Goal: Task Accomplishment & Management: Complete application form

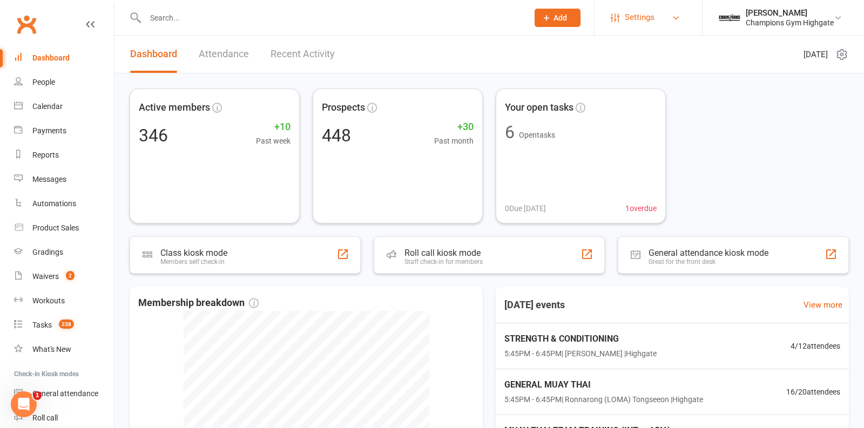
click at [642, 22] on span "Settings" at bounding box center [640, 17] width 30 height 24
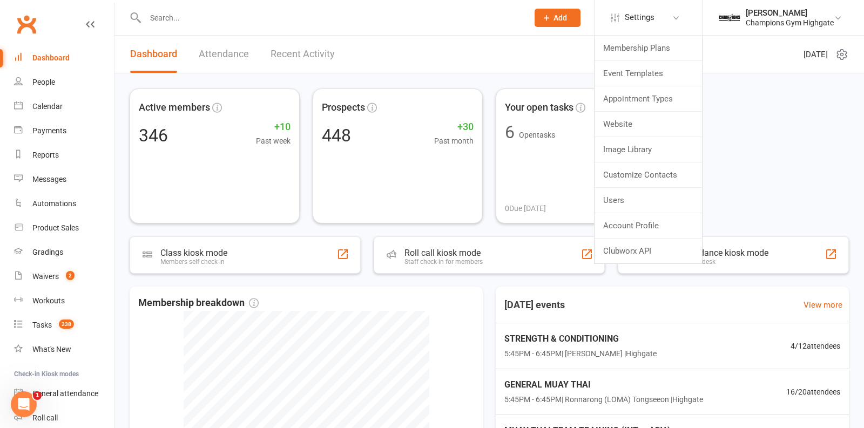
click at [554, 50] on header "Dashboard Attendance Recent Activity Tuesday 12th, August 2025" at bounding box center [490, 55] width 750 height 38
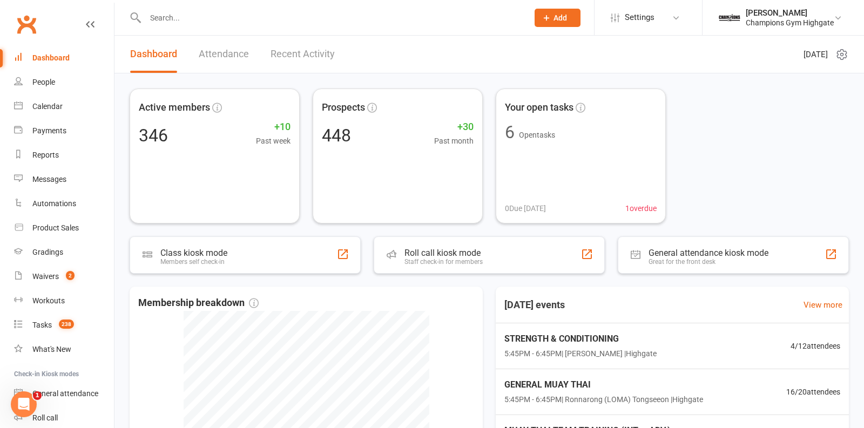
click at [317, 19] on input "text" at bounding box center [331, 17] width 379 height 15
click at [402, 69] on header "Dashboard Attendance Recent Activity Tuesday 12th, August 2025" at bounding box center [490, 55] width 750 height 38
click at [51, 279] on div "Waivers" at bounding box center [45, 276] width 26 height 9
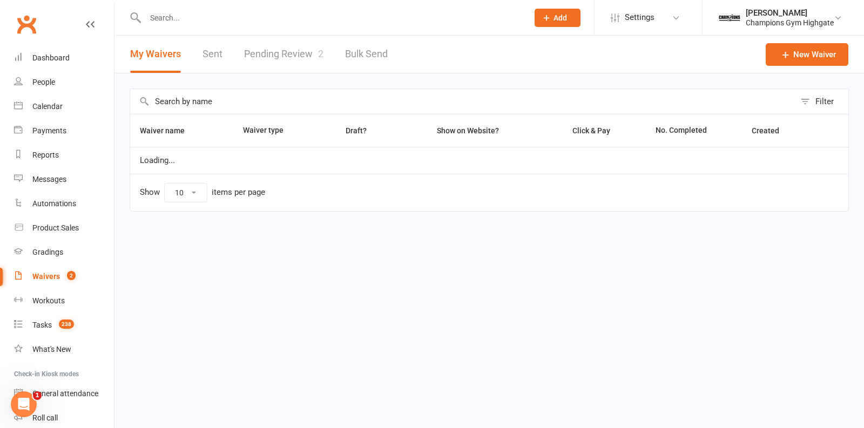
click at [306, 68] on link "Pending Review 2" at bounding box center [283, 54] width 79 height 37
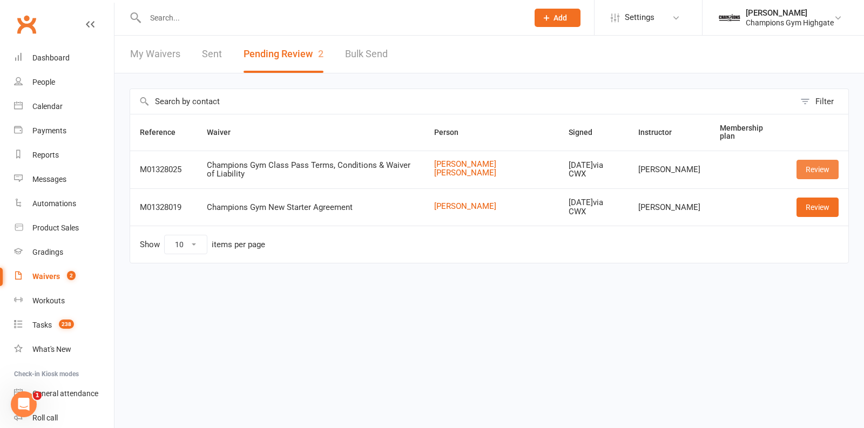
click at [823, 162] on link "Review" at bounding box center [818, 169] width 42 height 19
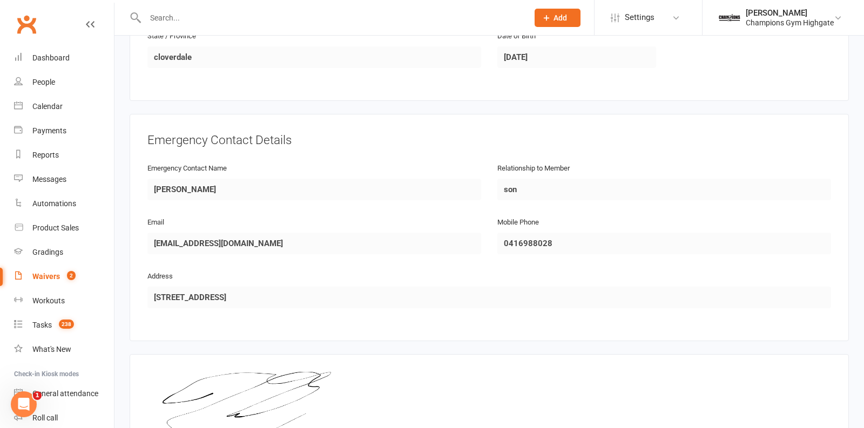
scroll to position [528, 0]
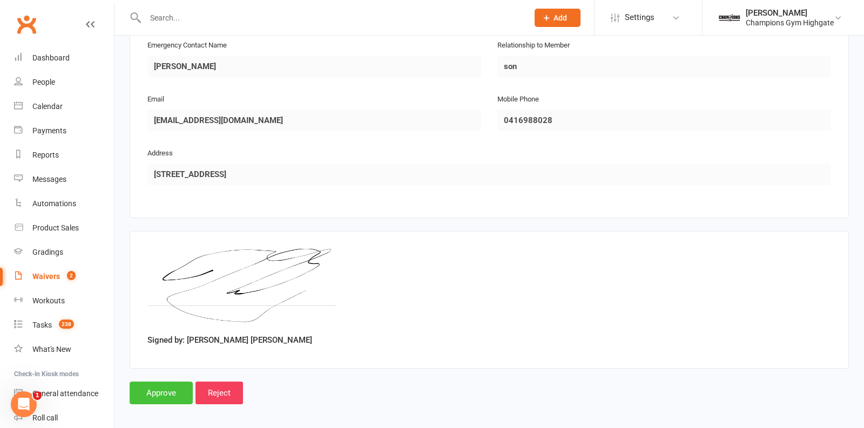
click at [163, 385] on input "Approve" at bounding box center [161, 393] width 63 height 23
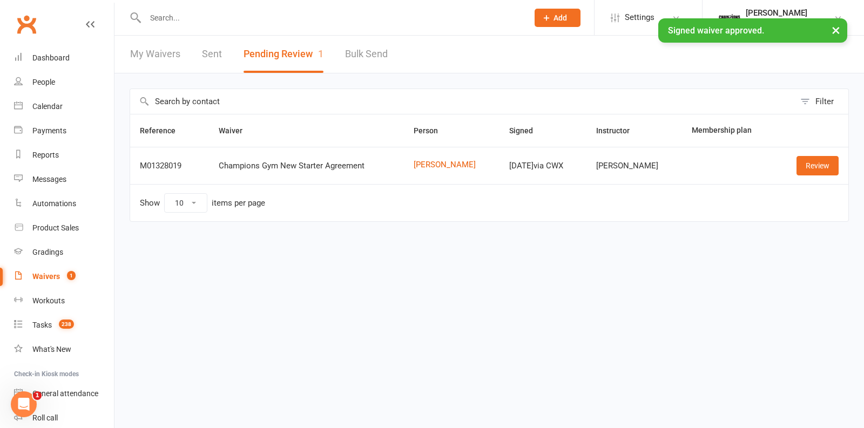
click at [278, 11] on input "text" at bounding box center [331, 17] width 379 height 15
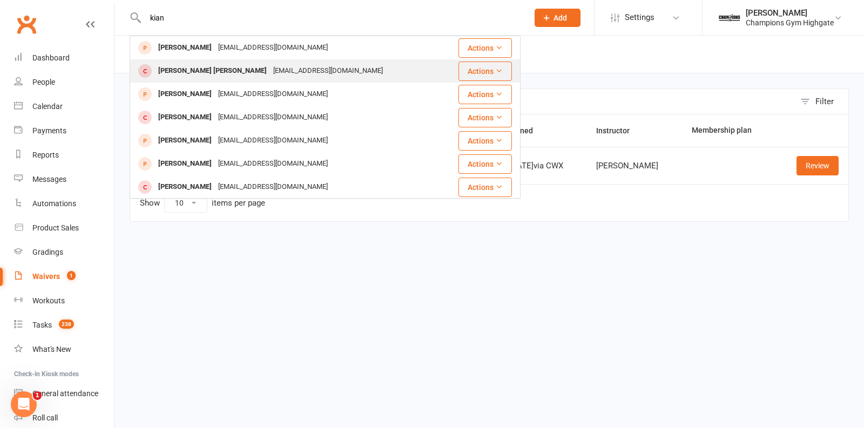
type input "kian"
click at [299, 68] on div "Kian Yang yap chrisyap1968@gmail.com" at bounding box center [294, 71] width 326 height 22
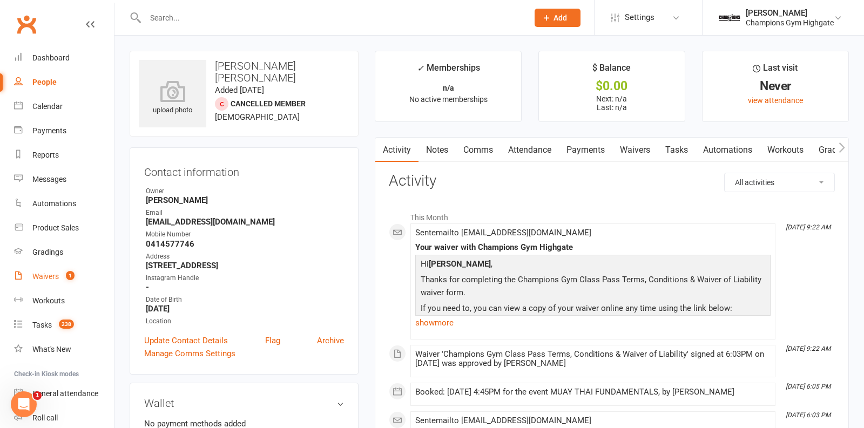
click at [66, 279] on count-badge "1" at bounding box center [68, 276] width 14 height 9
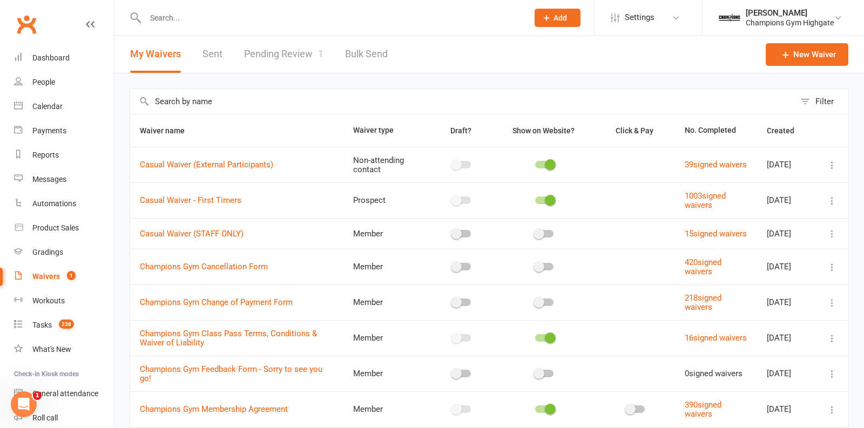
click at [318, 57] on span "1" at bounding box center [320, 53] width 5 height 11
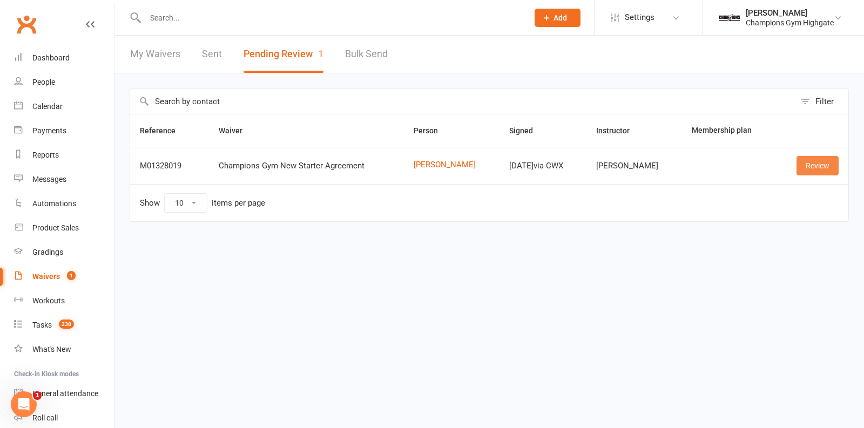
click at [818, 169] on link "Review" at bounding box center [818, 165] width 42 height 19
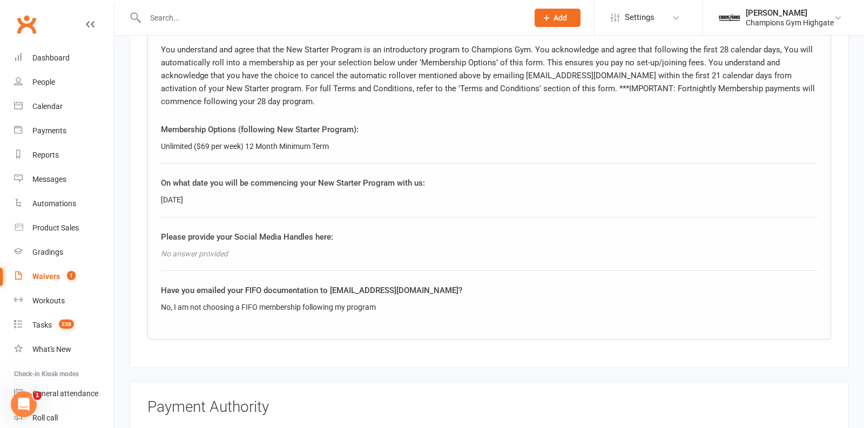
scroll to position [1187, 0]
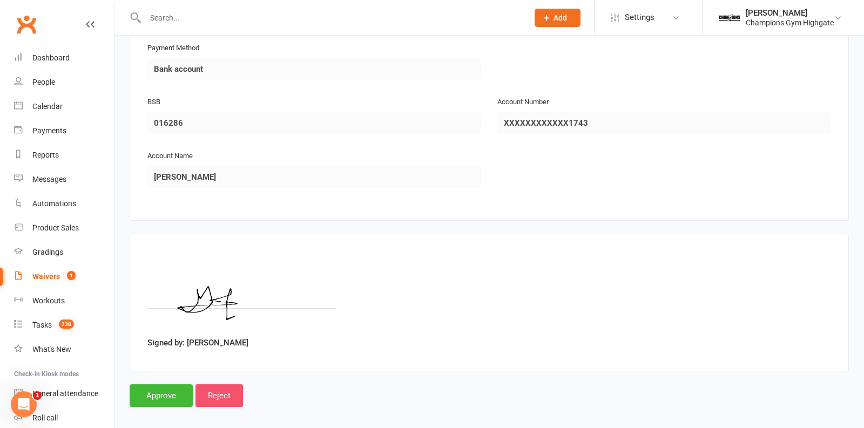
click at [221, 385] on input "Reject" at bounding box center [220, 396] width 48 height 23
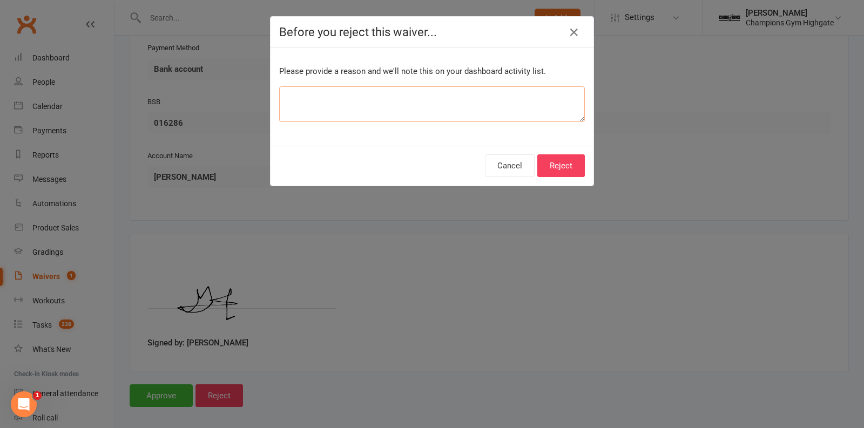
click at [372, 104] on textarea at bounding box center [432, 104] width 306 height 36
type textarea "wrong names added to memeberhsip"
click at [558, 170] on button "Reject" at bounding box center [562, 166] width 48 height 23
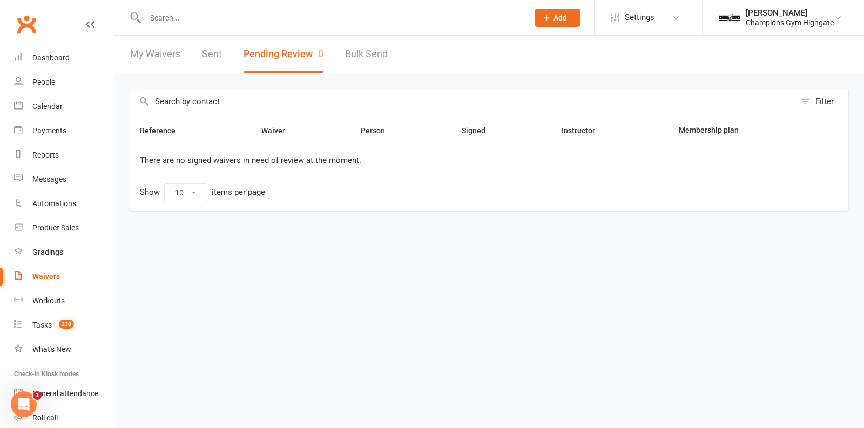
click at [353, 9] on div at bounding box center [325, 17] width 391 height 35
click at [332, 20] on input "text" at bounding box center [331, 17] width 379 height 15
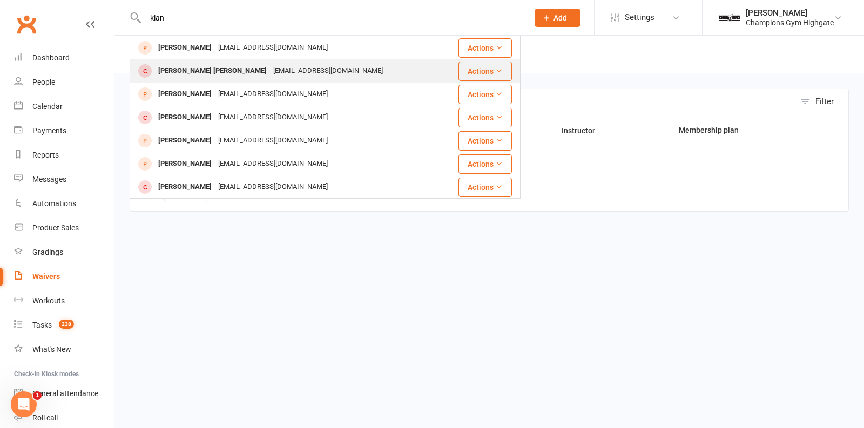
type input "kian"
click at [321, 65] on div "Kian Yang yap chrisyap1968@gmail.com" at bounding box center [294, 71] width 326 height 22
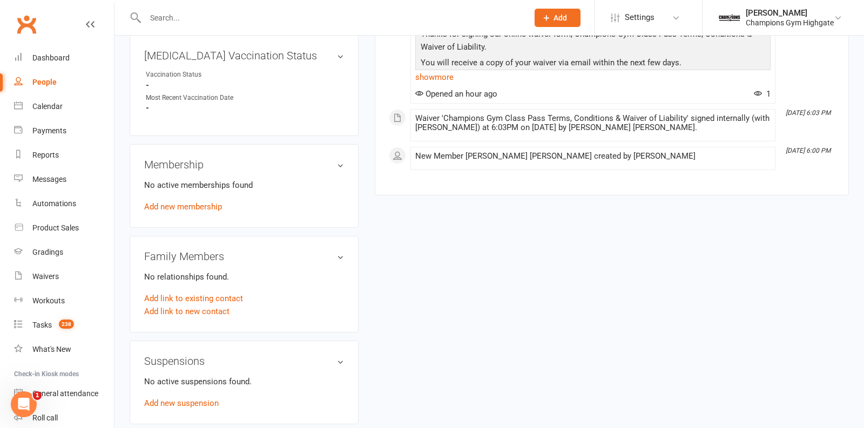
scroll to position [433, 0]
click at [194, 203] on link "Add new membership" at bounding box center [183, 208] width 78 height 10
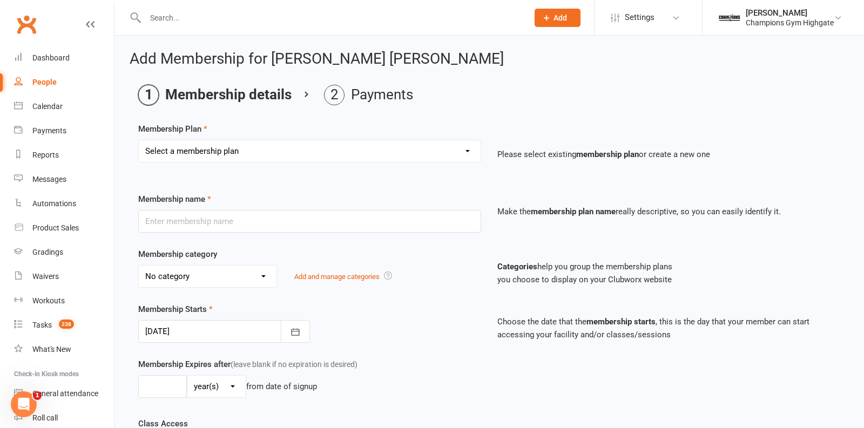
click at [427, 150] on select "Select a membership plan Create new Membership Plan New Starter Program FIFO Ne…" at bounding box center [310, 151] width 342 height 22
select select "38"
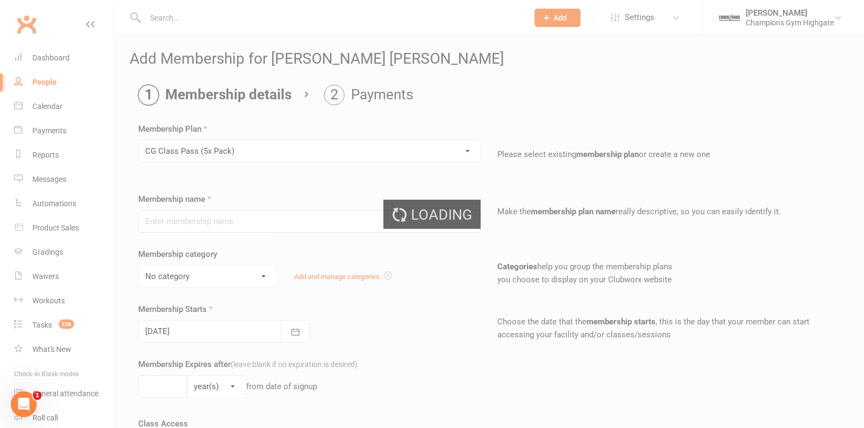
type input "CG Class Pass (5x Pack)"
select select "10"
type input "3"
select select "2"
type input "5"
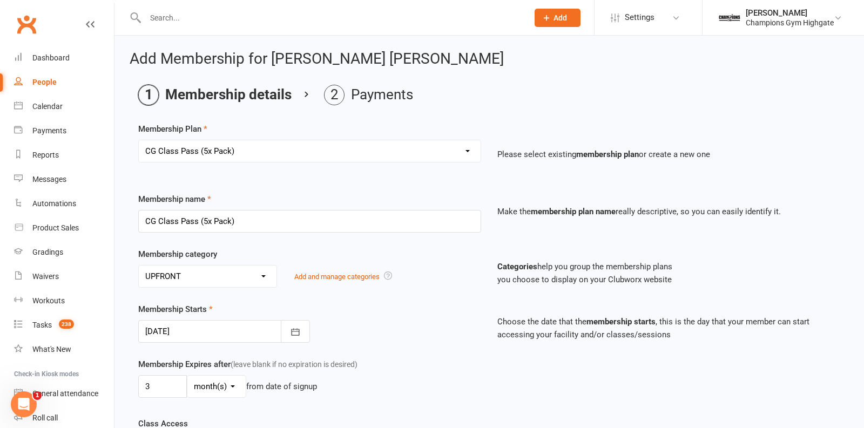
type input "13 Aug 2025"
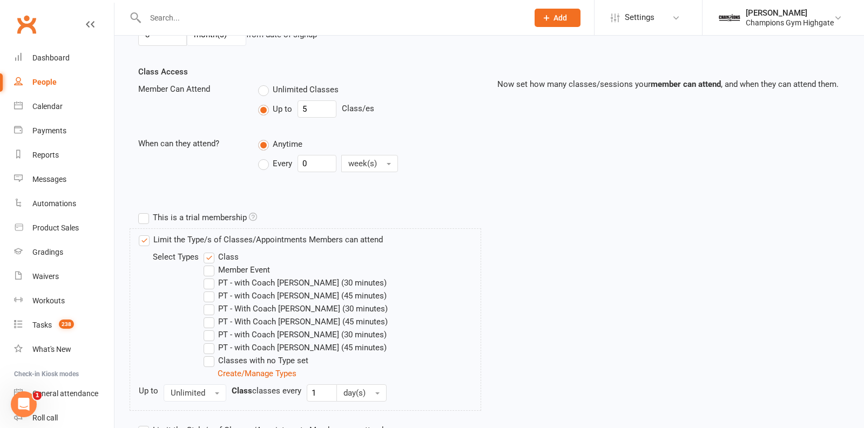
scroll to position [431, 0]
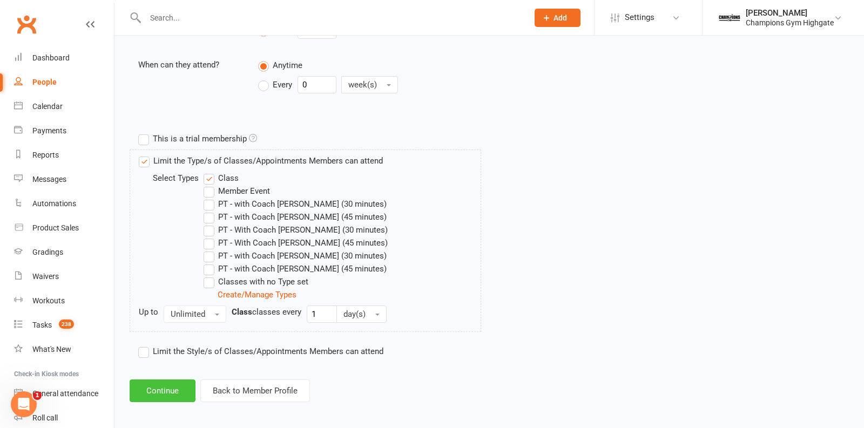
click at [167, 391] on button "Continue" at bounding box center [163, 391] width 66 height 23
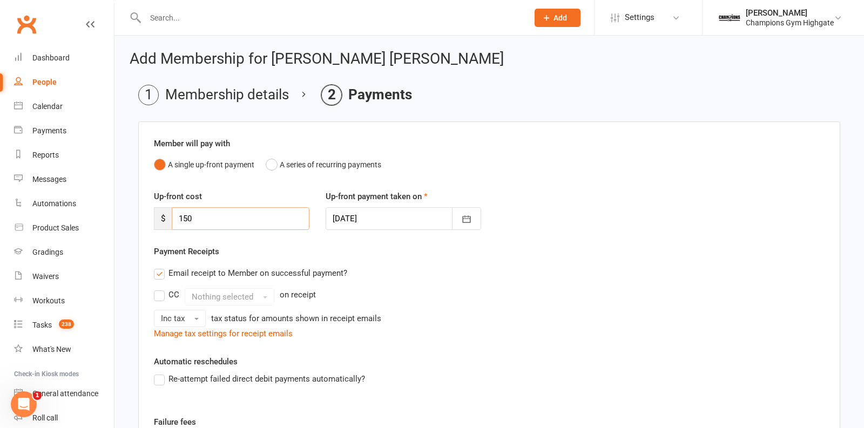
click at [209, 219] on input "150" at bounding box center [241, 218] width 138 height 23
type input "1"
type input "0"
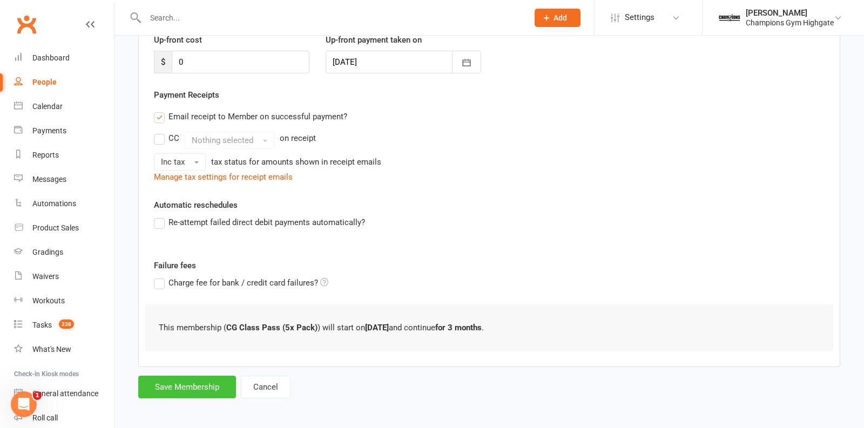
click at [203, 383] on button "Save Membership" at bounding box center [187, 387] width 98 height 23
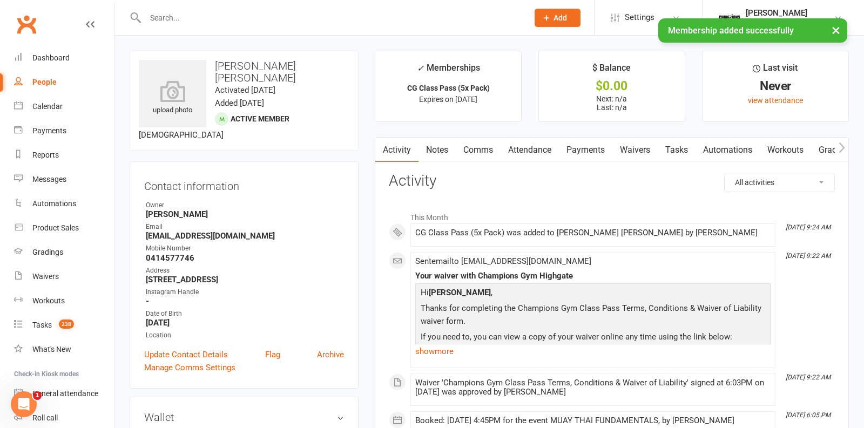
click at [586, 156] on link "Payments" at bounding box center [585, 150] width 53 height 25
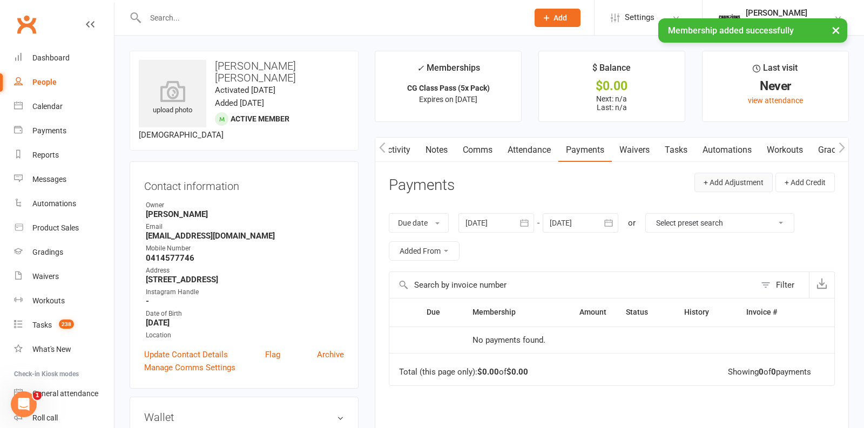
click at [748, 180] on button "+ Add Adjustment" at bounding box center [734, 182] width 78 height 19
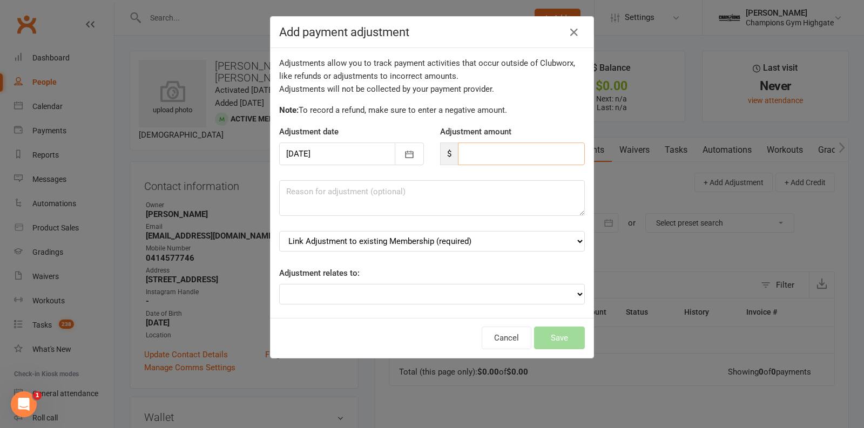
click at [494, 150] on input "number" at bounding box center [521, 154] width 127 height 23
type input "150"
click at [488, 197] on textarea at bounding box center [432, 198] width 306 height 36
drag, startPoint x: 331, startPoint y: 190, endPoint x: 254, endPoint y: 187, distance: 76.8
click at [273, 190] on div "Adjustments allow you to track payment activities that occur outside of Clubwor…" at bounding box center [432, 183] width 323 height 270
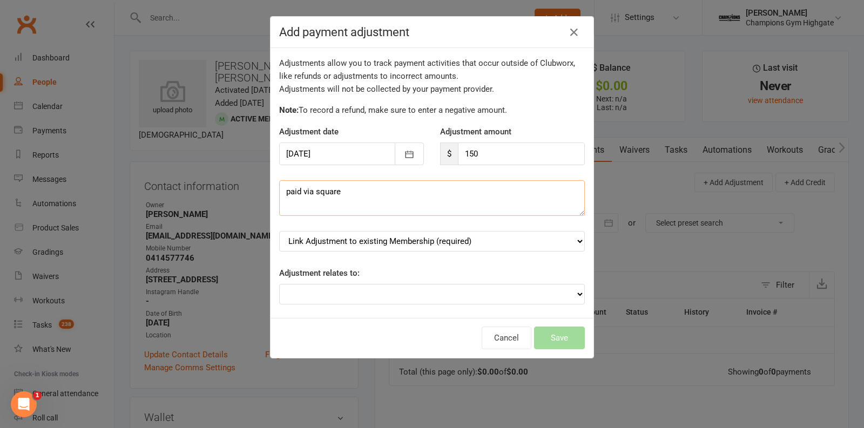
type textarea "paid via square"
click at [413, 248] on select "Link Adjustment to existing Membership (required) CG Class Pass (5x Pack) (star…" at bounding box center [432, 241] width 306 height 21
select select "0"
click at [543, 335] on button "Save" at bounding box center [559, 338] width 51 height 23
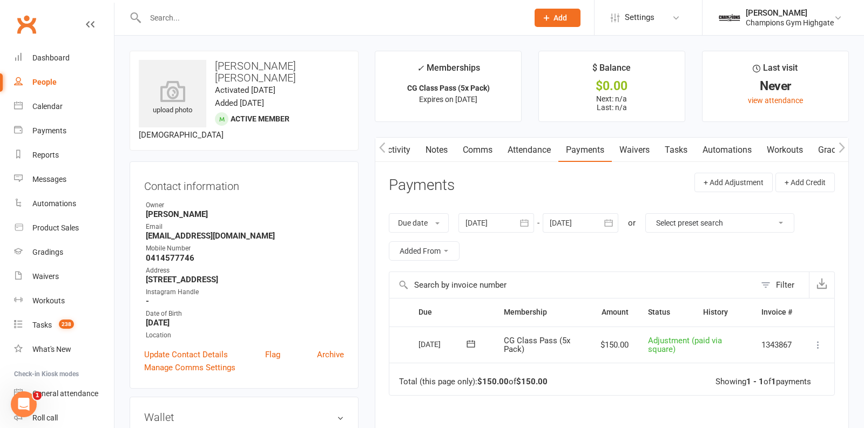
click at [532, 148] on link "Attendance" at bounding box center [529, 150] width 58 height 25
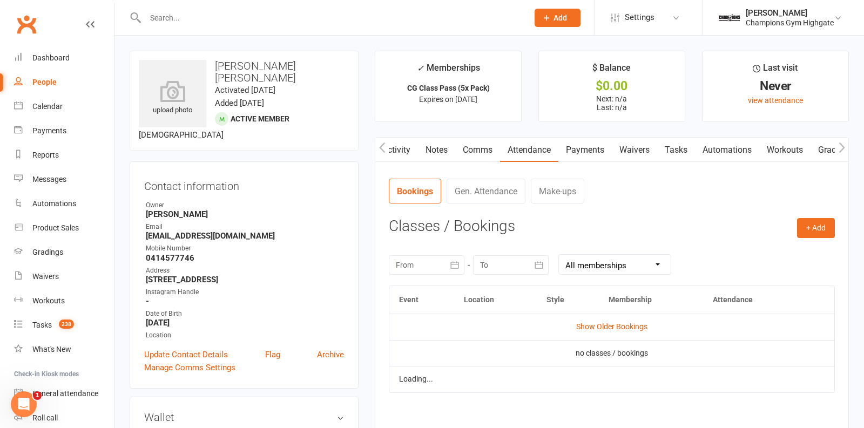
scroll to position [119, 0]
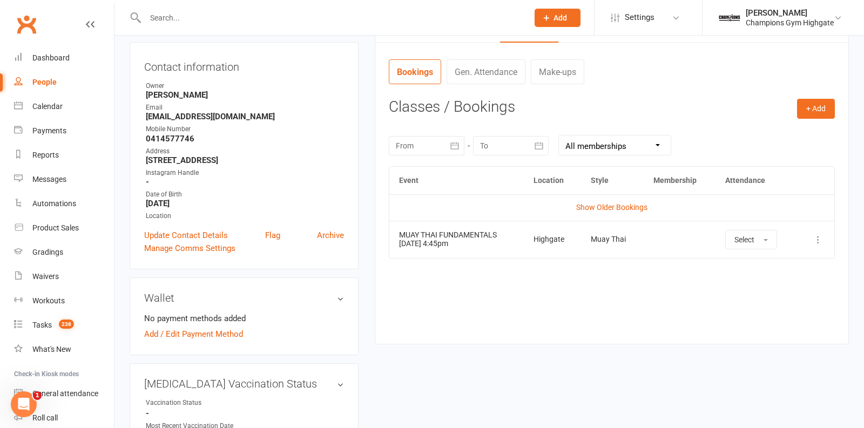
click at [823, 239] on icon at bounding box center [818, 239] width 11 height 11
click at [759, 306] on link "Remove booking" at bounding box center [770, 304] width 107 height 22
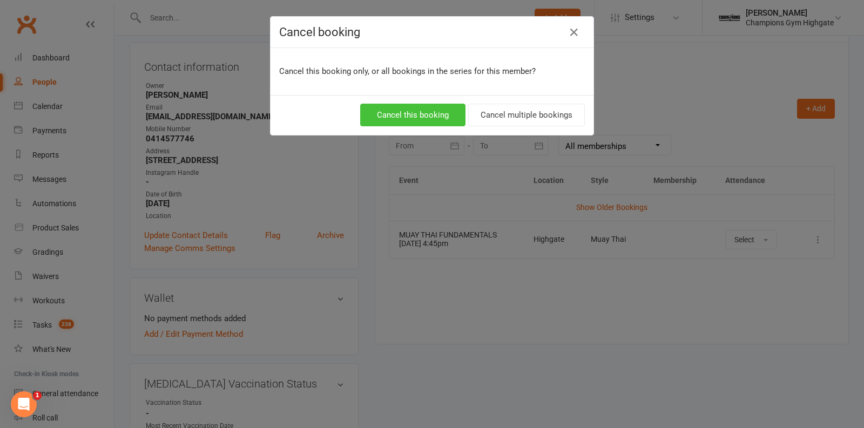
click at [420, 111] on button "Cancel this booking" at bounding box center [412, 115] width 105 height 23
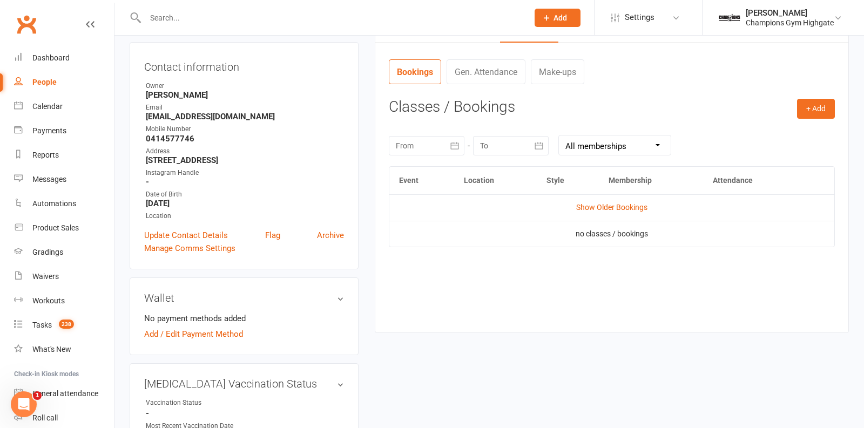
scroll to position [29, 0]
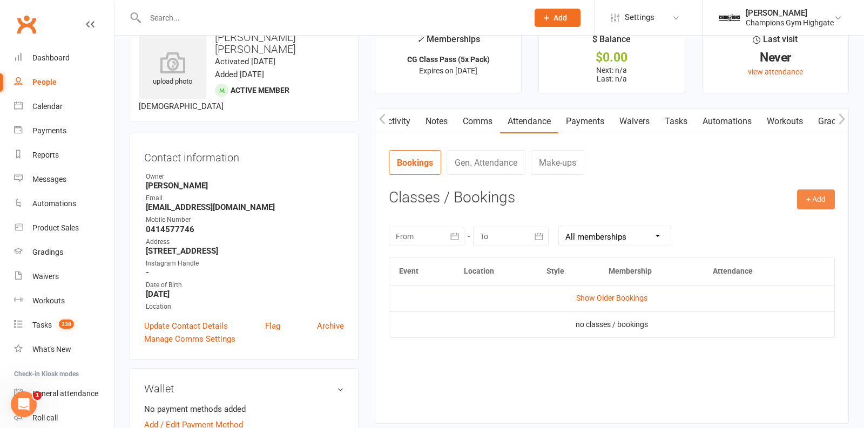
click at [825, 198] on button "+ Add" at bounding box center [816, 199] width 38 height 19
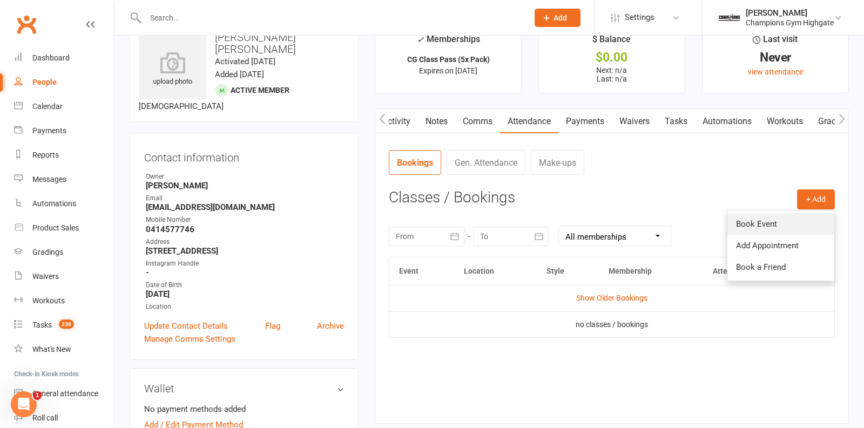
click at [736, 227] on link "Book Event" at bounding box center [781, 224] width 107 height 22
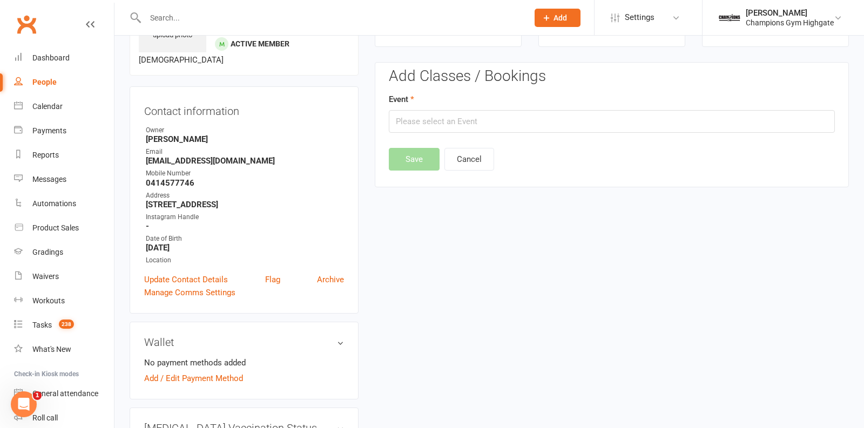
scroll to position [82, 0]
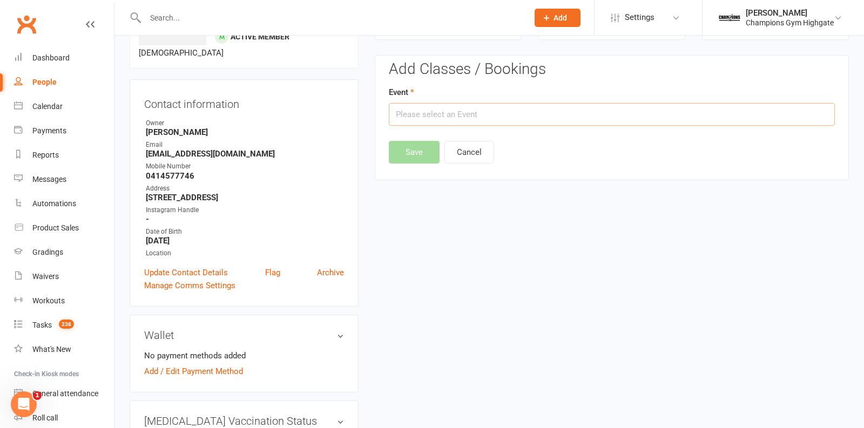
click at [486, 120] on input "text" at bounding box center [612, 114] width 446 height 23
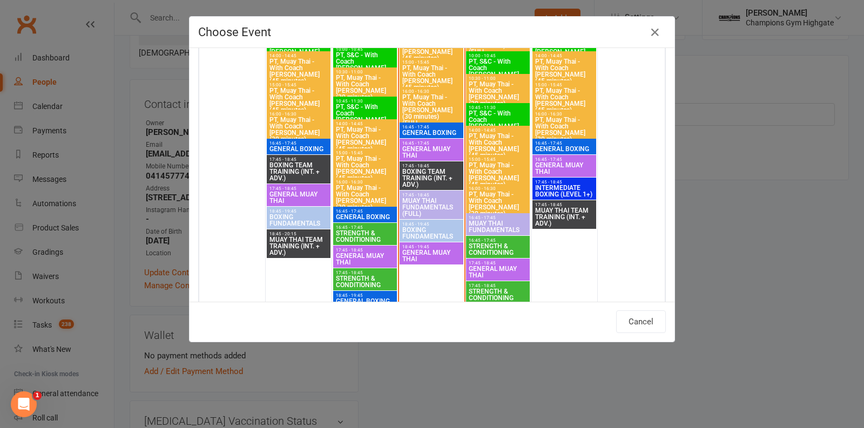
scroll to position [1610, 0]
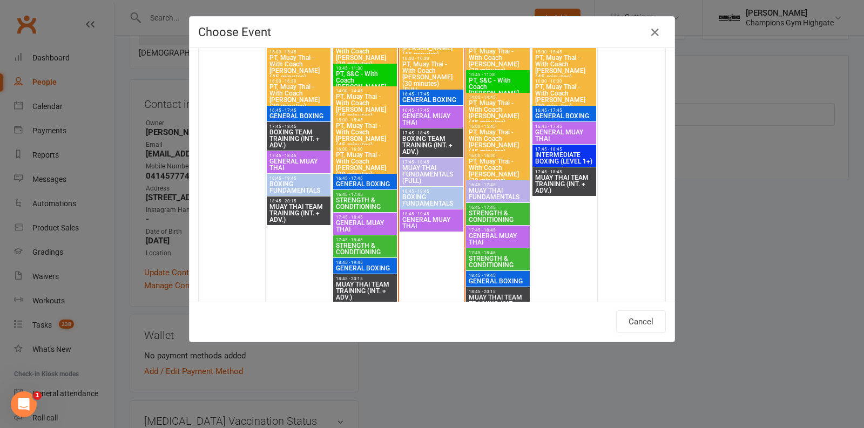
click at [488, 190] on span "MUAY THAI FUNDAMENTALS" at bounding box center [497, 193] width 59 height 13
type input "MUAY THAI FUNDAMENTALS - Aug 14, 2025 4:45:00 PM"
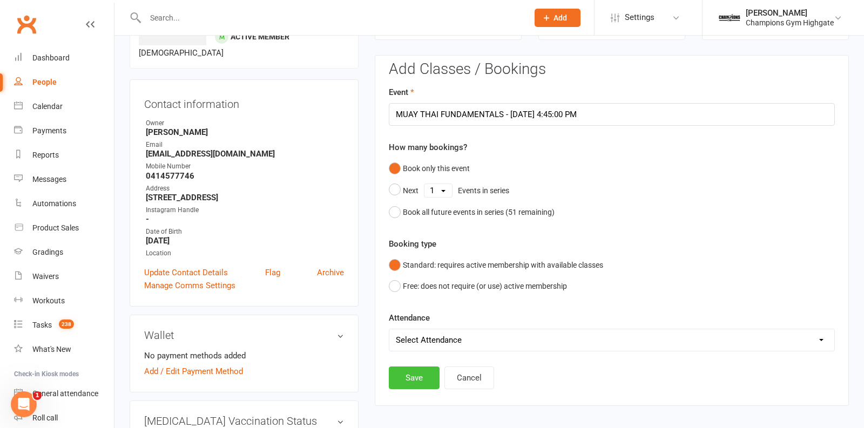
click at [416, 363] on div "Add Classes / Bookings Event MUAY THAI FUNDAMENTALS - Aug 14, 2025 4:45:00 PM H…" at bounding box center [612, 225] width 446 height 328
click at [415, 377] on button "Save" at bounding box center [414, 378] width 51 height 23
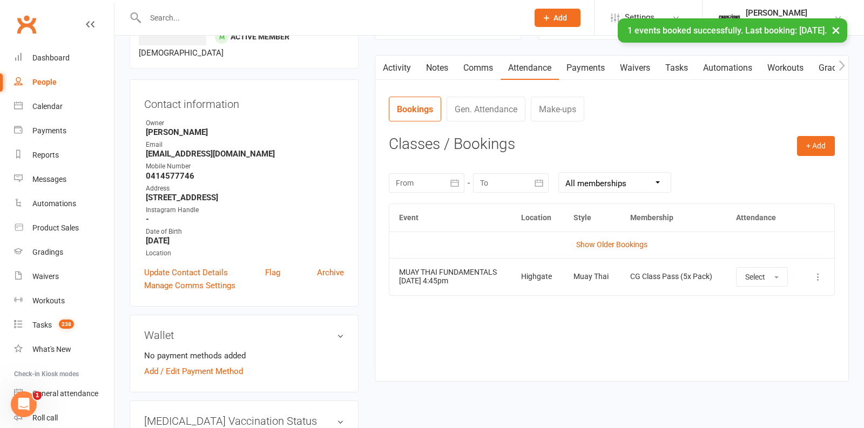
scroll to position [0, 0]
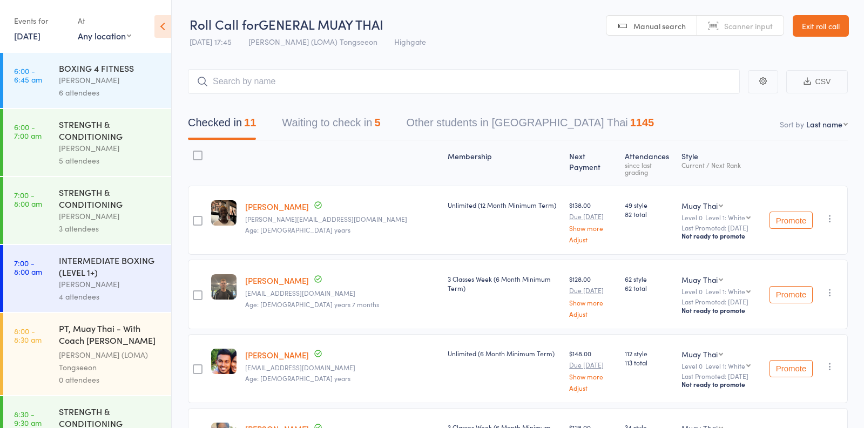
click at [35, 42] on link "12 Aug, 2025" at bounding box center [27, 36] width 26 height 12
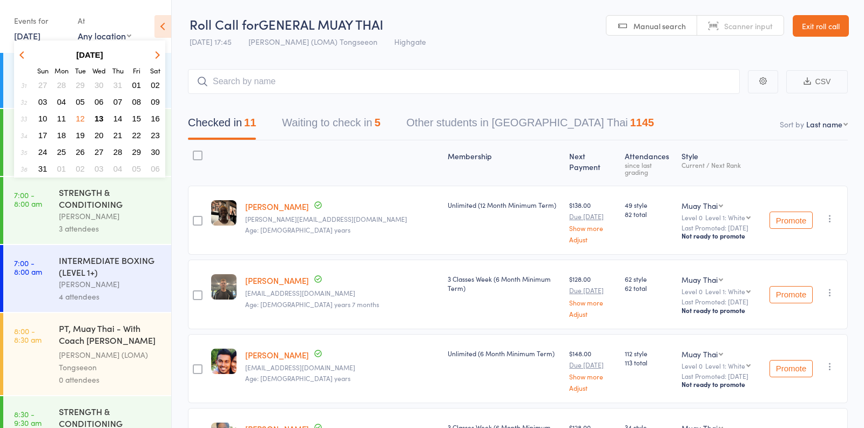
click at [100, 117] on span "13" at bounding box center [99, 118] width 9 height 9
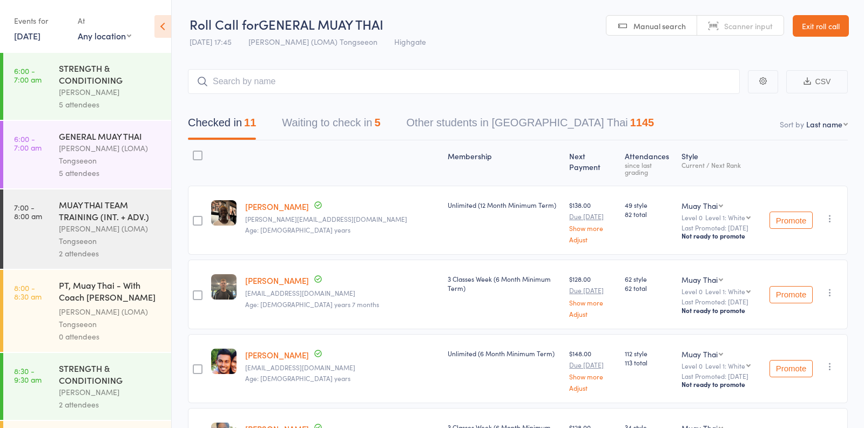
click at [107, 96] on div "Vincenzo Marroni" at bounding box center [110, 92] width 103 height 12
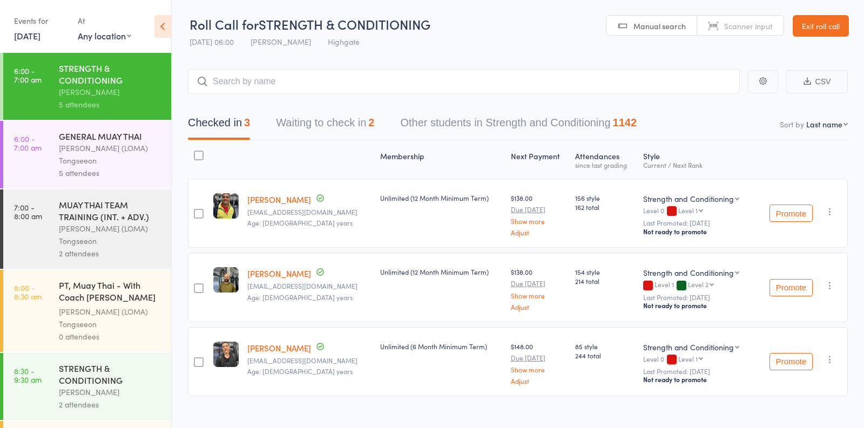
click at [353, 127] on button "Waiting to check in 2" at bounding box center [325, 125] width 98 height 29
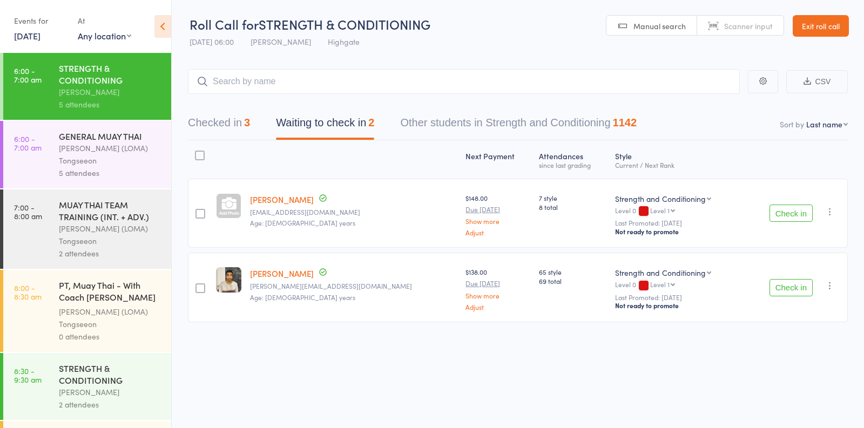
click at [111, 131] on div "GENERAL MUAY THAI" at bounding box center [110, 136] width 103 height 12
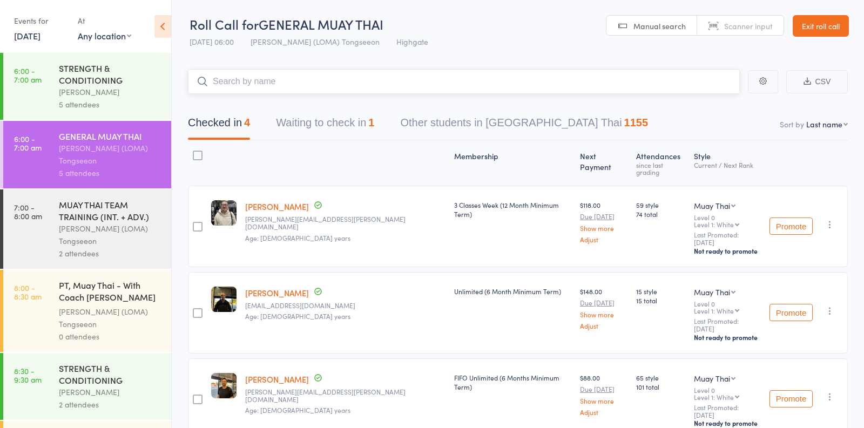
click at [335, 130] on button "Waiting to check in 1" at bounding box center [325, 125] width 98 height 29
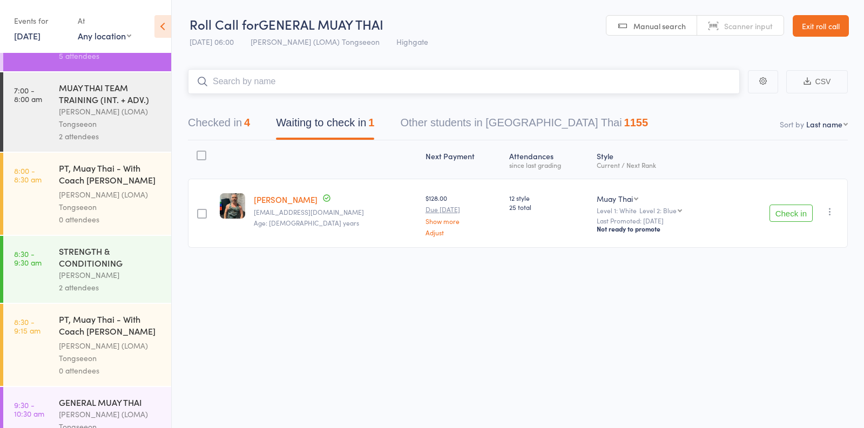
scroll to position [127, 0]
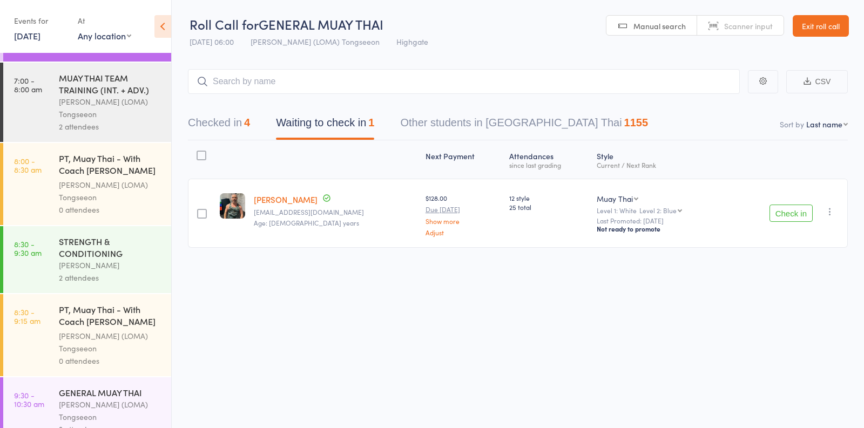
click at [128, 103] on div "Ronnarong (LOMA) Tongseeon" at bounding box center [110, 108] width 103 height 25
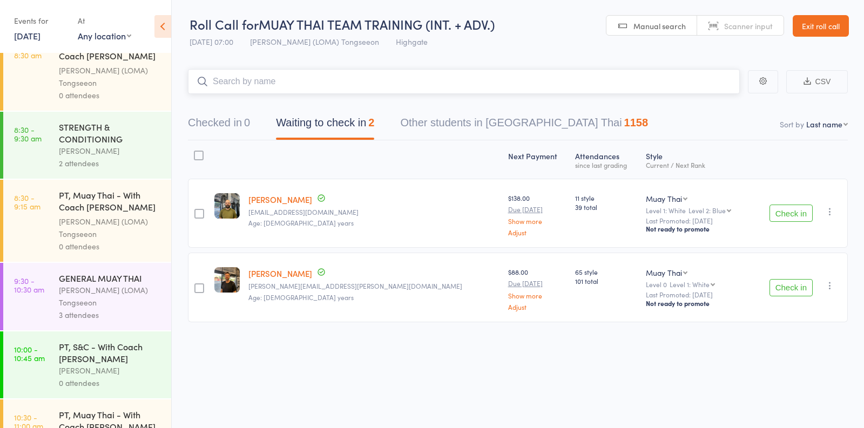
scroll to position [267, 0]
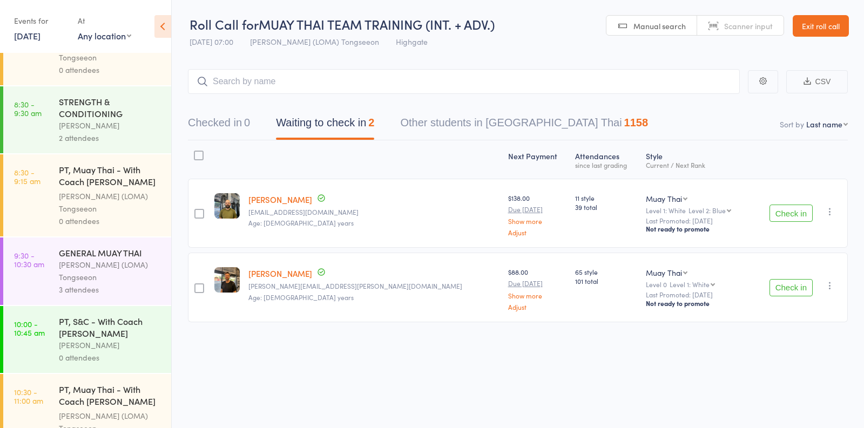
click at [133, 123] on div "Vincenzo Marroni" at bounding box center [110, 125] width 103 height 12
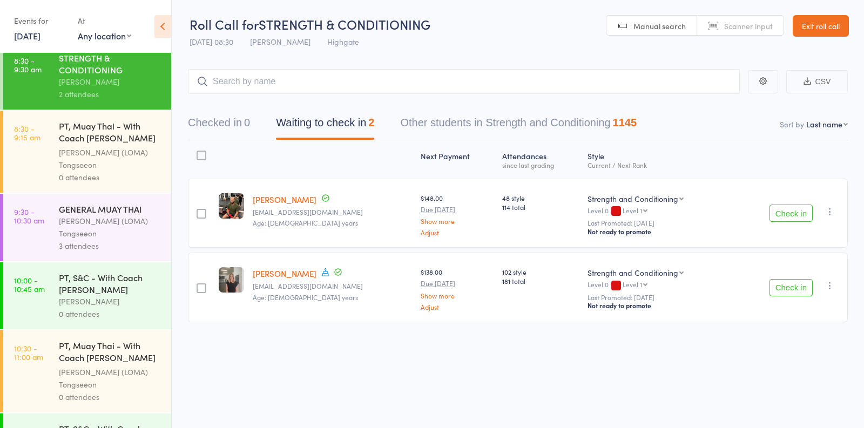
scroll to position [311, 0]
click at [119, 219] on div "Ronnarong (LOMA) Tongseeon" at bounding box center [110, 226] width 103 height 25
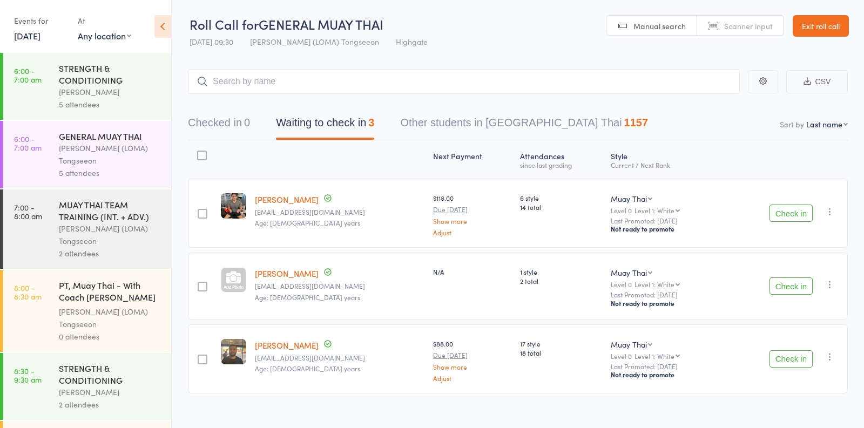
scroll to position [12, 0]
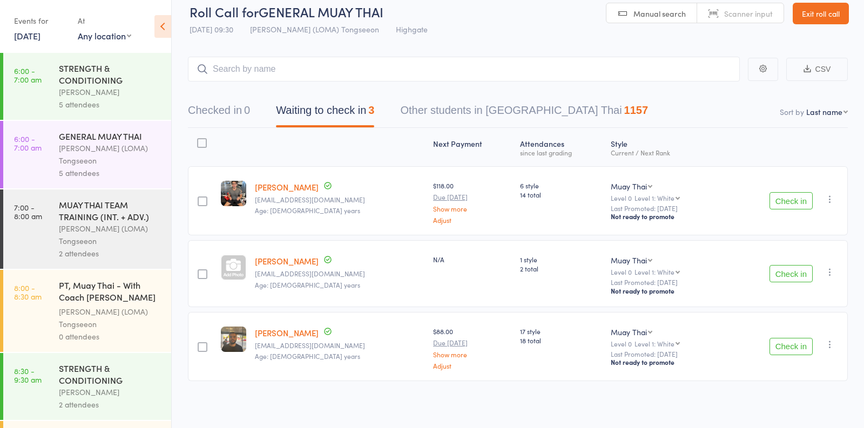
click at [784, 203] on button "Check in" at bounding box center [791, 200] width 43 height 17
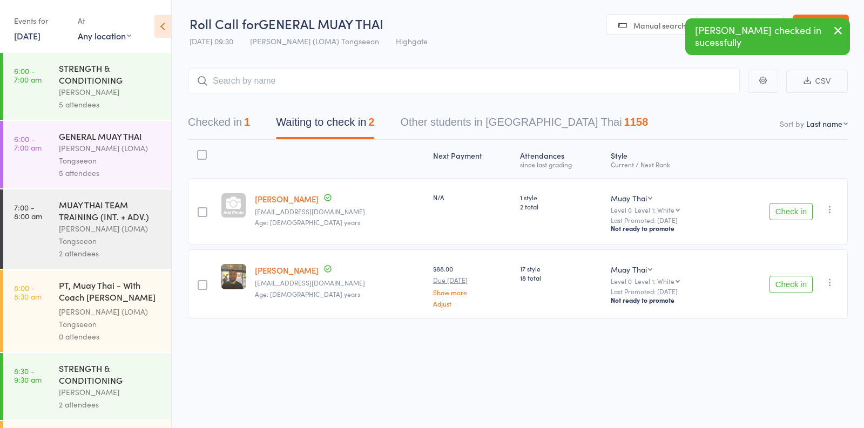
click at [794, 279] on button "Check in" at bounding box center [791, 284] width 43 height 17
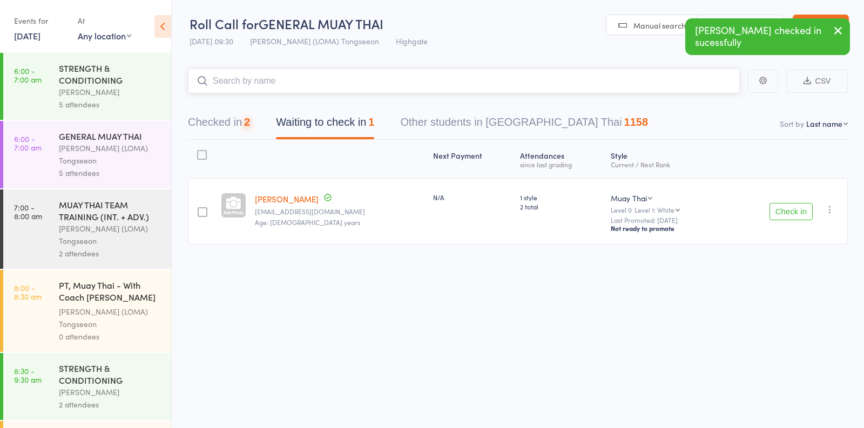
click at [382, 88] on input "search" at bounding box center [464, 81] width 552 height 25
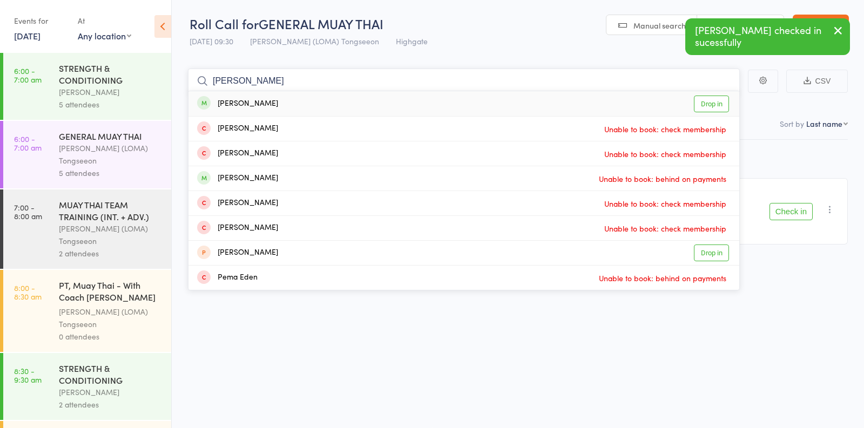
type input "emma"
click at [714, 97] on link "Drop in" at bounding box center [711, 104] width 35 height 17
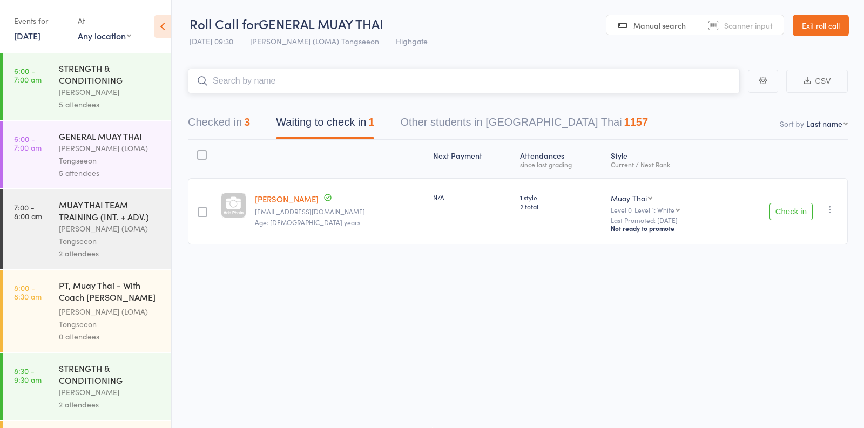
scroll to position [0, 0]
click at [116, 237] on div "Ronnarong (LOMA) Tongseeon" at bounding box center [110, 235] width 103 height 25
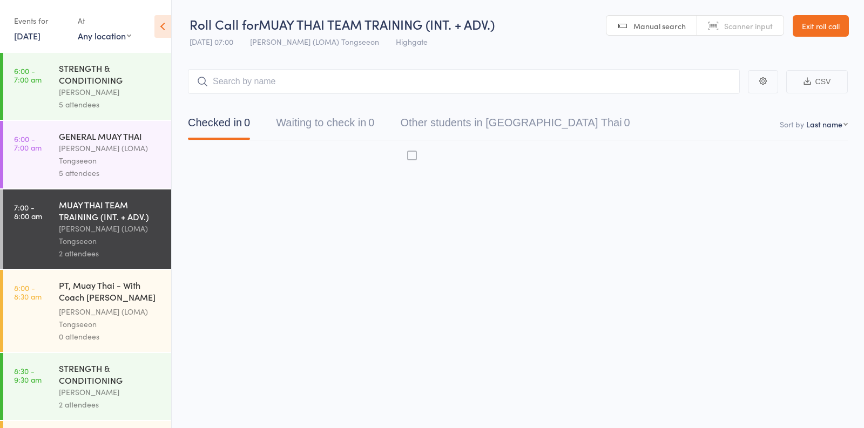
click at [125, 103] on div "5 attendees" at bounding box center [110, 104] width 103 height 12
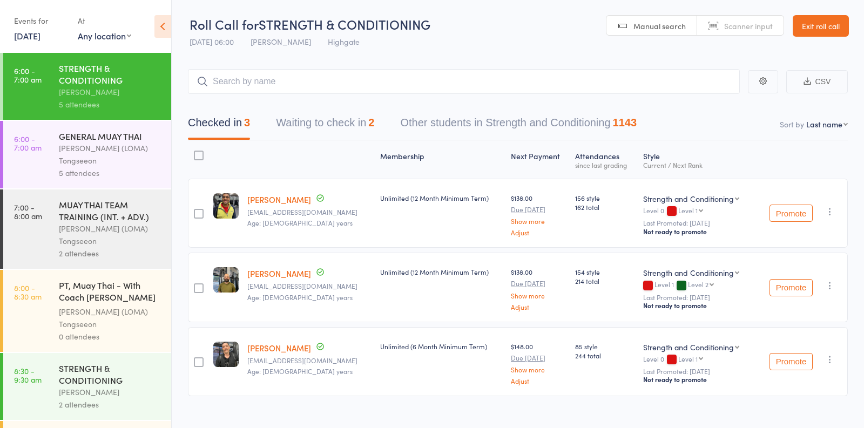
click at [310, 121] on button "Waiting to check in 2" at bounding box center [325, 125] width 98 height 29
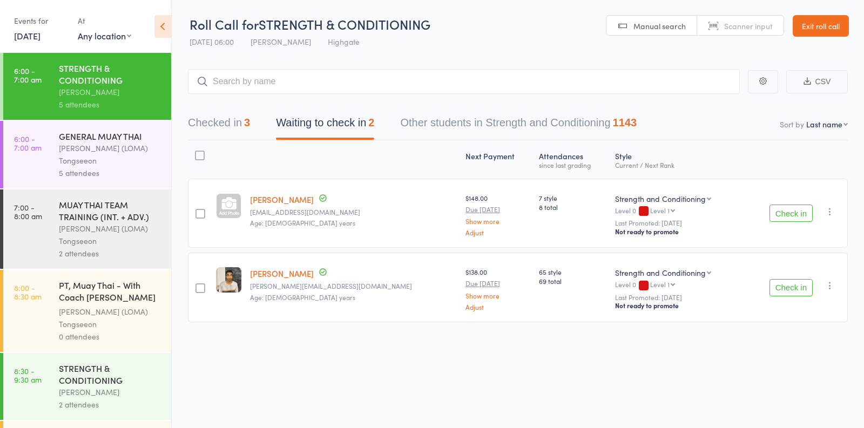
click at [142, 139] on div "GENERAL MUAY THAI" at bounding box center [110, 136] width 103 height 12
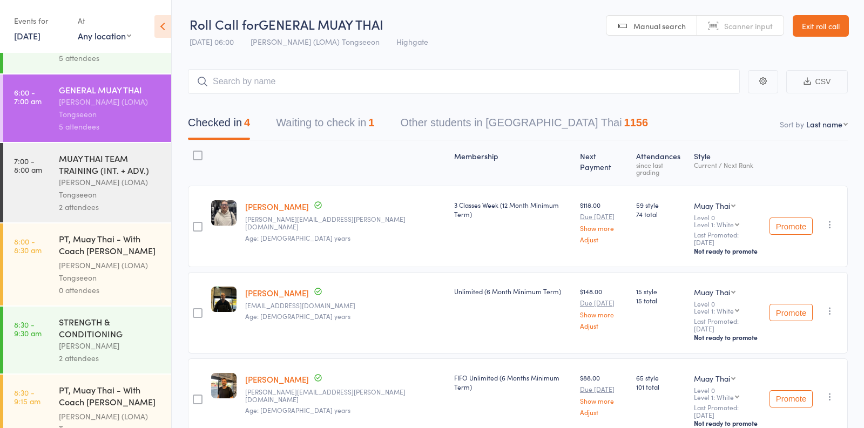
scroll to position [51, 0]
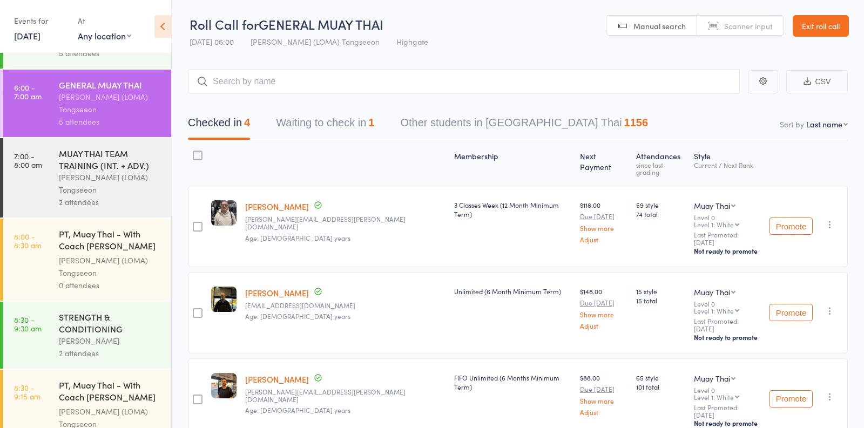
click at [128, 205] on div "2 attendees" at bounding box center [110, 202] width 103 height 12
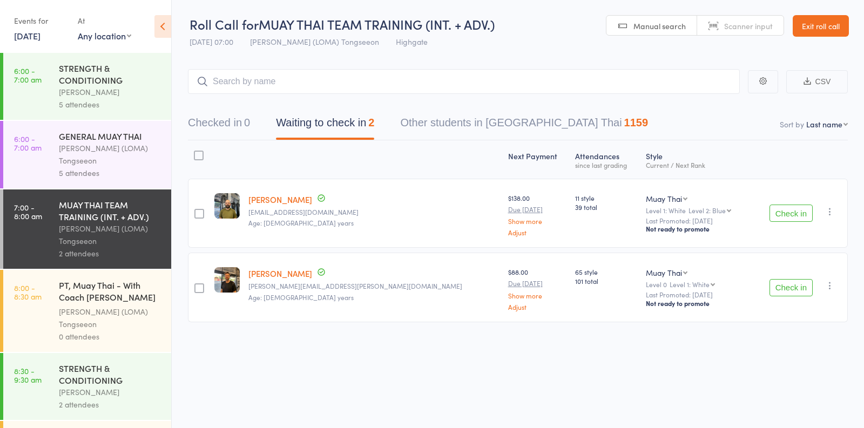
click at [829, 209] on icon "button" at bounding box center [830, 211] width 11 height 11
click at [780, 339] on li "Mark absent" at bounding box center [791, 334] width 89 height 15
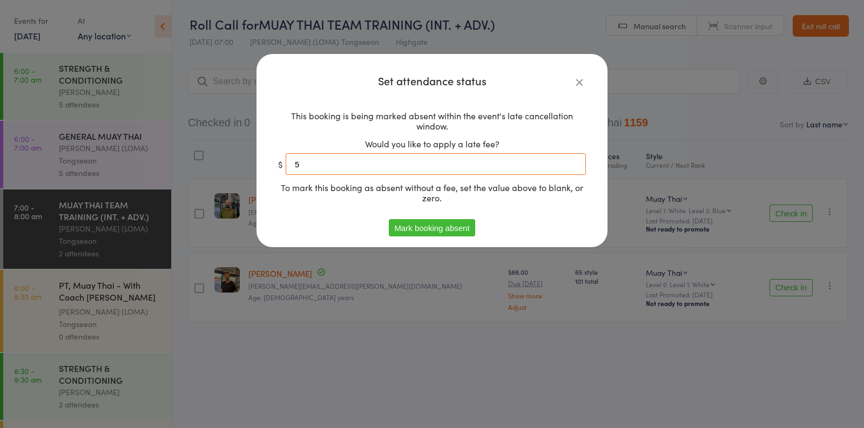
click at [443, 162] on input "5" at bounding box center [436, 164] width 300 height 22
type input "0"
click at [419, 230] on button "Mark booking absent" at bounding box center [432, 227] width 86 height 17
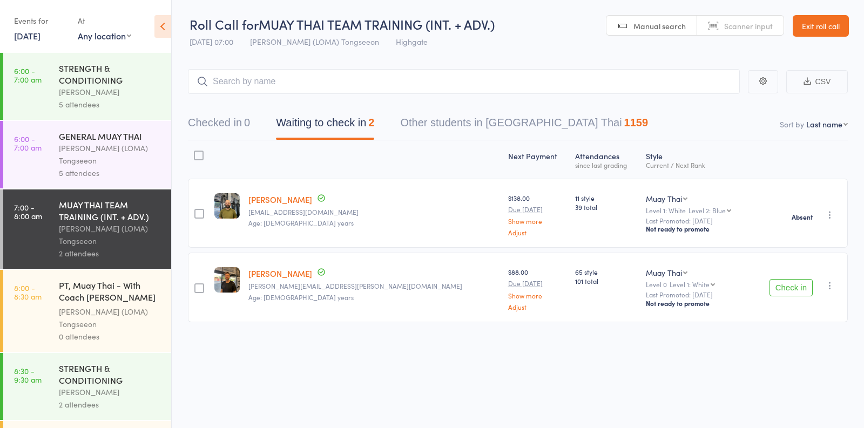
click at [831, 279] on div "Check in Promote Send message Add Note Add Task Add Flag Remove Mark absent" at bounding box center [830, 285] width 13 height 13
click at [830, 286] on icon "button" at bounding box center [830, 285] width 11 height 11
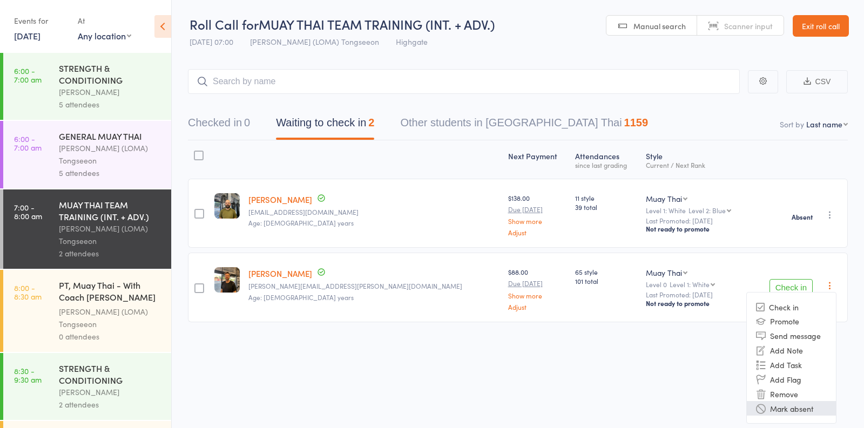
click at [776, 408] on li "Mark absent" at bounding box center [791, 408] width 89 height 15
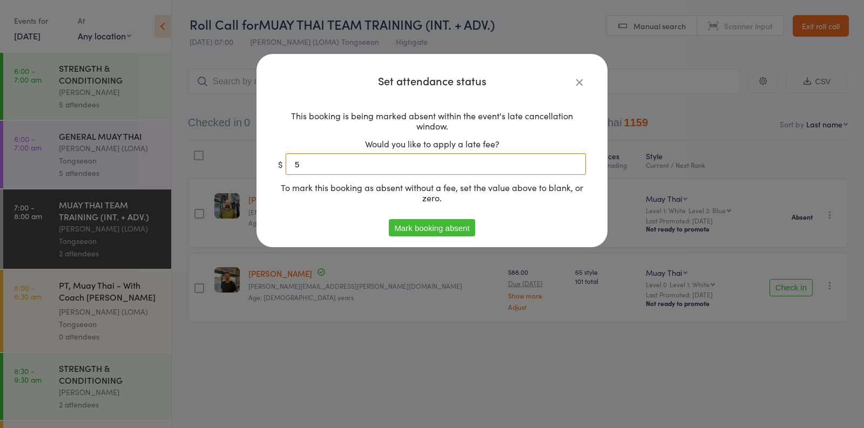
click at [427, 168] on input "5" at bounding box center [436, 164] width 300 height 22
type input "0"
click at [433, 229] on button "Mark booking absent" at bounding box center [432, 227] width 86 height 17
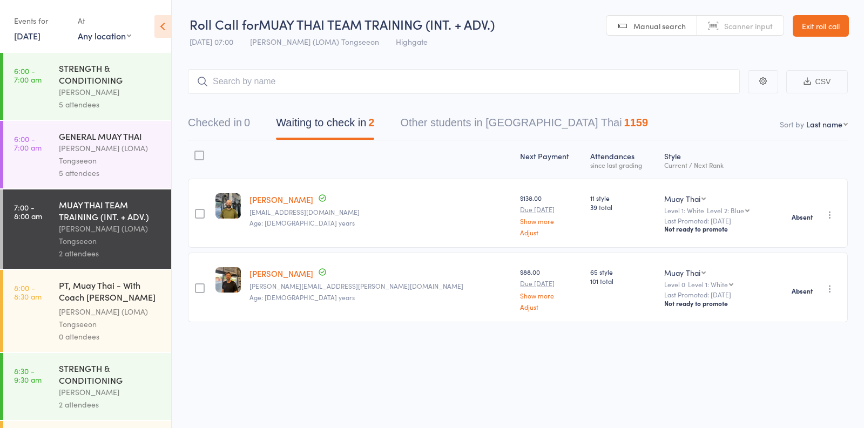
click at [114, 379] on div "STRENGTH & CONDITIONING" at bounding box center [110, 374] width 103 height 24
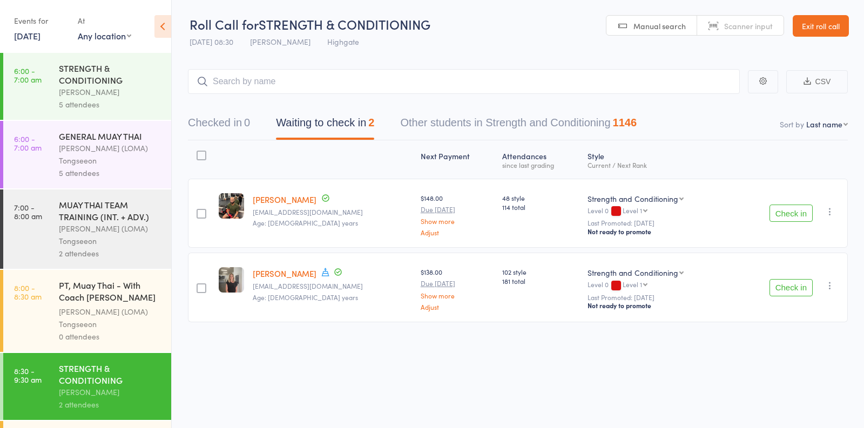
click at [830, 210] on icon "button" at bounding box center [830, 211] width 11 height 11
click at [768, 334] on li "Mark absent" at bounding box center [791, 334] width 89 height 15
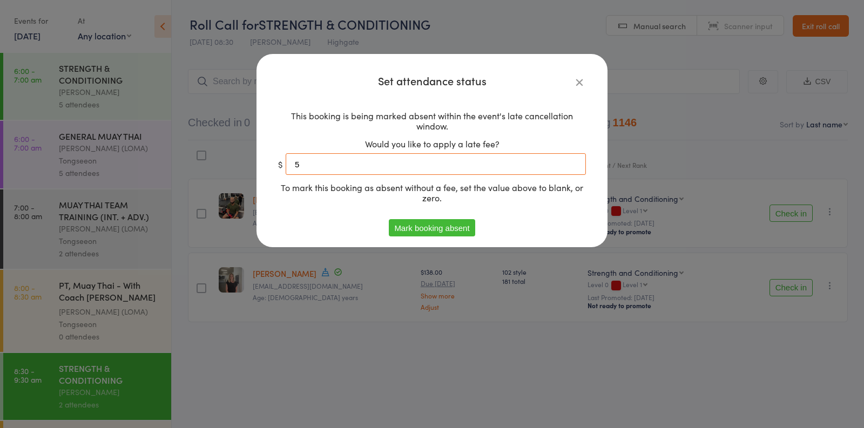
click at [397, 165] on input "5" at bounding box center [436, 164] width 300 height 22
type input "0"
click at [420, 226] on button "Mark booking absent" at bounding box center [432, 227] width 86 height 17
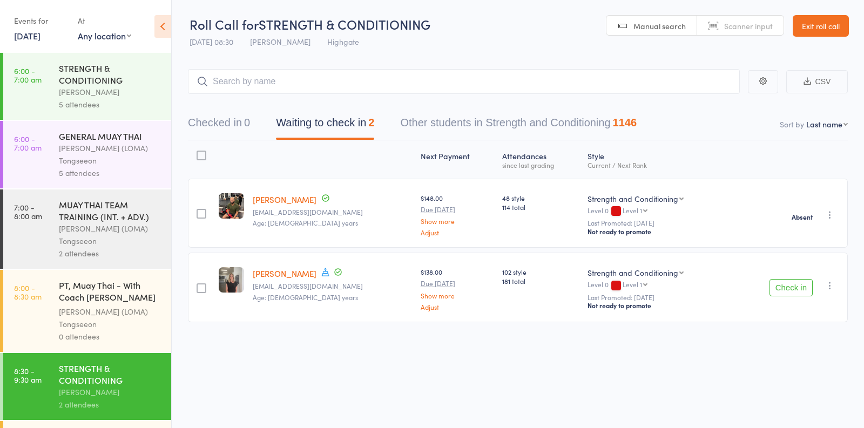
click at [829, 286] on icon "button" at bounding box center [830, 285] width 11 height 11
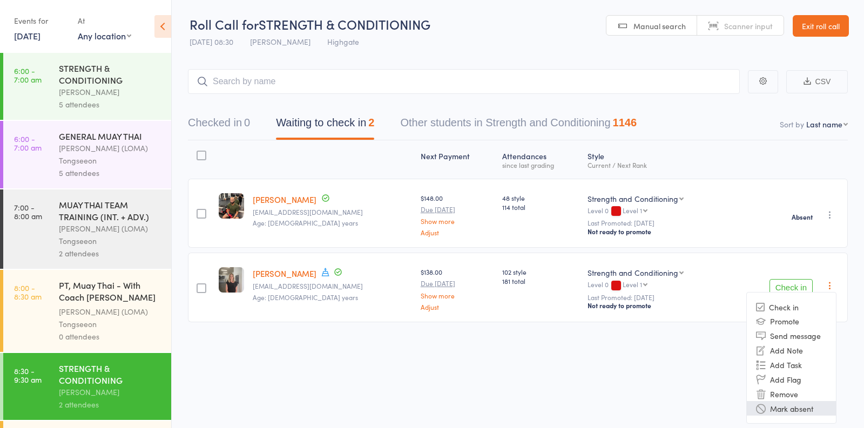
click at [790, 409] on li "Mark absent" at bounding box center [791, 408] width 89 height 15
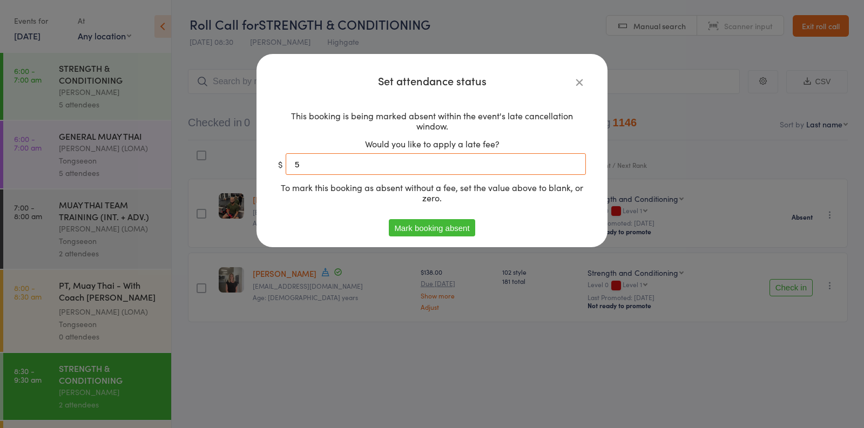
click at [424, 166] on input "5" at bounding box center [436, 164] width 300 height 22
type input "0"
click at [408, 224] on button "Mark booking absent" at bounding box center [432, 227] width 86 height 17
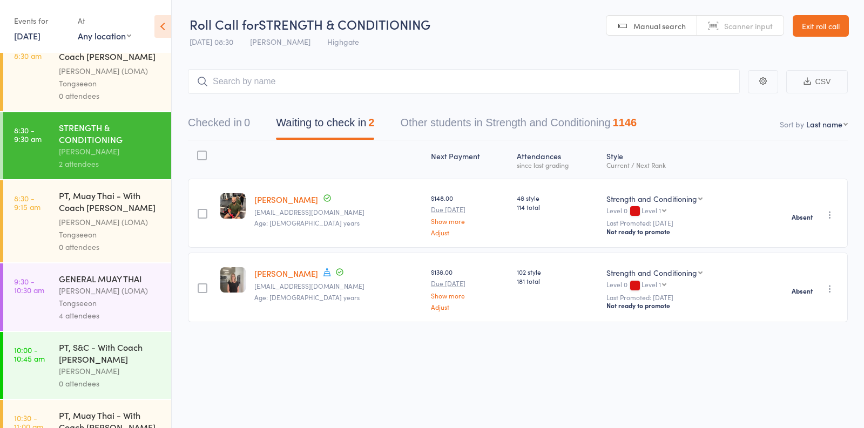
scroll to position [241, 0]
click at [124, 294] on div "Ronnarong (LOMA) Tongseeon" at bounding box center [110, 296] width 103 height 25
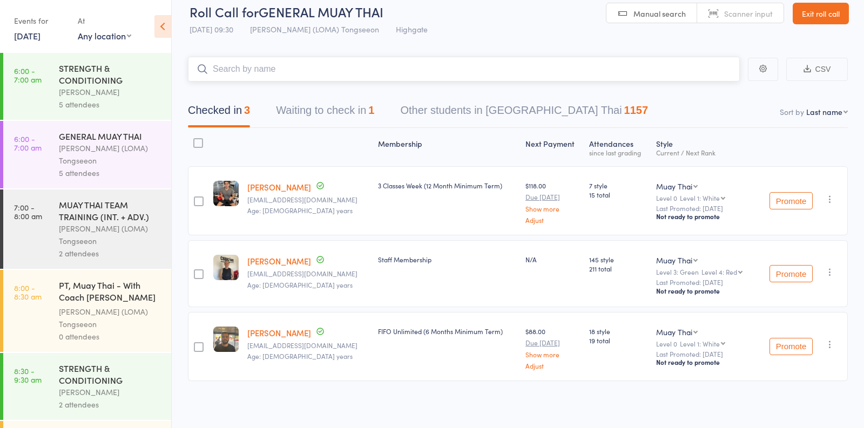
click at [314, 115] on button "Waiting to check in 1" at bounding box center [325, 113] width 98 height 29
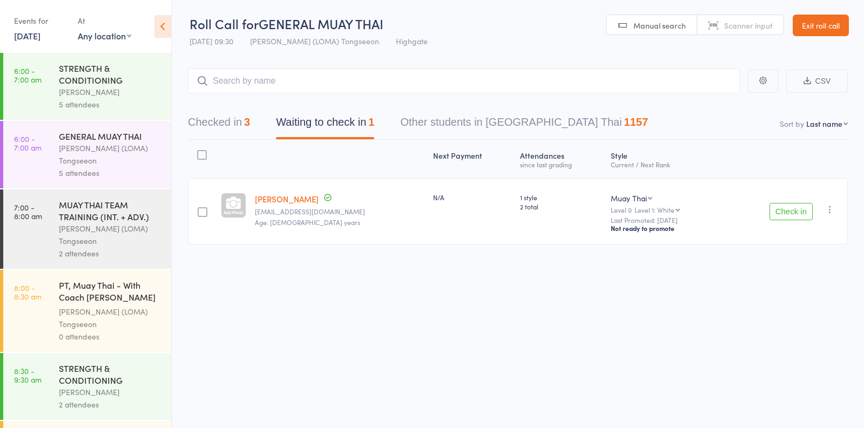
click at [830, 210] on icon "button" at bounding box center [830, 209] width 11 height 11
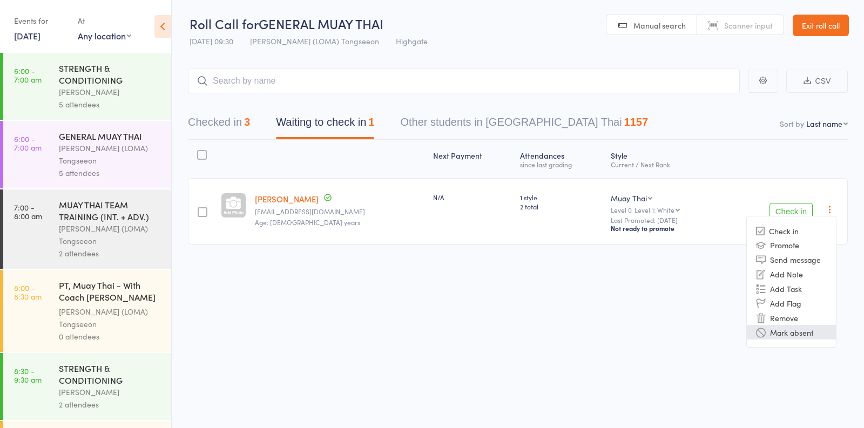
click at [787, 330] on li "Mark absent" at bounding box center [791, 332] width 89 height 15
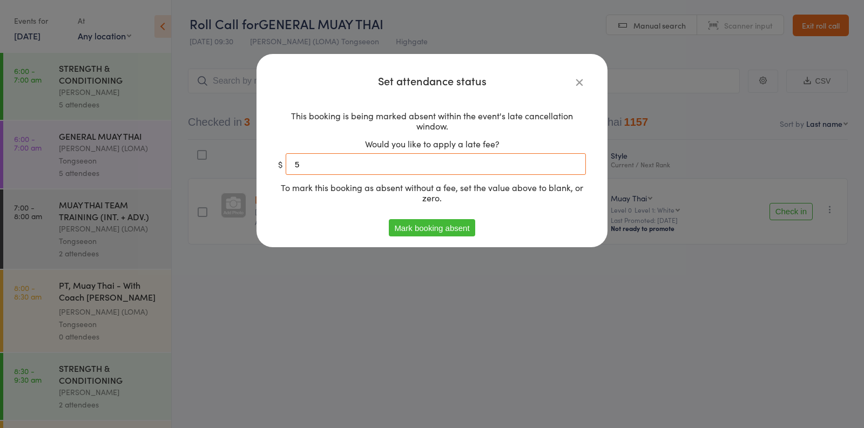
click at [483, 159] on input "5" at bounding box center [436, 164] width 300 height 22
type input "0"
click at [438, 230] on button "Mark booking absent" at bounding box center [432, 227] width 86 height 17
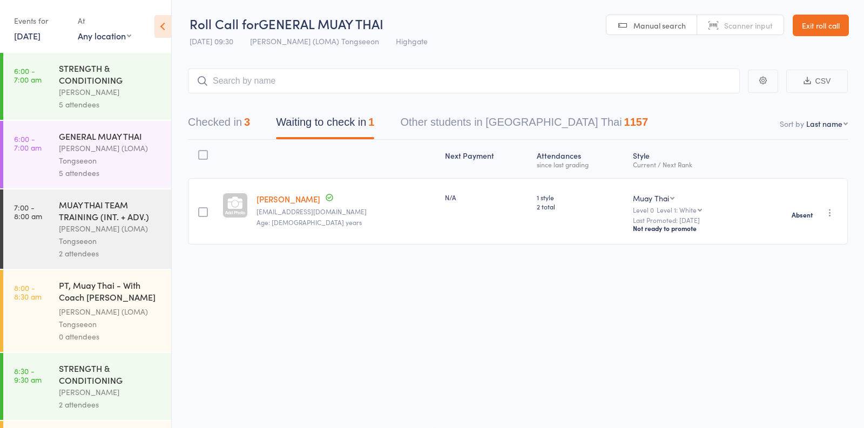
scroll to position [0, 0]
click at [119, 172] on div "5 attendees" at bounding box center [110, 173] width 103 height 12
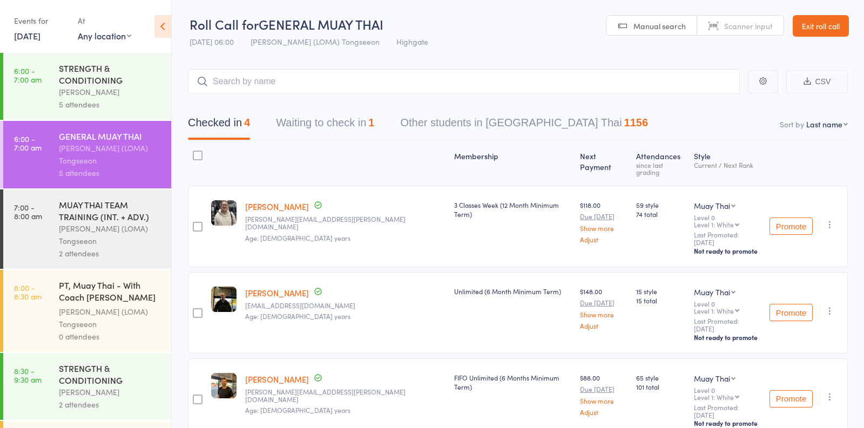
click at [335, 130] on button "Waiting to check in 1" at bounding box center [325, 125] width 98 height 29
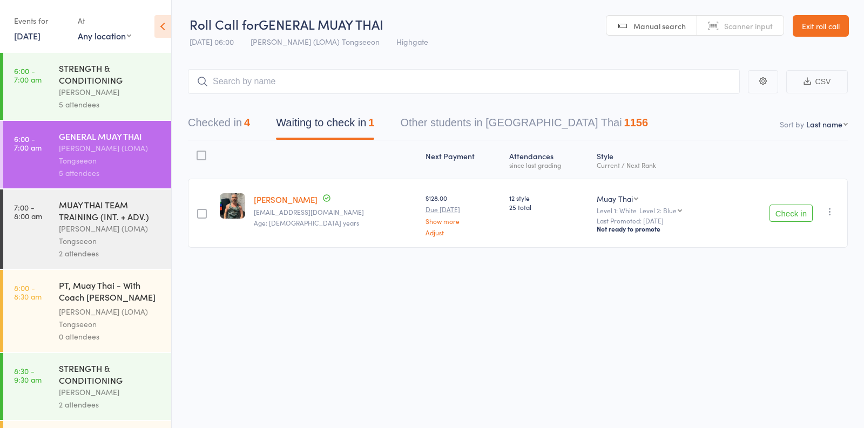
click at [829, 211] on icon "button" at bounding box center [830, 211] width 11 height 11
click at [779, 338] on li "Mark absent" at bounding box center [791, 334] width 89 height 15
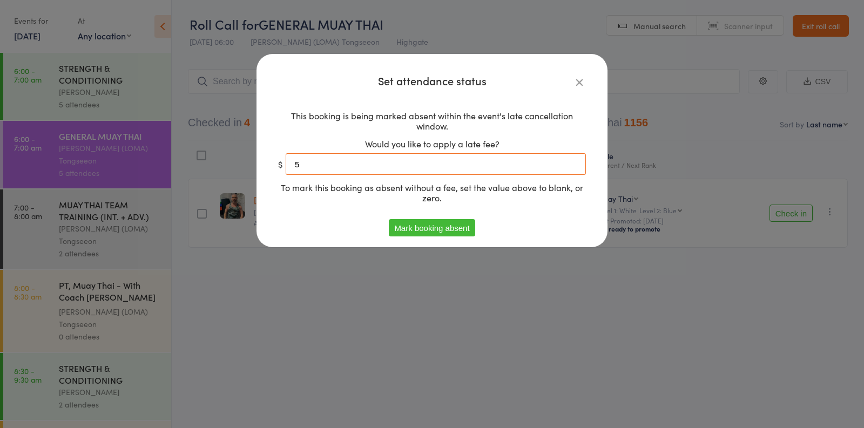
click at [395, 168] on input "5" at bounding box center [436, 164] width 300 height 22
type input "0"
click at [412, 221] on button "Mark booking absent" at bounding box center [432, 227] width 86 height 17
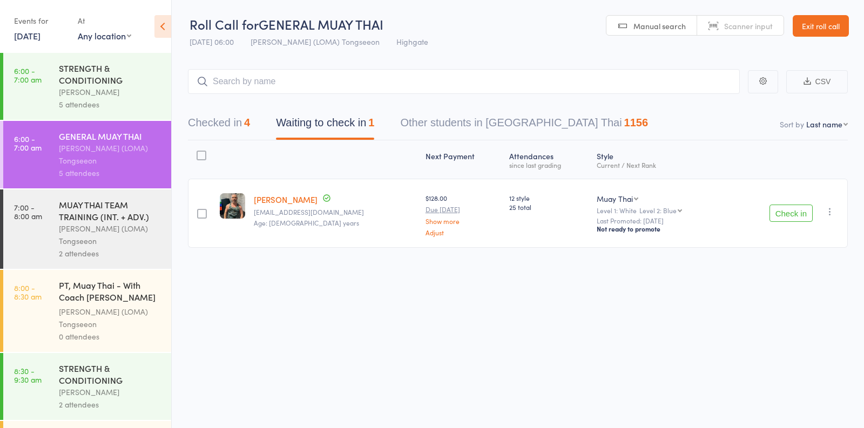
click at [116, 95] on div "Vincenzo Marroni" at bounding box center [110, 92] width 103 height 12
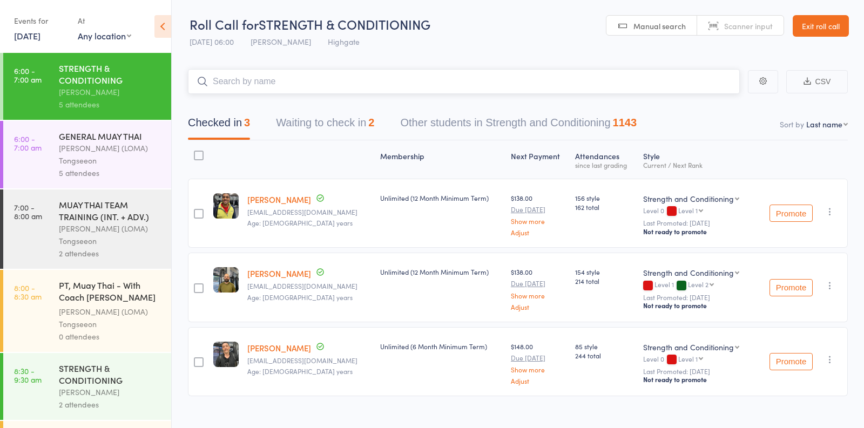
click at [332, 131] on button "Waiting to check in 2" at bounding box center [325, 125] width 98 height 29
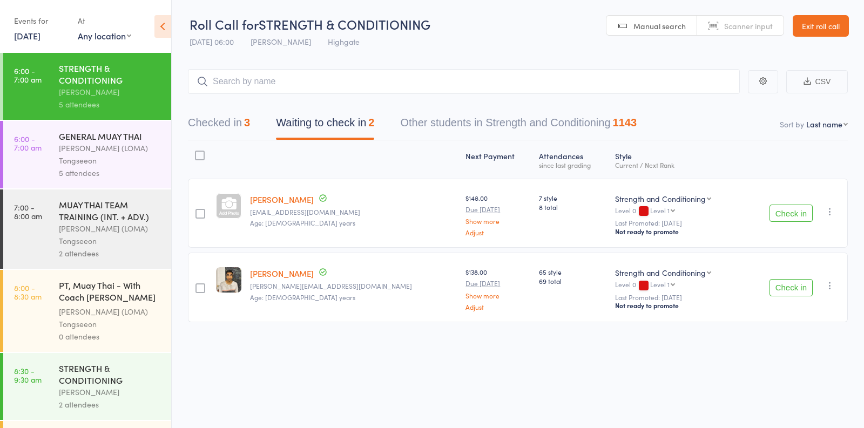
click at [831, 210] on icon "button" at bounding box center [830, 211] width 11 height 11
click at [787, 332] on li "Mark absent" at bounding box center [791, 334] width 89 height 15
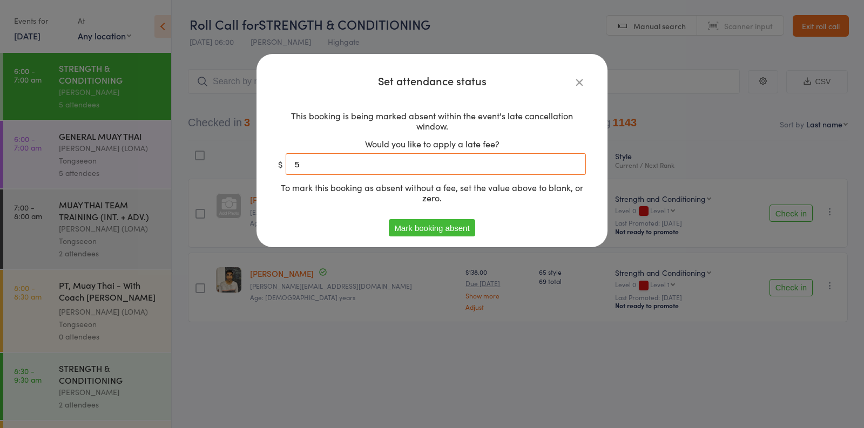
click at [468, 158] on input "5" at bounding box center [436, 164] width 300 height 22
type input "0"
click at [453, 229] on button "Mark booking absent" at bounding box center [432, 227] width 86 height 17
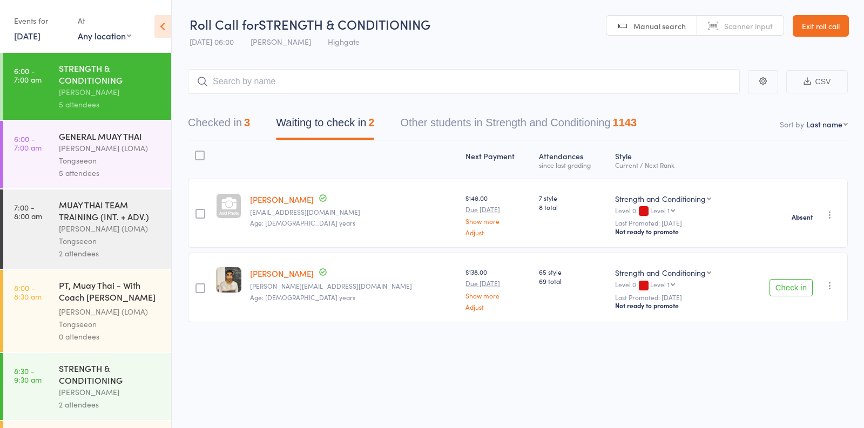
click at [829, 284] on icon "button" at bounding box center [830, 285] width 11 height 11
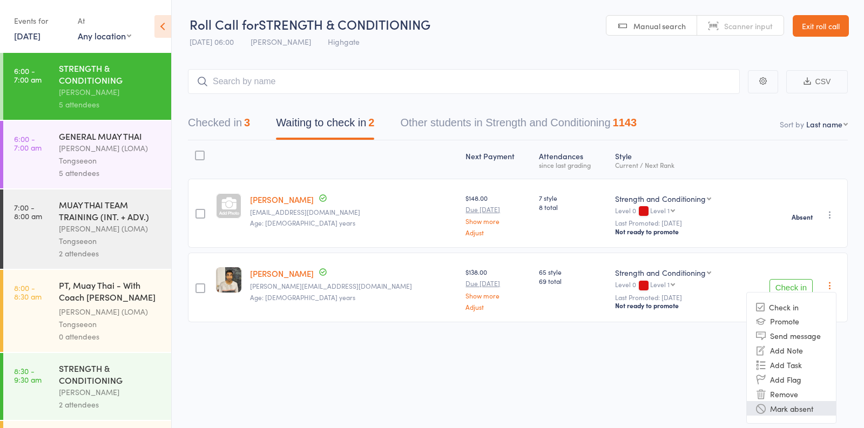
click at [768, 413] on li "Mark absent" at bounding box center [791, 408] width 89 height 15
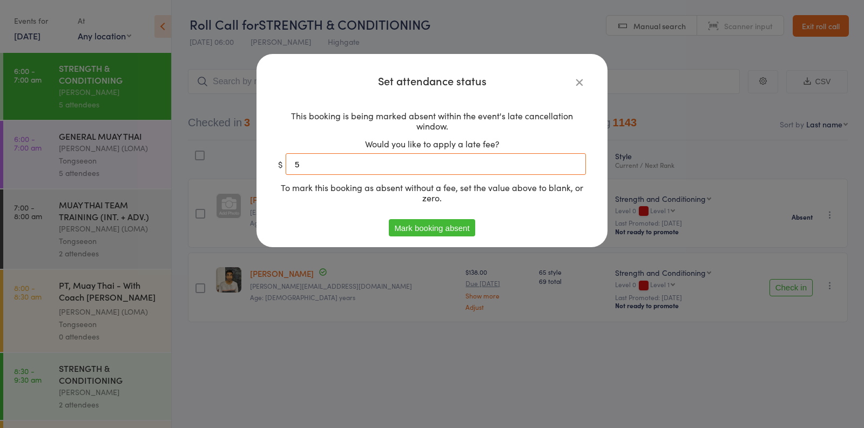
click at [405, 174] on input "5" at bounding box center [436, 164] width 300 height 22
type input "0"
click at [418, 222] on button "Mark booking absent" at bounding box center [432, 227] width 86 height 17
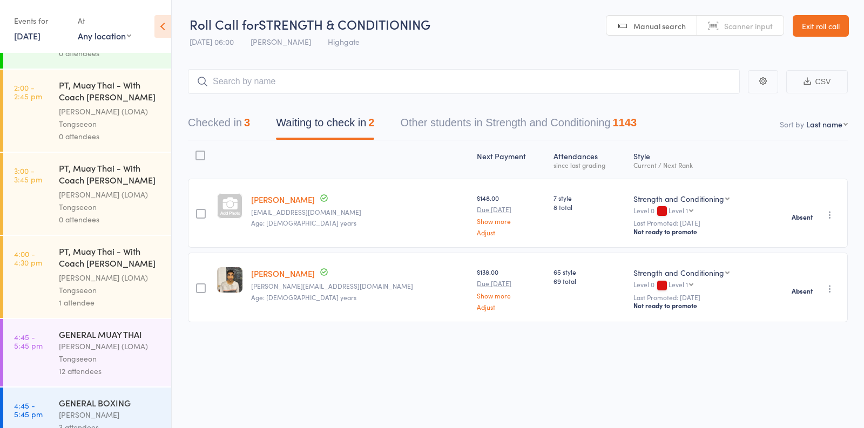
scroll to position [724, 0]
click at [125, 271] on div "Ronnarong (LOMA) Tongseeon" at bounding box center [110, 283] width 103 height 25
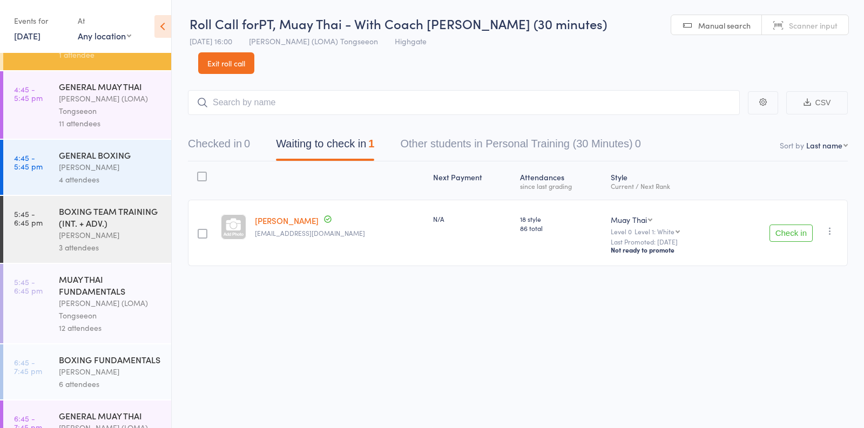
scroll to position [1009, 0]
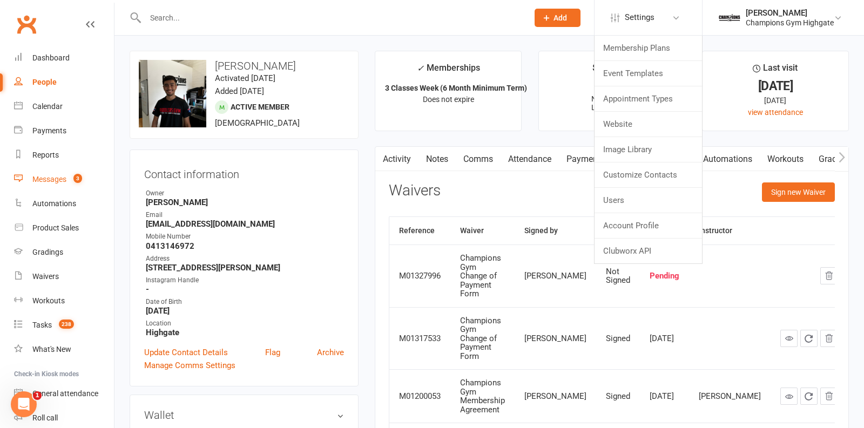
click at [58, 182] on div "Messages" at bounding box center [49, 179] width 34 height 9
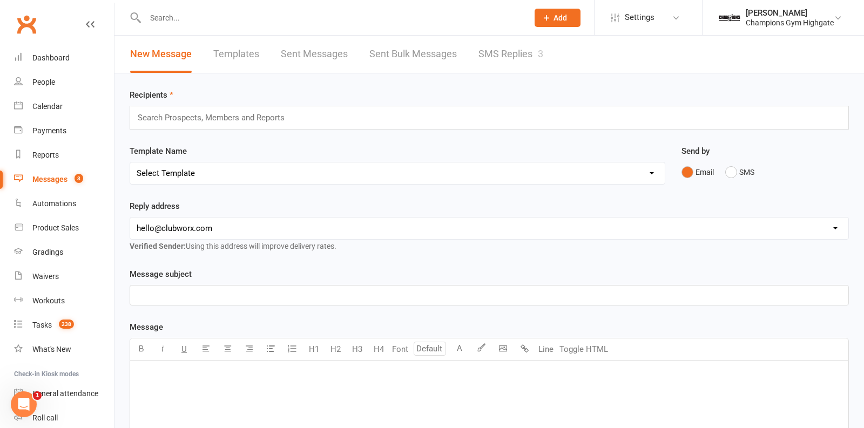
click at [508, 45] on link "SMS Replies 3" at bounding box center [511, 54] width 65 height 37
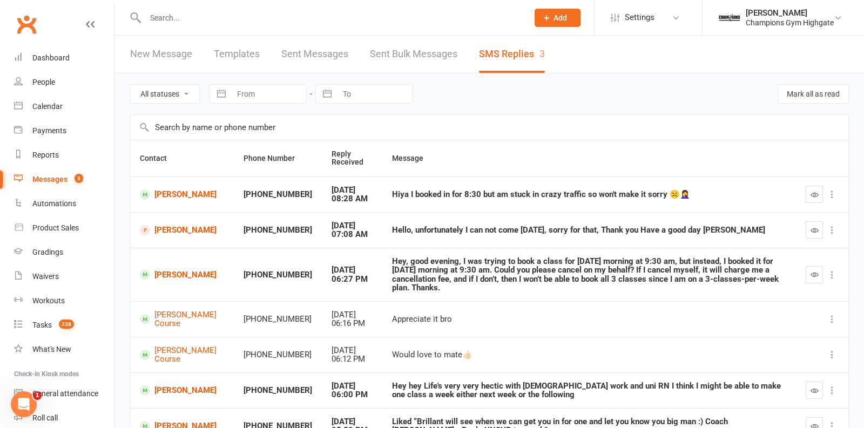
click at [288, 15] on input "text" at bounding box center [331, 17] width 379 height 15
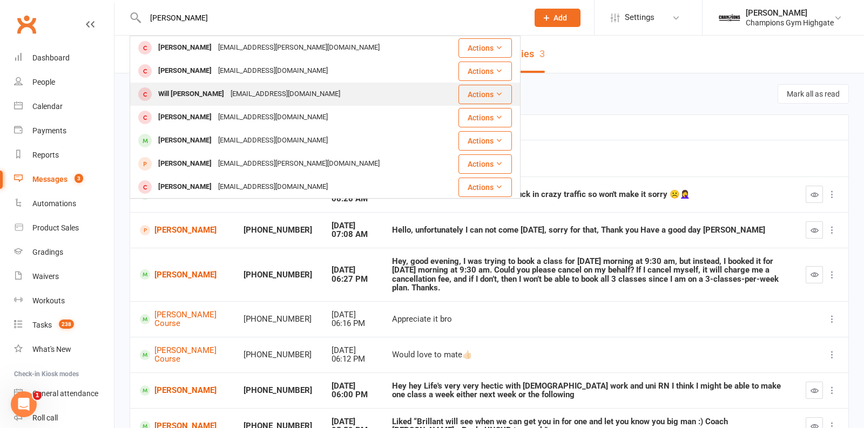
type input "malcom"
click at [280, 84] on div "Will Cottam willcottam@mail.com" at bounding box center [294, 94] width 327 height 22
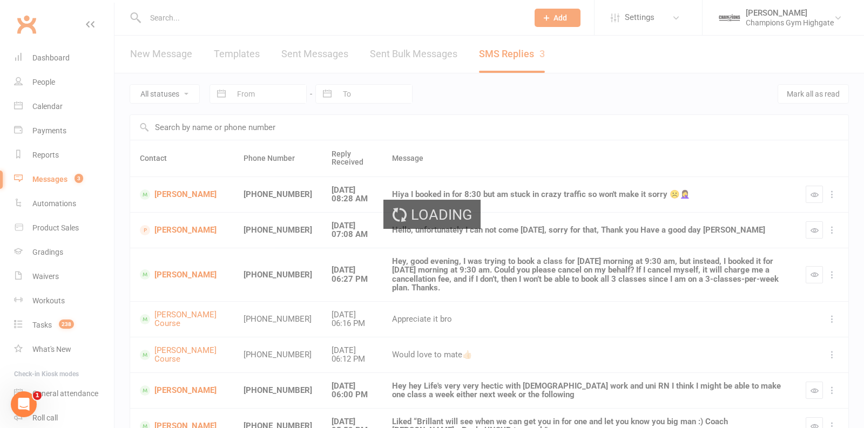
click at [280, 84] on div "Loading" at bounding box center [432, 214] width 864 height 428
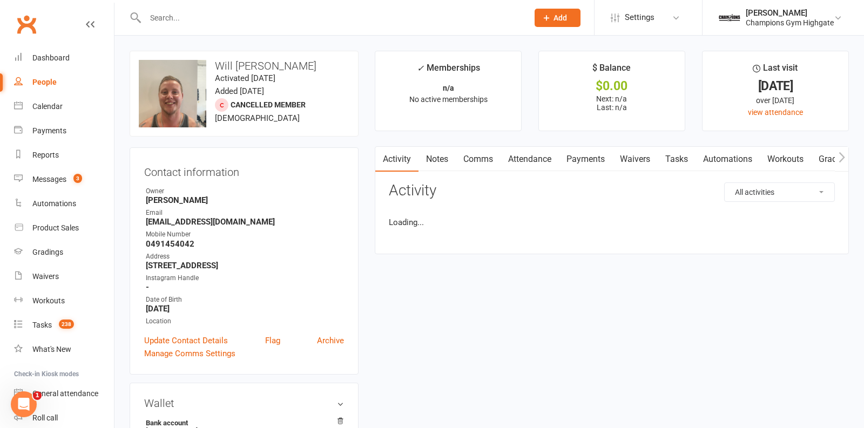
click at [250, 18] on input "text" at bounding box center [331, 17] width 379 height 15
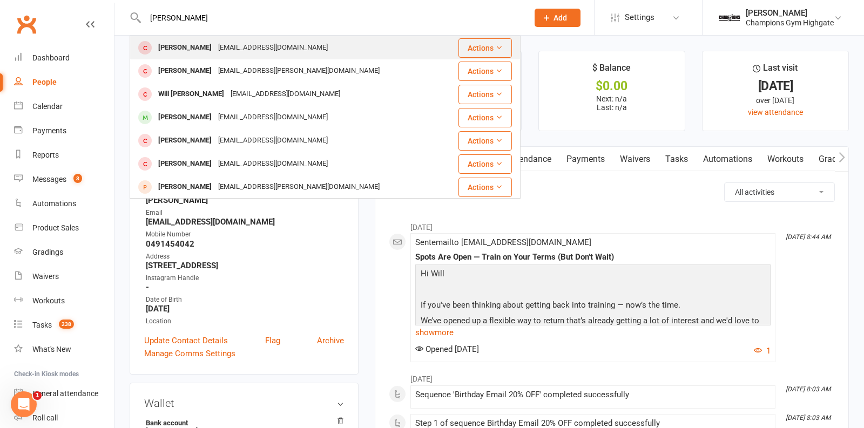
type input "malcom"
click at [249, 45] on div "malcolmyap153@gmail.com" at bounding box center [273, 48] width 116 height 16
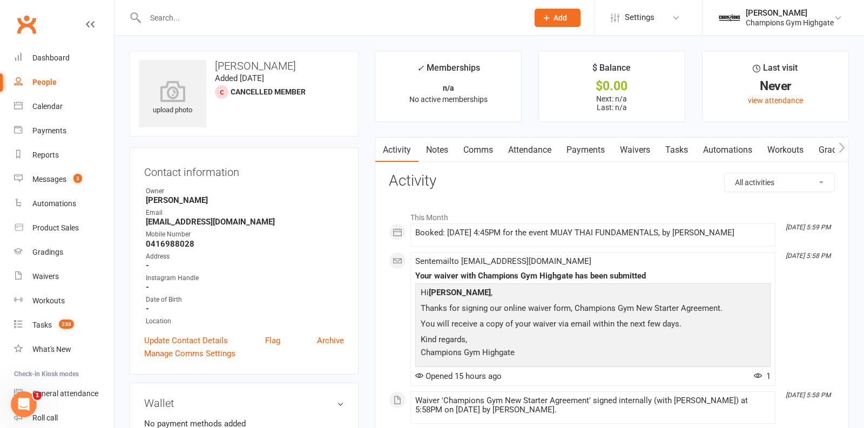
click at [652, 150] on link "Waivers" at bounding box center [635, 150] width 45 height 25
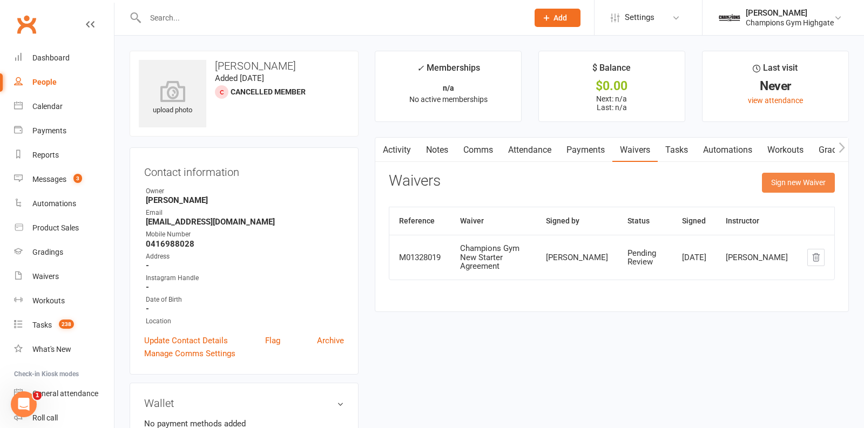
click at [792, 183] on button "Sign new Waiver" at bounding box center [798, 182] width 73 height 19
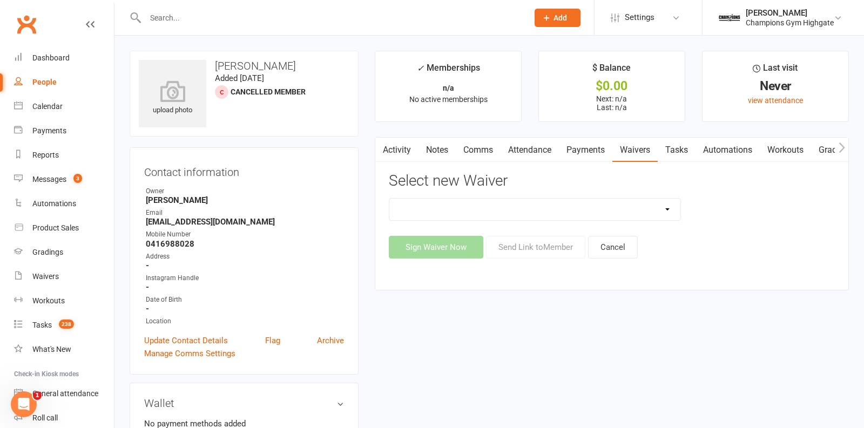
click at [646, 205] on select "Casual Waiver - First Timers Casual Waiver (STAFF ONLY) Champions Gym Cancellat…" at bounding box center [534, 210] width 291 height 22
select select "9060"
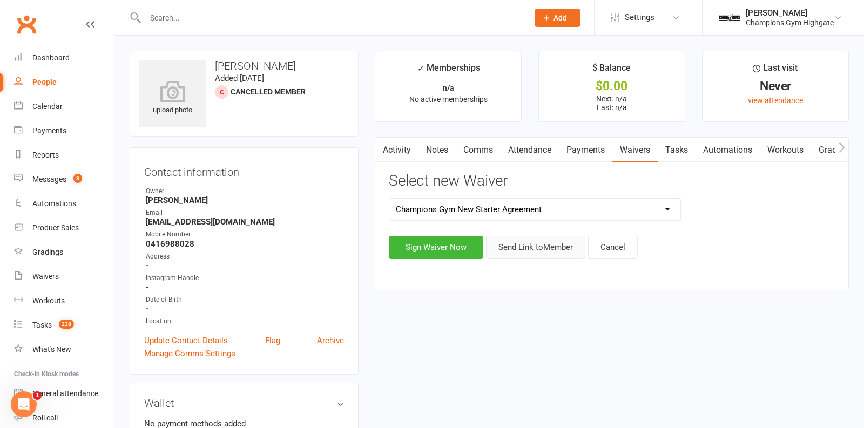
click at [545, 243] on button "Send Link to Member" at bounding box center [535, 247] width 99 height 23
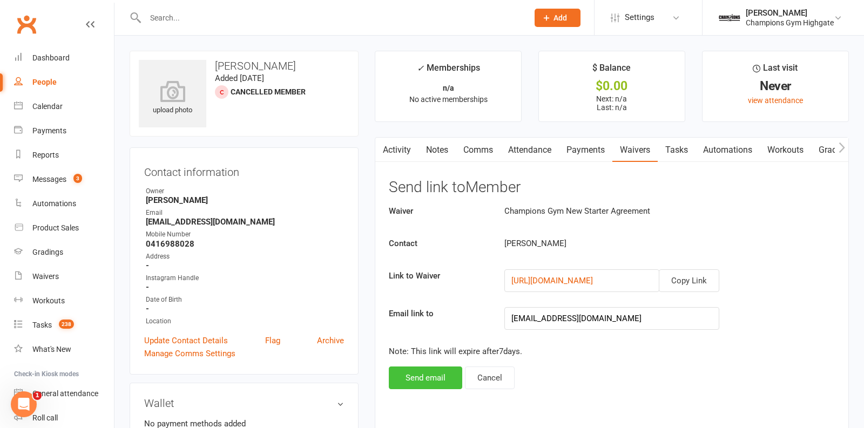
click at [426, 378] on button "Send email" at bounding box center [425, 378] width 73 height 23
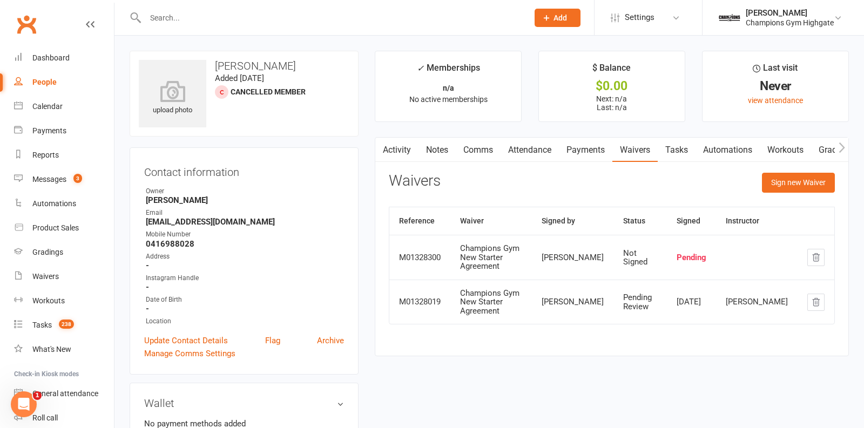
click at [489, 151] on link "Comms" at bounding box center [478, 150] width 45 height 25
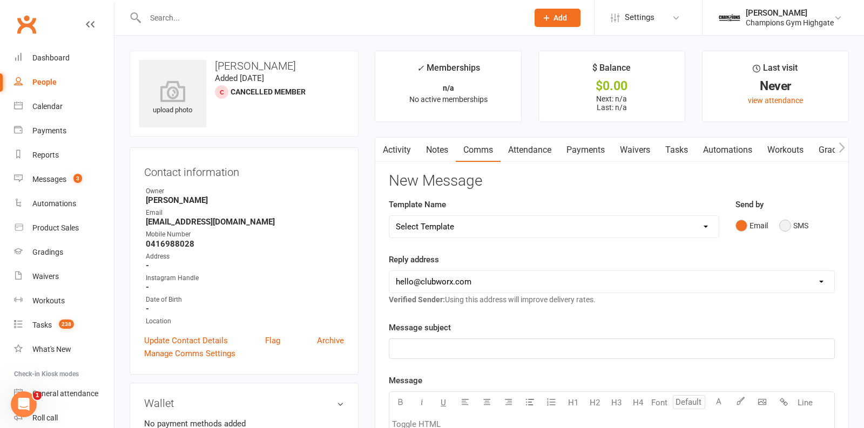
click at [788, 230] on button "SMS" at bounding box center [794, 226] width 29 height 21
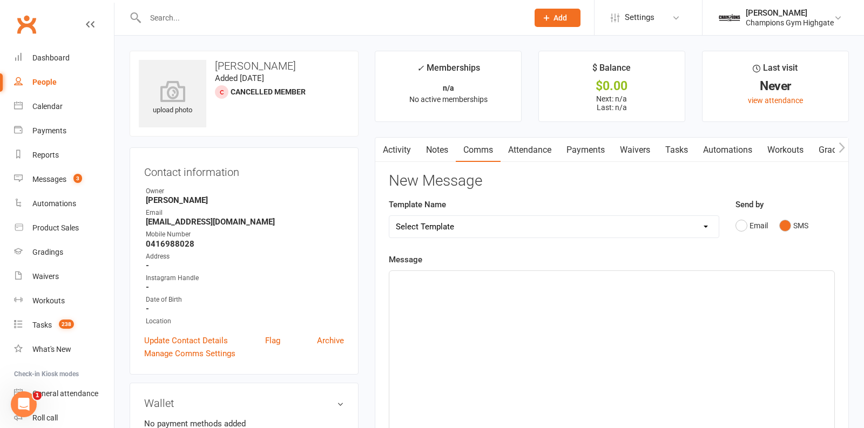
click at [675, 297] on div "﻿" at bounding box center [611, 352] width 445 height 162
click at [643, 145] on link "Waivers" at bounding box center [635, 150] width 45 height 25
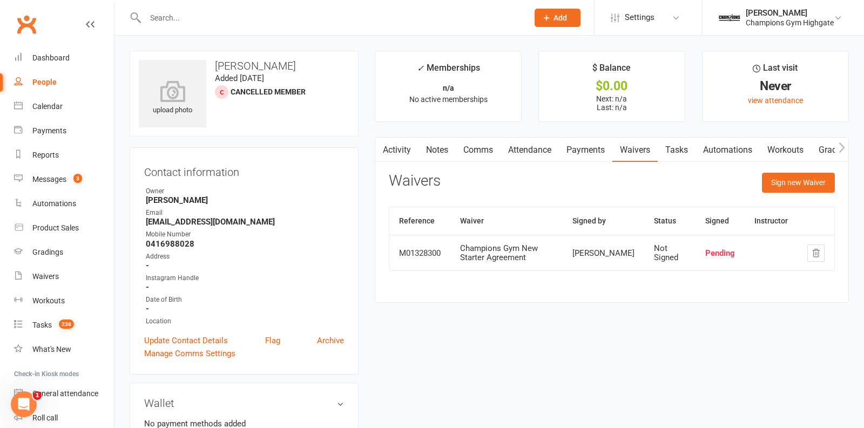
click at [541, 141] on link "Attendance" at bounding box center [530, 150] width 58 height 25
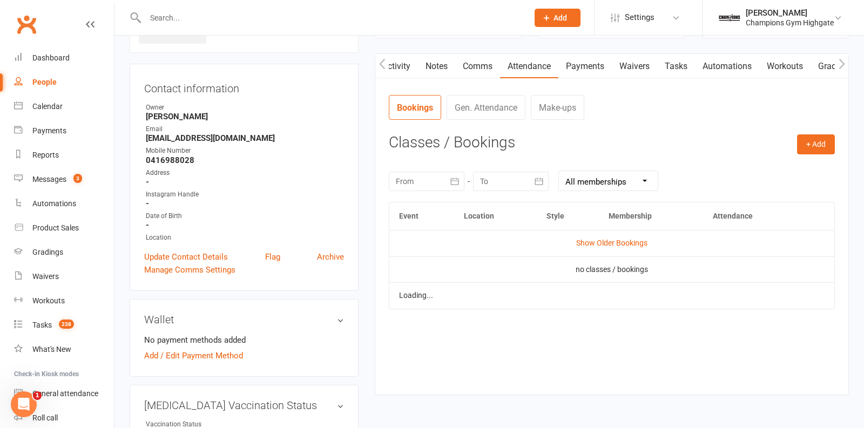
scroll to position [95, 0]
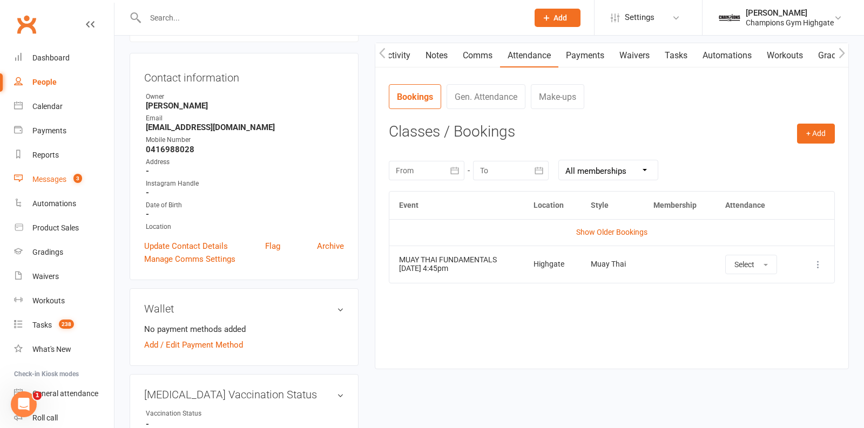
click at [68, 183] on link "Messages 3" at bounding box center [64, 179] width 100 height 24
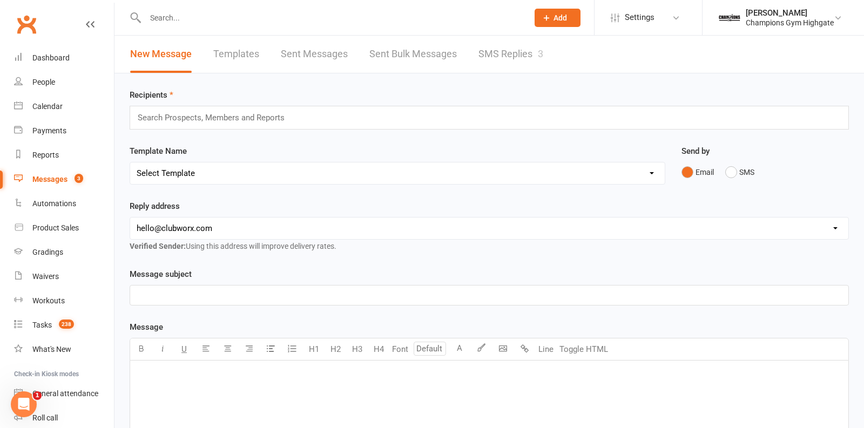
click at [509, 63] on link "SMS Replies 3" at bounding box center [511, 54] width 65 height 37
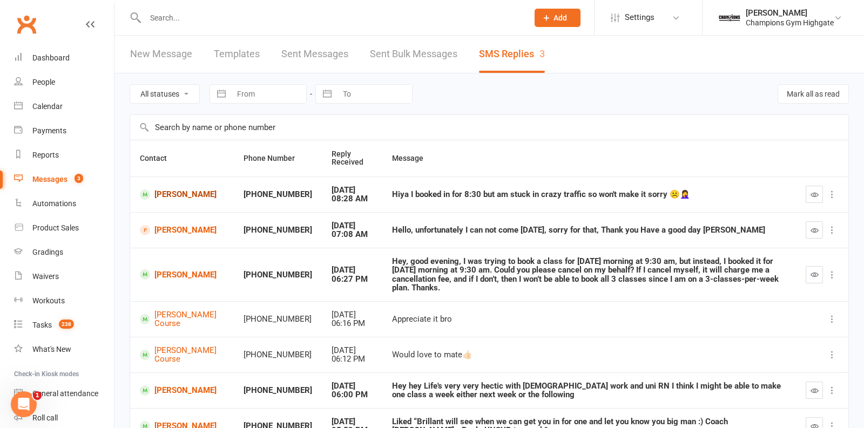
click at [166, 194] on link "Samantha Royle" at bounding box center [182, 195] width 84 height 10
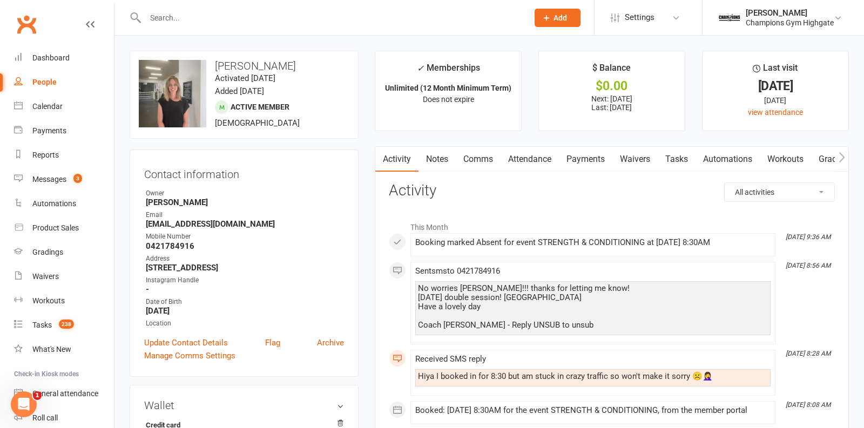
click at [480, 160] on link "Comms" at bounding box center [478, 159] width 45 height 25
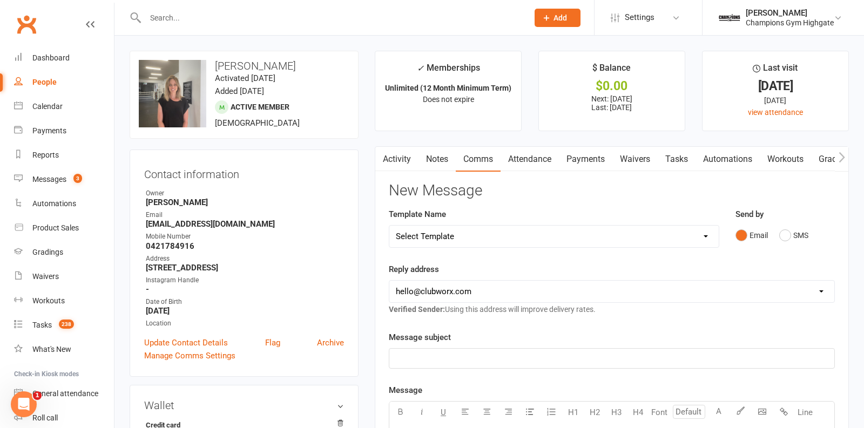
click at [392, 160] on link "Activity" at bounding box center [396, 159] width 43 height 25
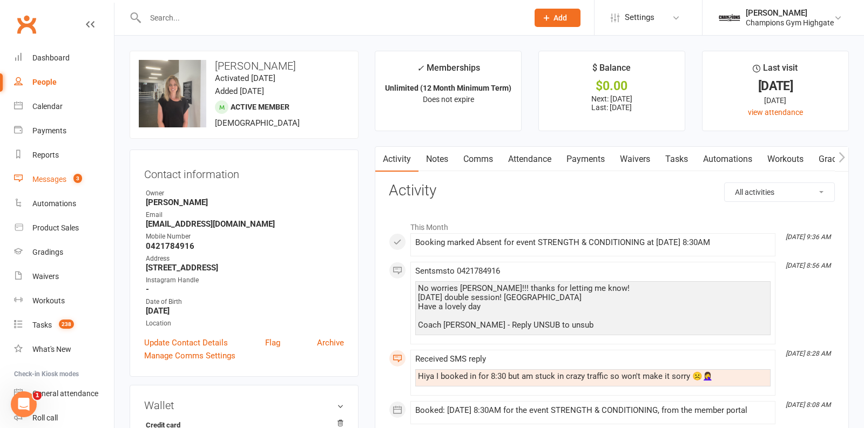
click at [48, 176] on div "Messages" at bounding box center [49, 179] width 34 height 9
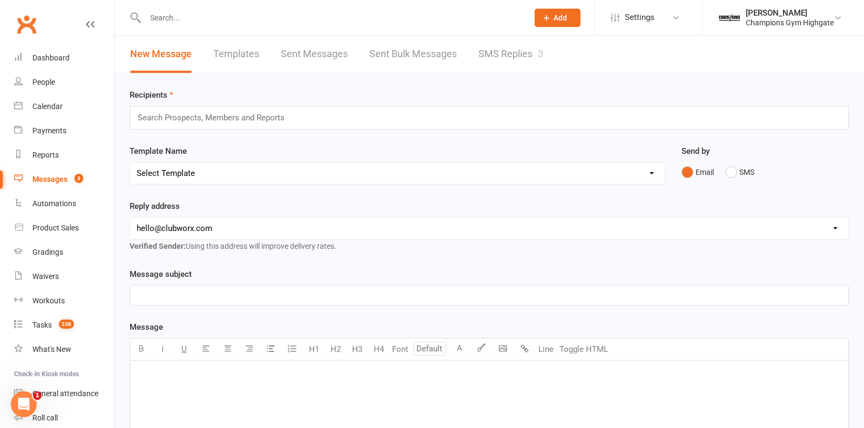
click at [516, 51] on link "SMS Replies 3" at bounding box center [511, 54] width 65 height 37
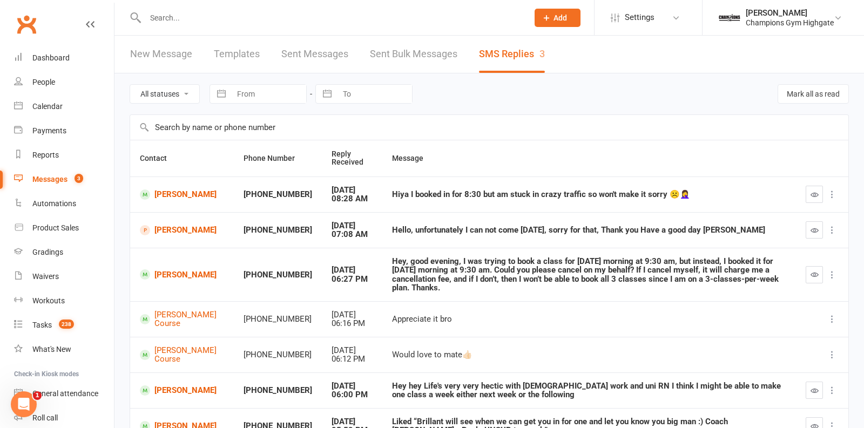
click at [809, 192] on button "button" at bounding box center [814, 194] width 17 height 17
click at [169, 271] on link "Siddhant Saini" at bounding box center [182, 275] width 84 height 10
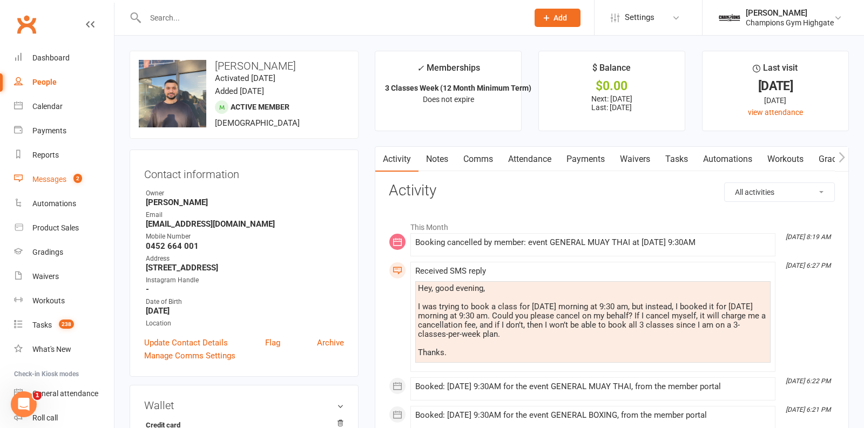
click at [69, 176] on count-badge "2" at bounding box center [75, 179] width 14 height 9
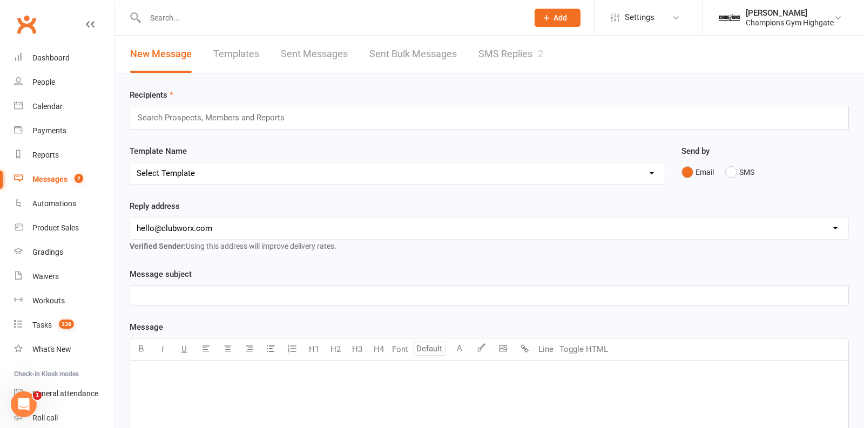
click at [491, 47] on link "SMS Replies 2" at bounding box center [511, 54] width 65 height 37
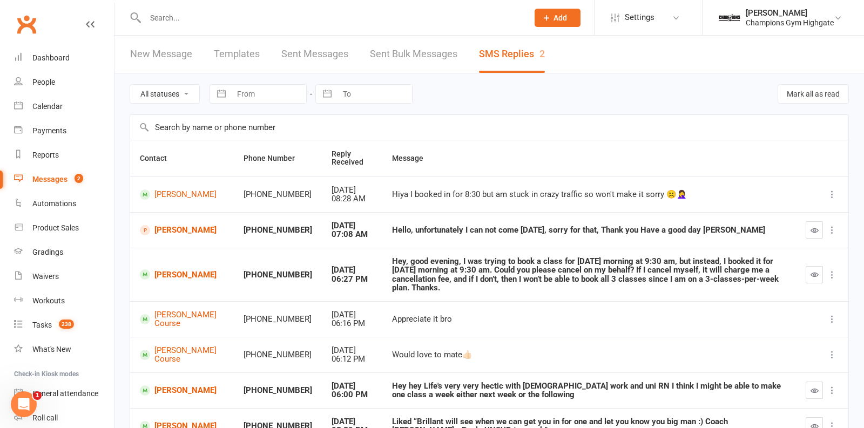
click at [815, 233] on button "button" at bounding box center [814, 229] width 17 height 17
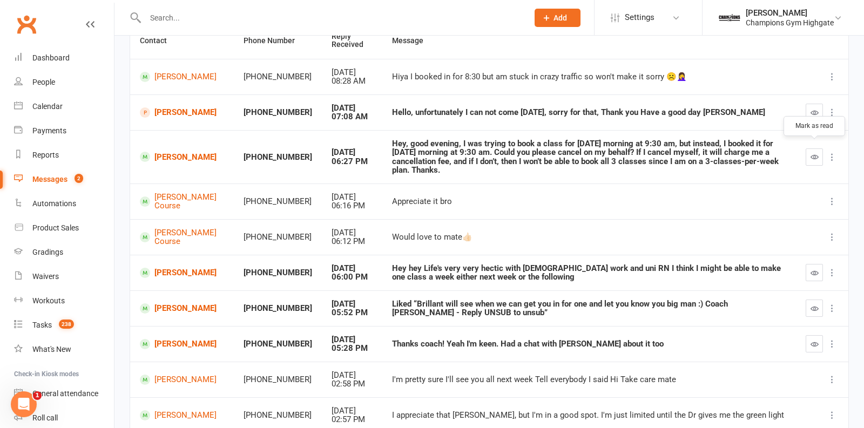
click at [813, 153] on icon "button" at bounding box center [815, 157] width 8 height 8
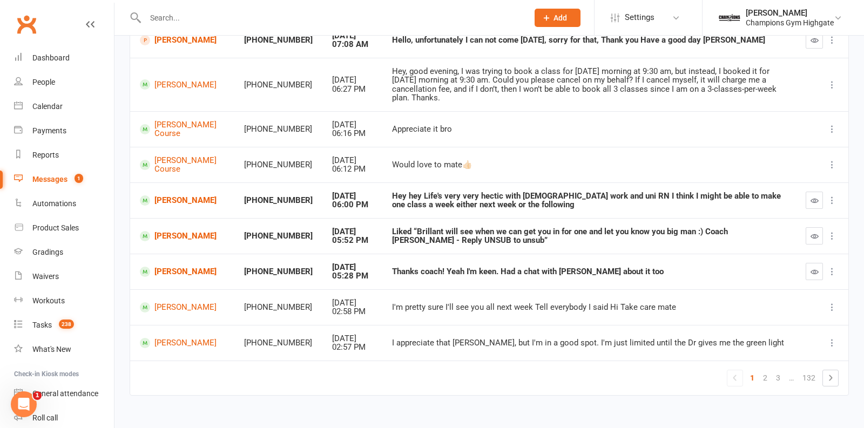
scroll to position [0, 0]
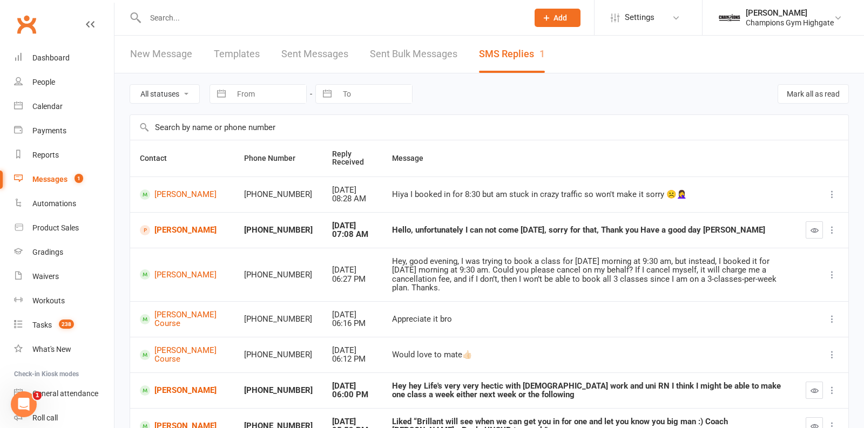
click at [224, 18] on input "text" at bounding box center [331, 17] width 379 height 15
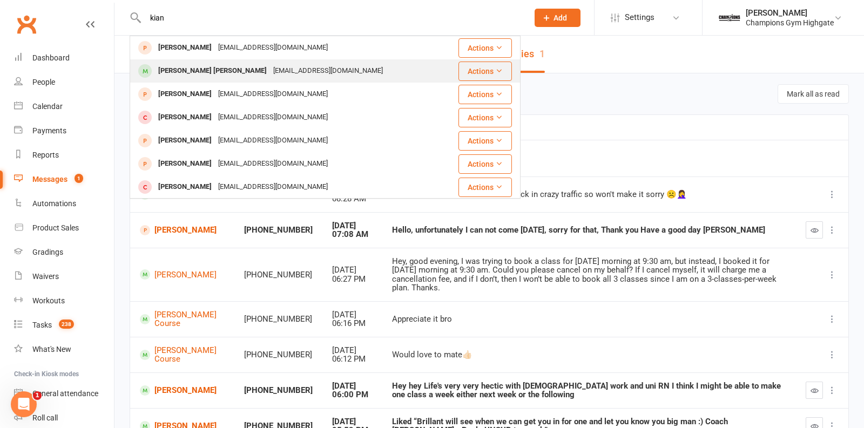
type input "kian"
click at [270, 74] on div "[EMAIL_ADDRESS][DOMAIN_NAME]" at bounding box center [328, 71] width 116 height 16
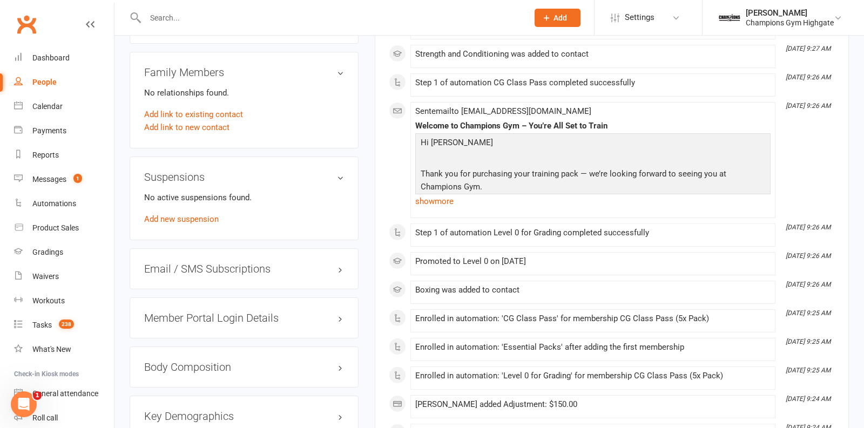
scroll to position [671, 0]
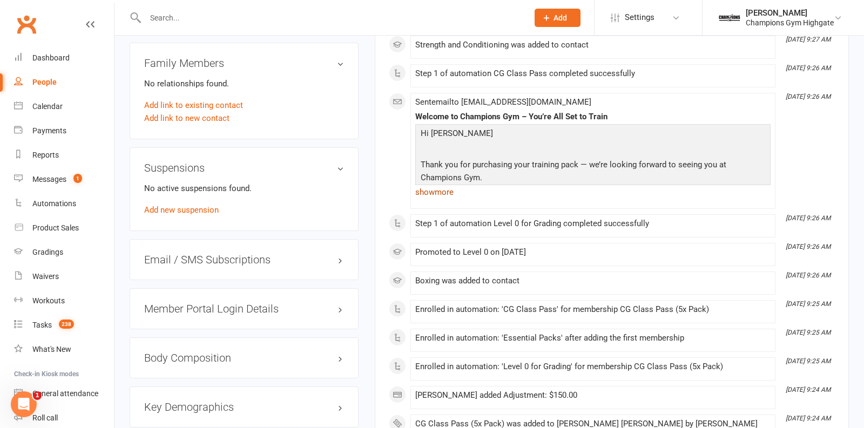
click at [446, 185] on link "show more" at bounding box center [592, 192] width 355 height 15
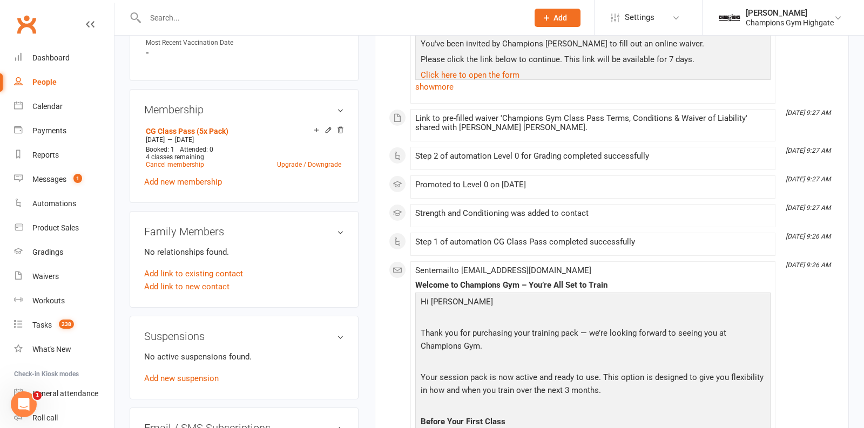
scroll to position [0, 0]
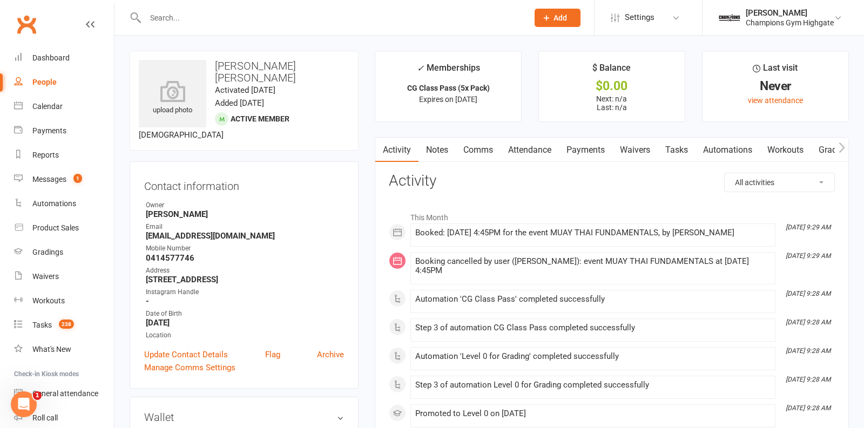
click at [479, 151] on link "Comms" at bounding box center [478, 150] width 45 height 25
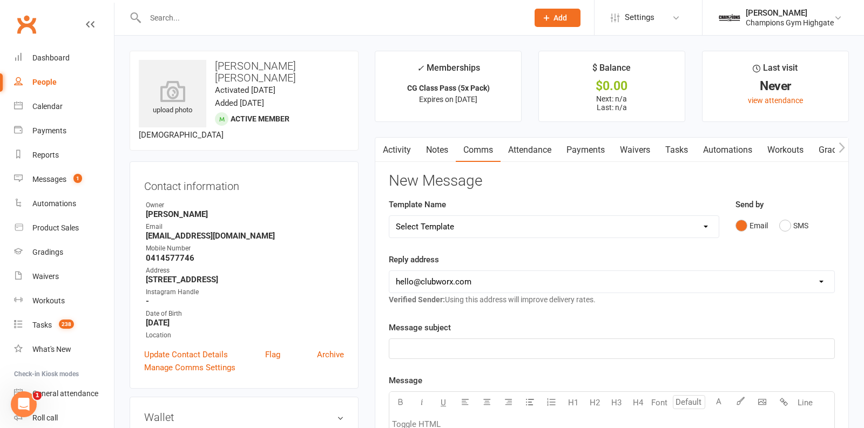
click at [708, 227] on select "Select Template [SMS] 14 days non-attendance sms [Email] A. First Timer Trial […" at bounding box center [554, 227] width 330 height 22
select select "10"
click at [495, 286] on select "hello@clubworx.com membershighgate@championsgym.com.au helen@championsgym.com.a…" at bounding box center [611, 282] width 445 height 22
select select "1"
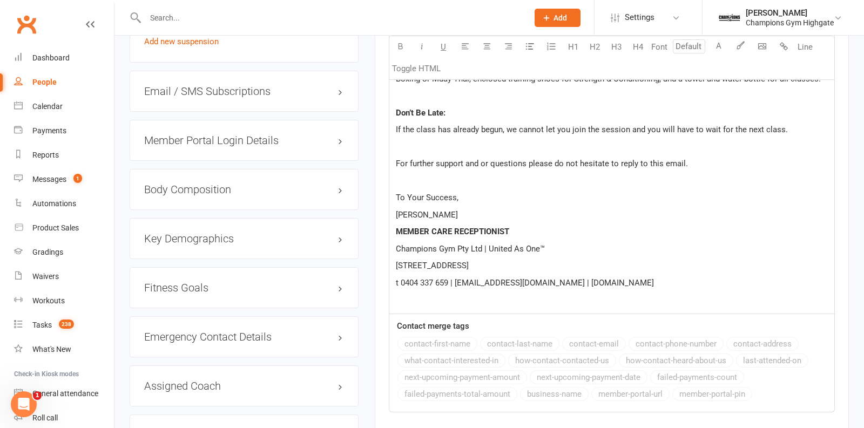
scroll to position [1021, 0]
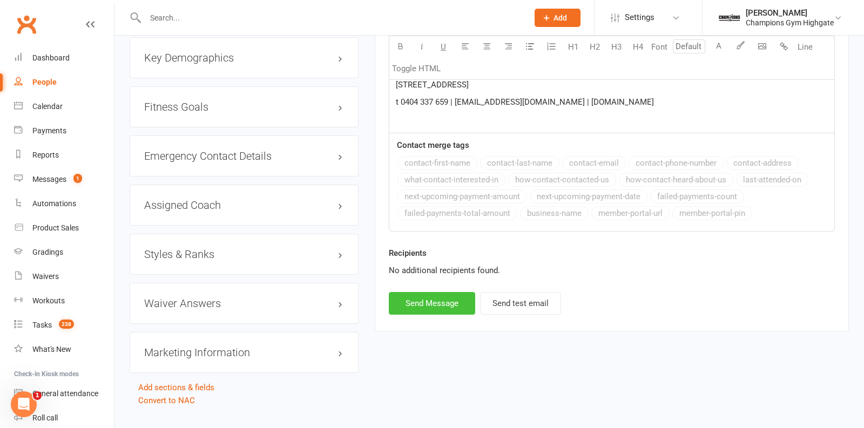
click at [431, 302] on button "Send Message" at bounding box center [432, 303] width 86 height 23
select select
select select "0"
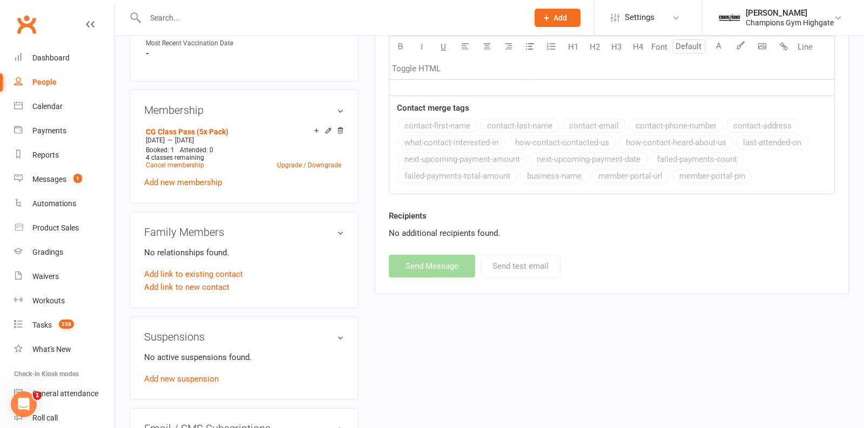
scroll to position [0, 0]
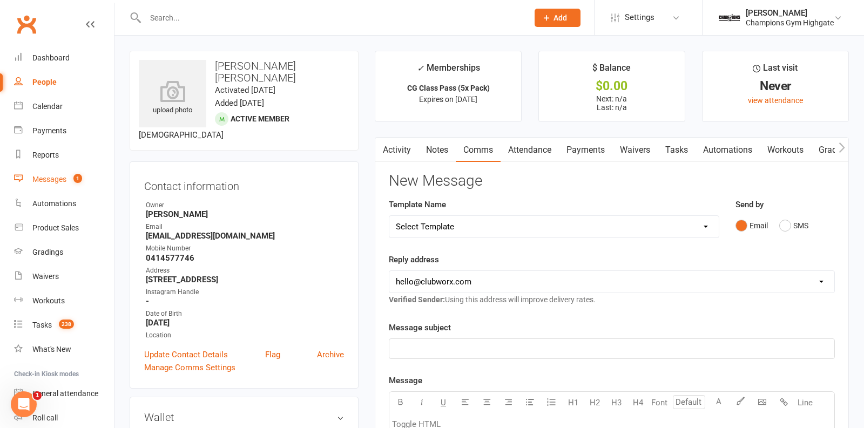
click at [69, 182] on count-badge "1" at bounding box center [75, 179] width 14 height 9
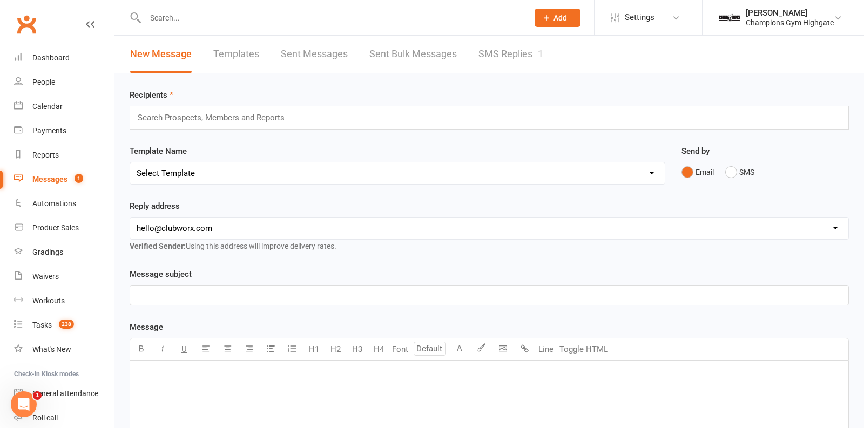
click at [202, 15] on input "text" at bounding box center [331, 17] width 379 height 15
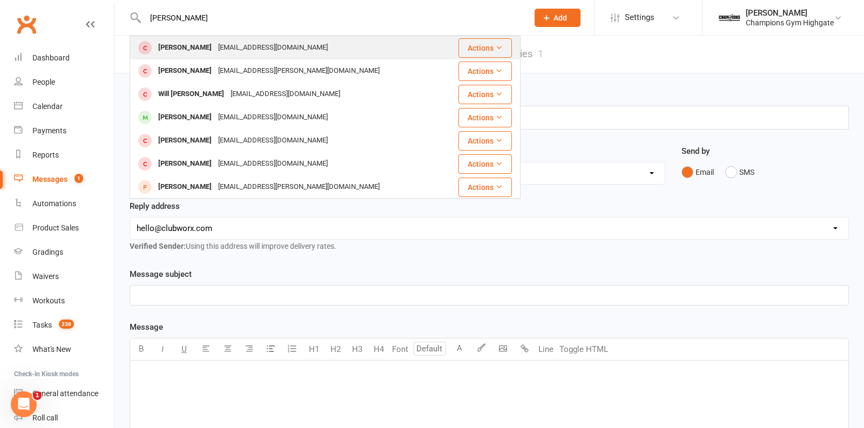
type input "MALCOM"
click at [219, 50] on div "[EMAIL_ADDRESS][DOMAIN_NAME]" at bounding box center [273, 48] width 116 height 16
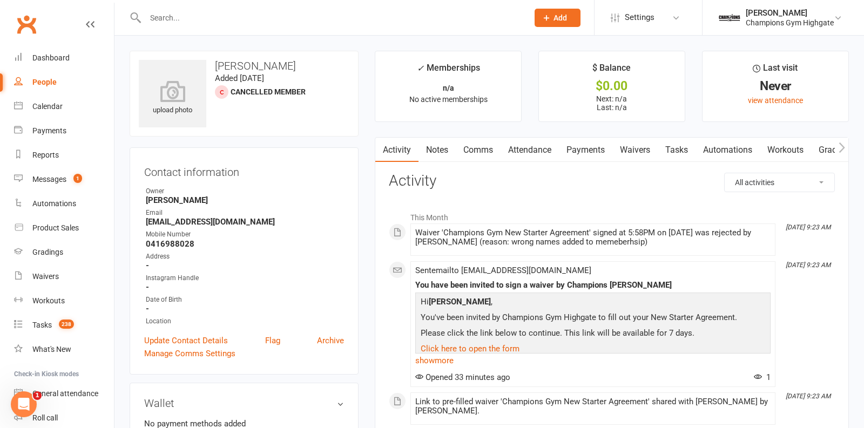
click at [449, 162] on div "Activity Notes Comms Attendance Payments Waivers Tasks Automations Workouts Gra…" at bounding box center [612, 425] width 474 height 577
click at [446, 135] on main "✓ Memberships n/a No active memberships $ Balance $0.00 Next: n/a Last: n/a Las…" at bounding box center [612, 388] width 491 height 674
click at [442, 143] on link "Notes" at bounding box center [437, 150] width 37 height 25
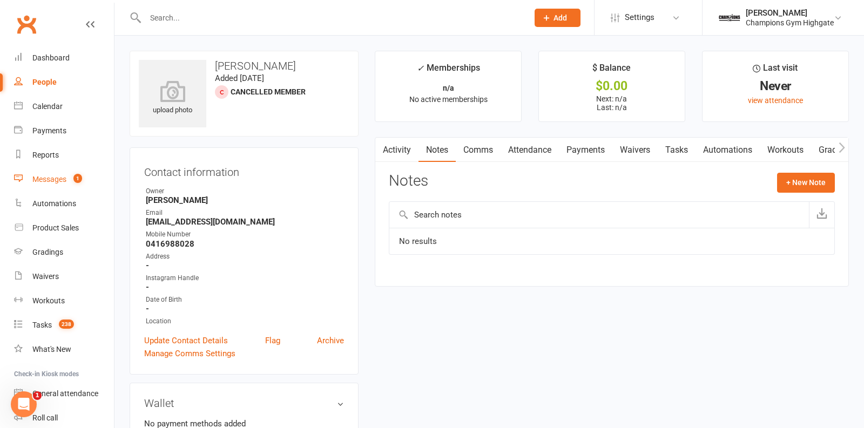
click at [48, 186] on link "Messages 1" at bounding box center [64, 179] width 100 height 24
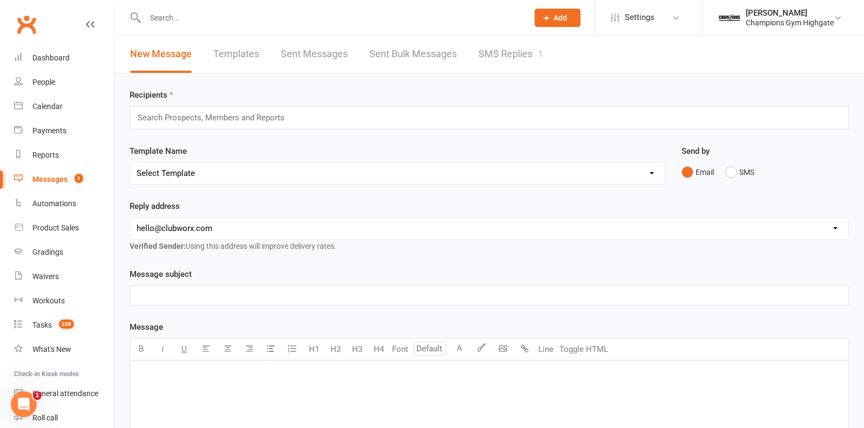
click at [529, 53] on link "SMS Replies 1" at bounding box center [511, 54] width 65 height 37
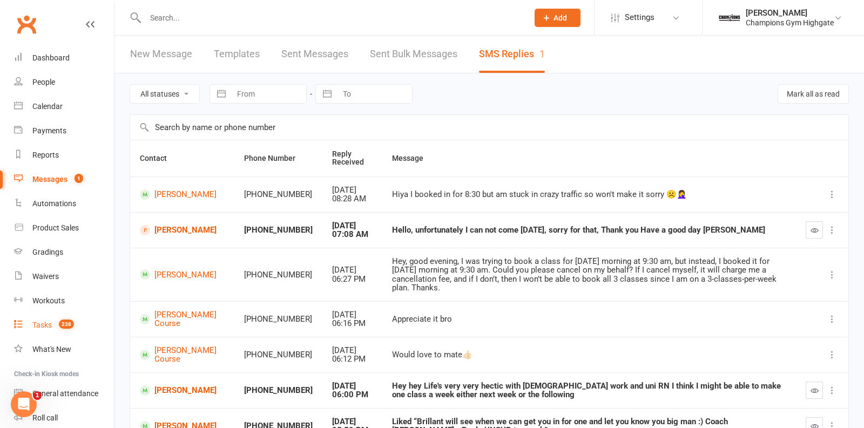
click at [73, 326] on count-badge "238" at bounding box center [63, 325] width 21 height 9
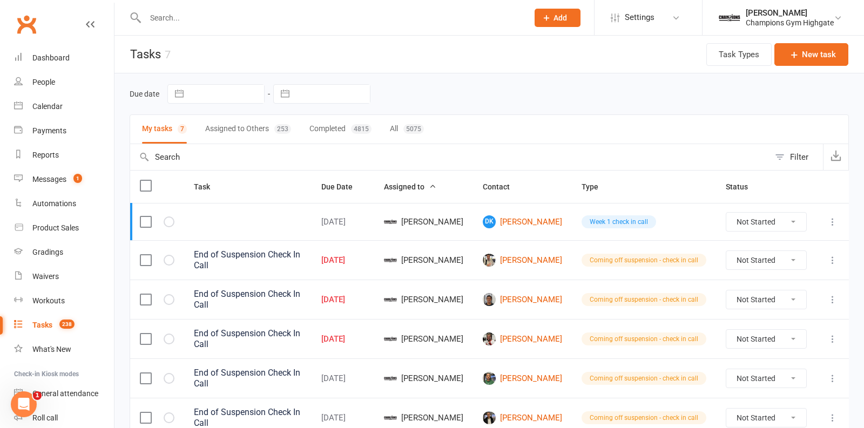
scroll to position [75, 0]
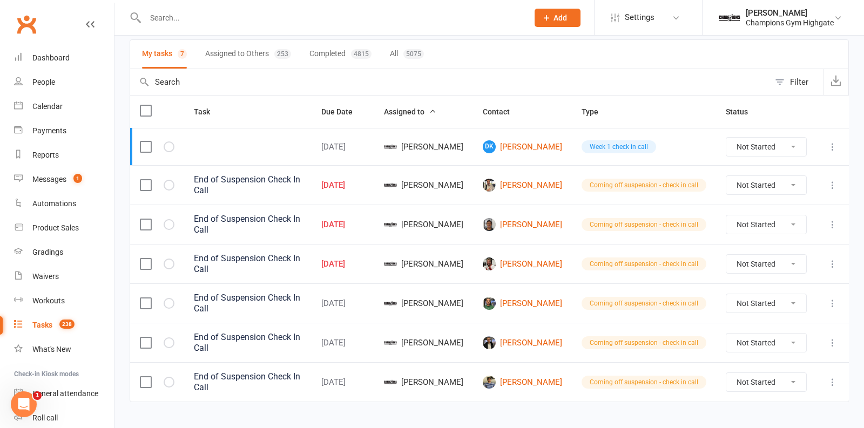
click at [247, 15] on input "text" at bounding box center [331, 17] width 379 height 15
type input "d"
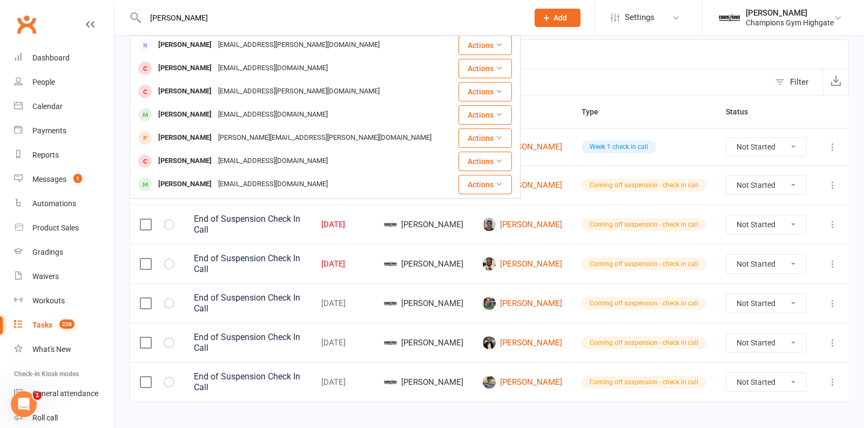
scroll to position [165, 0]
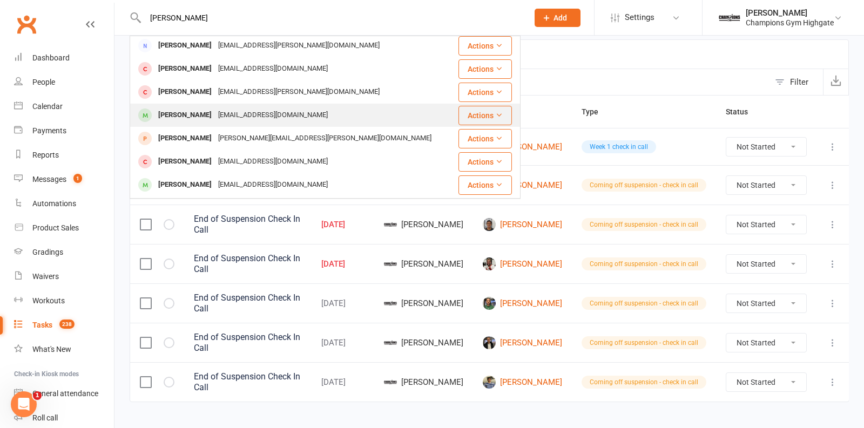
type input "david"
click at [197, 119] on div "David Trapnell" at bounding box center [185, 116] width 60 height 16
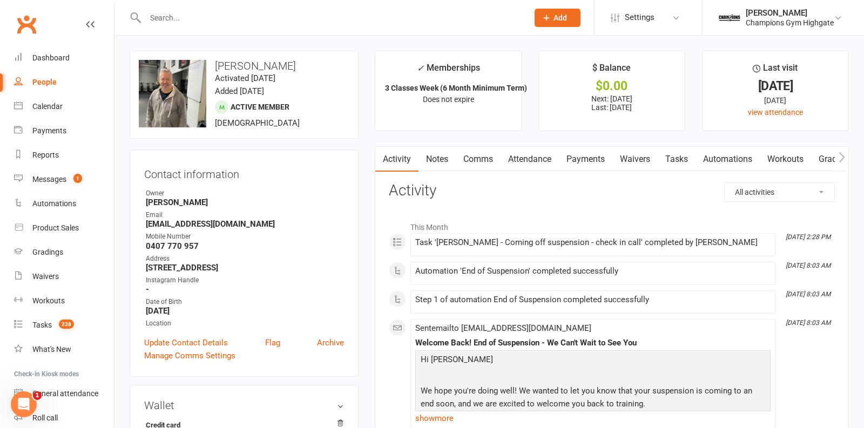
click at [586, 154] on link "Payments" at bounding box center [585, 159] width 53 height 25
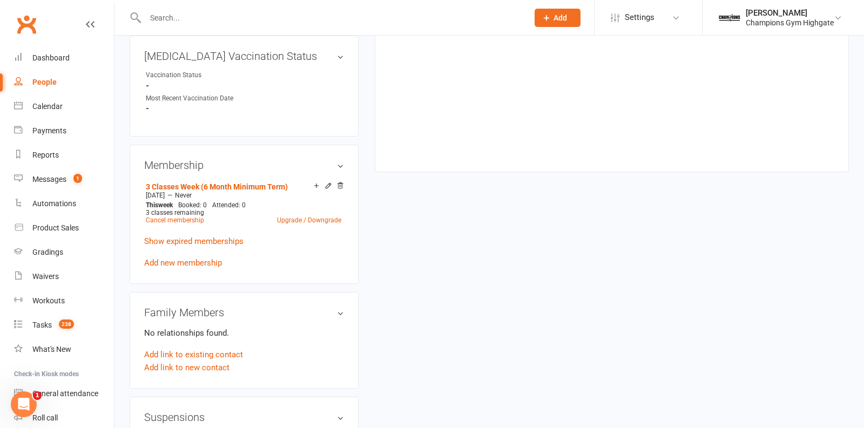
scroll to position [447, 0]
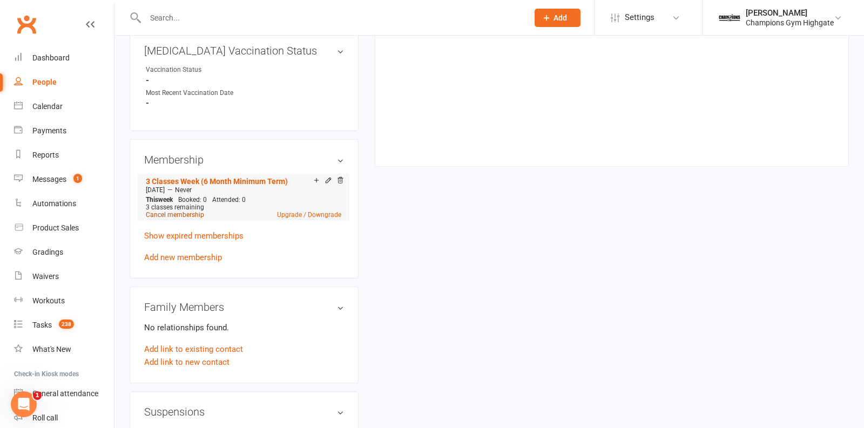
click at [174, 211] on link "Cancel membership" at bounding box center [175, 215] width 58 height 8
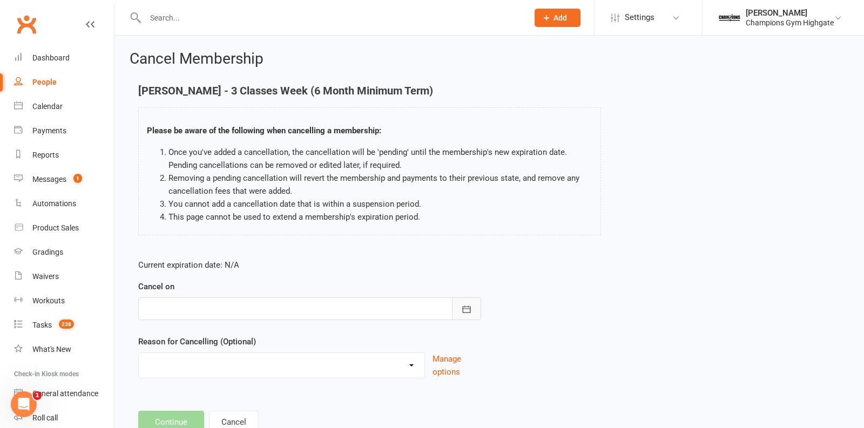
click at [465, 299] on button "button" at bounding box center [466, 309] width 29 height 23
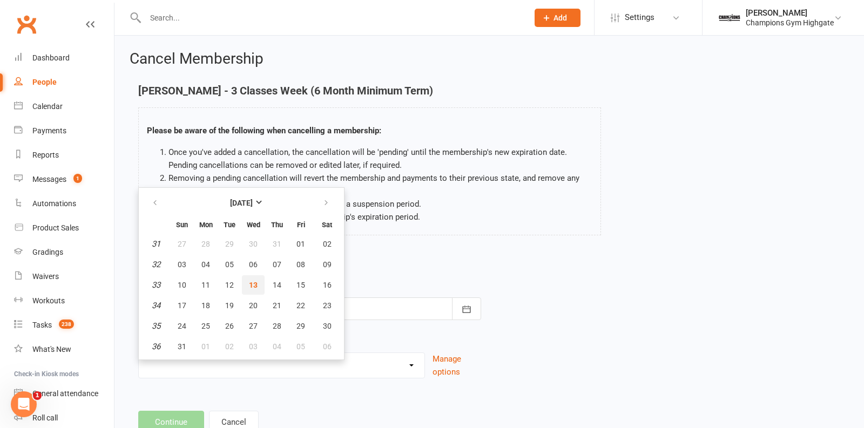
click at [259, 287] on button "13" at bounding box center [253, 285] width 23 height 19
type input "13 Aug 2025"
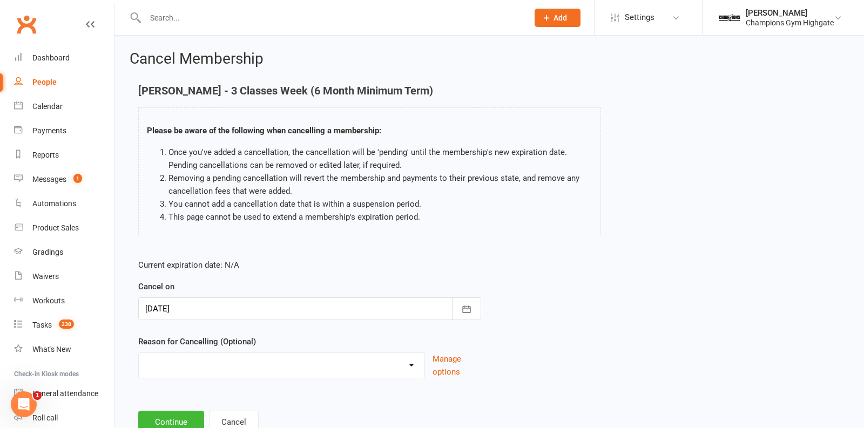
click at [290, 356] on select "Club Transfer Cooling off Period (within 7 days) Debt Collection Downgrading Me…" at bounding box center [282, 364] width 286 height 22
select select "7"
click at [179, 422] on button "Continue" at bounding box center [171, 422] width 66 height 23
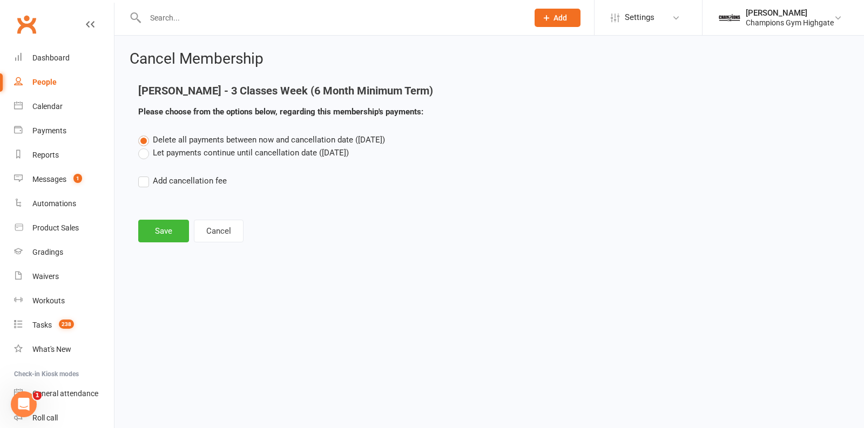
click at [144, 154] on label "Let payments continue until cancellation date (Aug 13, 2025)" at bounding box center [243, 152] width 211 height 13
click at [144, 146] on input "Let payments continue until cancellation date (Aug 13, 2025)" at bounding box center [141, 146] width 7 height 0
click at [164, 226] on button "Save" at bounding box center [163, 231] width 51 height 23
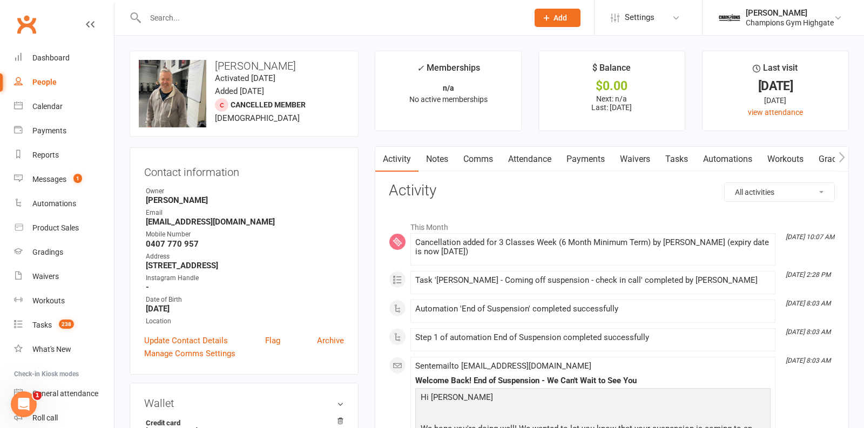
click at [436, 155] on link "Notes" at bounding box center [437, 159] width 37 height 25
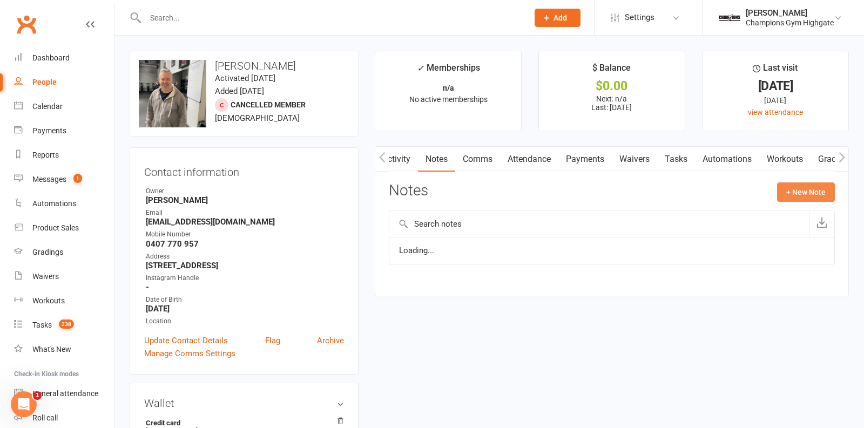
click at [816, 185] on button "+ New Note" at bounding box center [806, 192] width 58 height 19
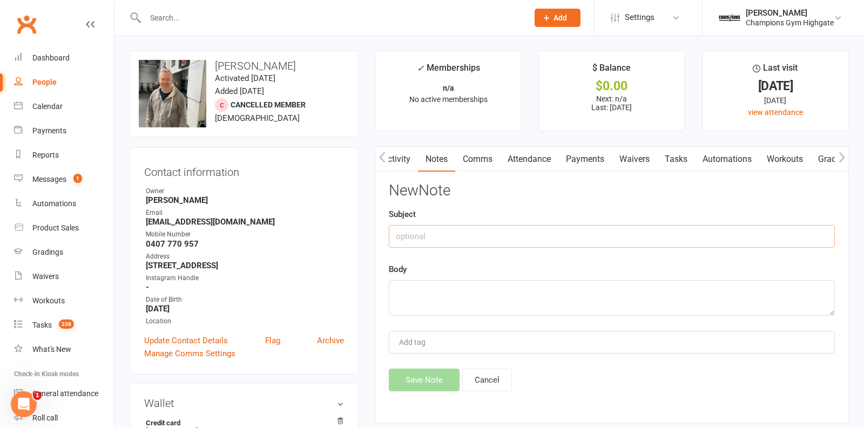
click at [541, 244] on input "text" at bounding box center [612, 236] width 446 height 23
type input "cancelled"
click at [528, 291] on textarea at bounding box center [612, 298] width 446 height 36
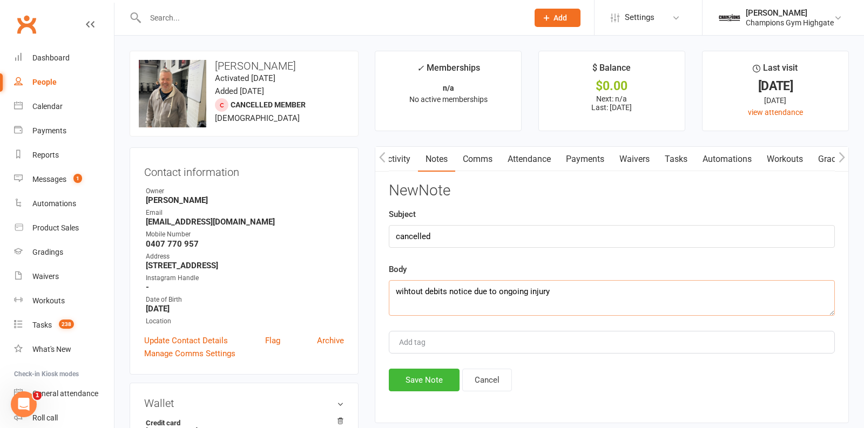
click at [409, 291] on textarea "wihtout debits notice due to ongoing injury" at bounding box center [612, 298] width 446 height 36
click at [566, 291] on textarea "without debits notice due to ongoing injury" at bounding box center [612, 298] width 446 height 36
type textarea "without debits notice due to ongoing injury"
click at [412, 375] on button "Save Note" at bounding box center [424, 380] width 71 height 23
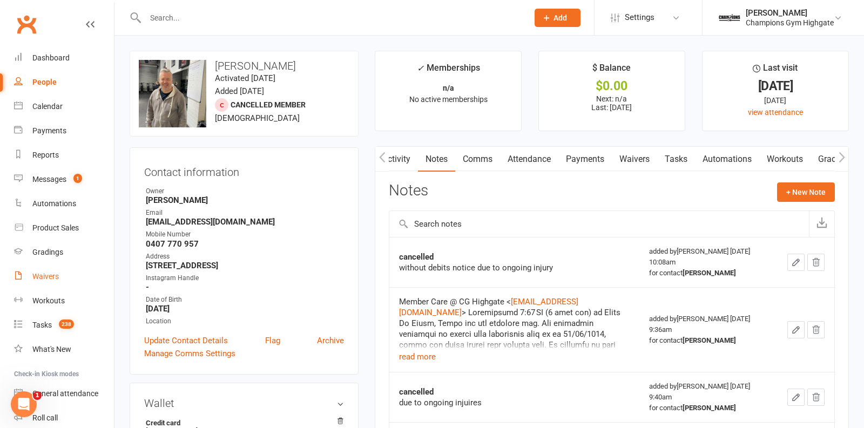
click at [42, 275] on div "Waivers" at bounding box center [45, 276] width 26 height 9
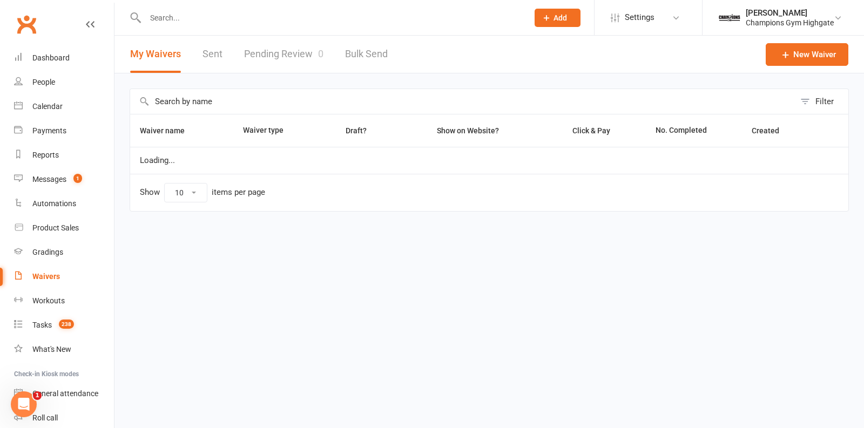
click at [229, 14] on input "text" at bounding box center [331, 17] width 379 height 15
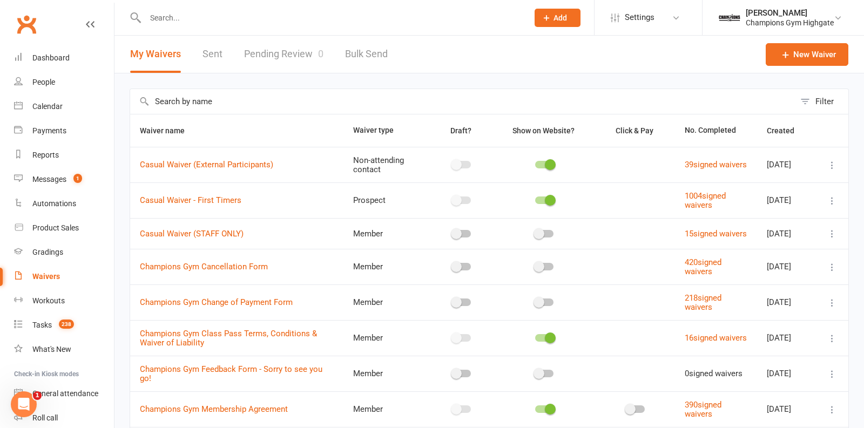
click at [204, 100] on input "text" at bounding box center [462, 101] width 665 height 25
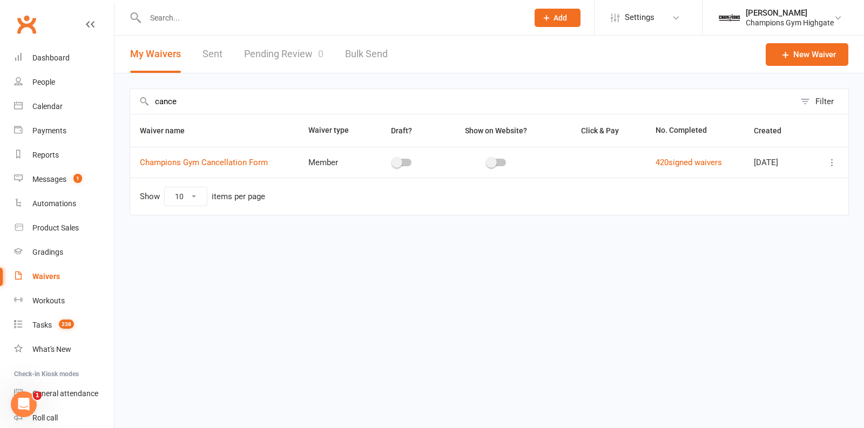
type input "cance"
click at [832, 159] on icon at bounding box center [832, 162] width 11 height 11
click at [747, 227] on link "Copy external link to clipboard" at bounding box center [774, 227] width 127 height 22
click at [72, 180] on count-badge "1" at bounding box center [75, 179] width 14 height 9
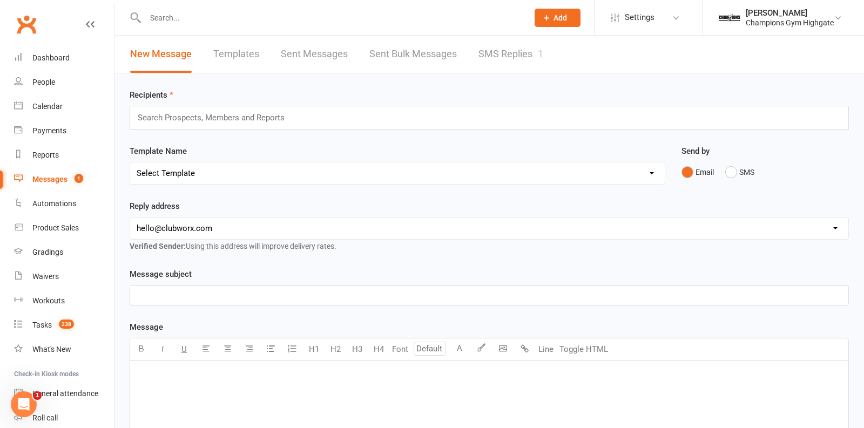
click at [498, 52] on link "SMS Replies 1" at bounding box center [511, 54] width 65 height 37
click at [193, 19] on input "text" at bounding box center [331, 17] width 379 height 15
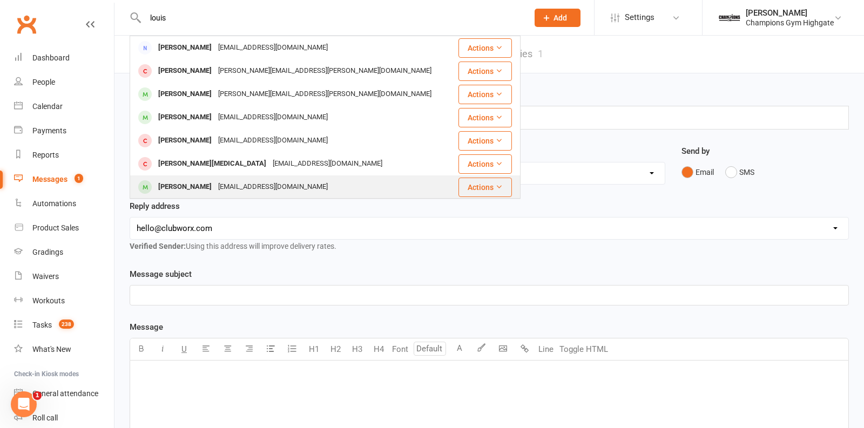
type input "louis"
click at [184, 184] on div "Louis Perrin" at bounding box center [185, 187] width 60 height 16
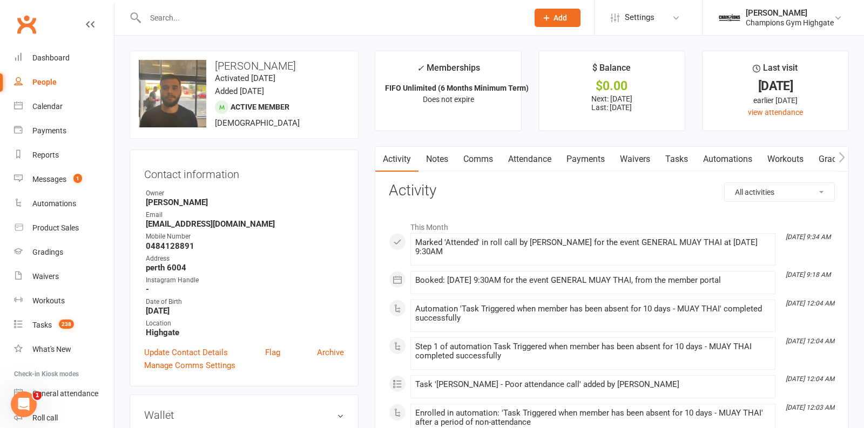
click at [594, 160] on link "Payments" at bounding box center [585, 159] width 53 height 25
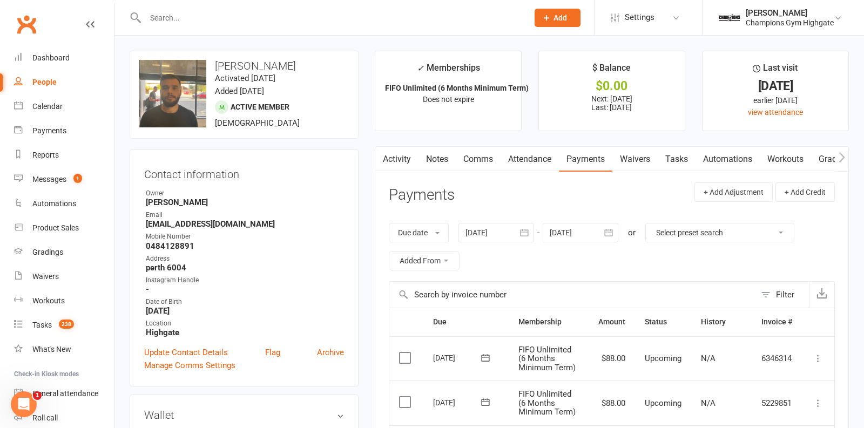
click at [653, 157] on link "Waivers" at bounding box center [635, 159] width 45 height 25
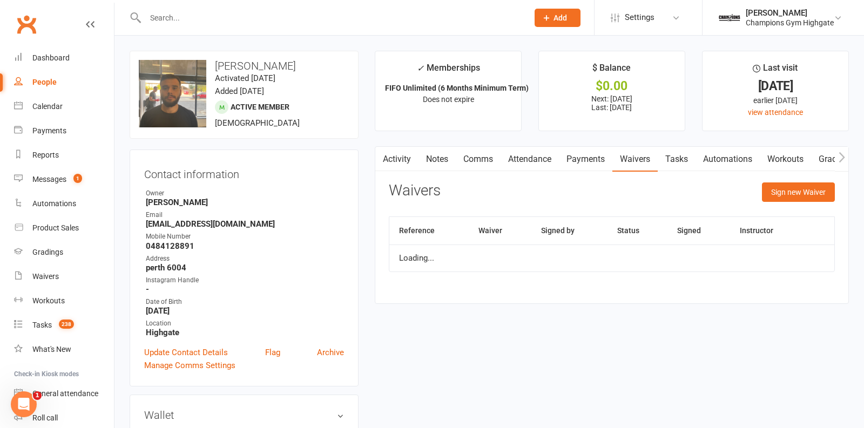
click at [653, 157] on link "Waivers" at bounding box center [635, 159] width 45 height 25
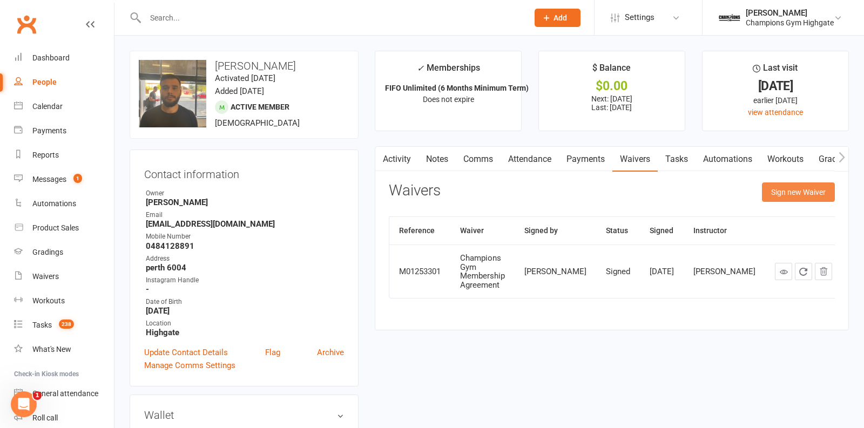
click at [803, 191] on button "Sign new Waiver" at bounding box center [798, 192] width 73 height 19
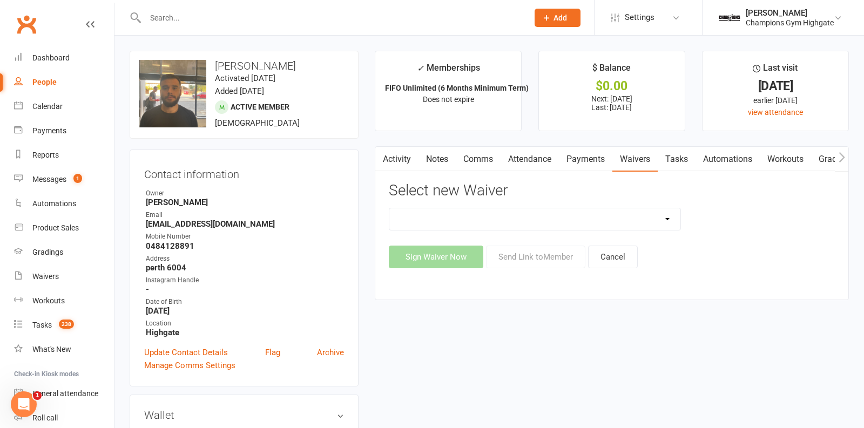
click at [607, 144] on main "✓ Memberships FIFO Unlimited (6 Months Minimum Term) Does not expire $ Balance …" at bounding box center [612, 181] width 491 height 260
click at [599, 154] on link "Payments" at bounding box center [585, 159] width 53 height 25
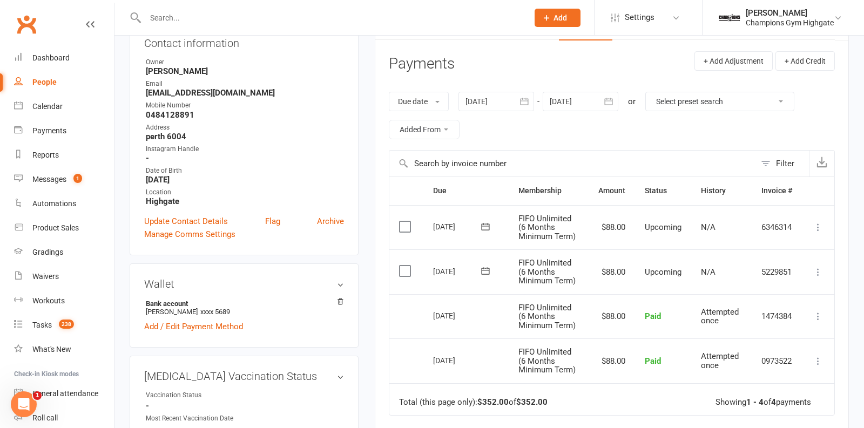
scroll to position [131, 0]
click at [577, 97] on div at bounding box center [581, 101] width 76 height 19
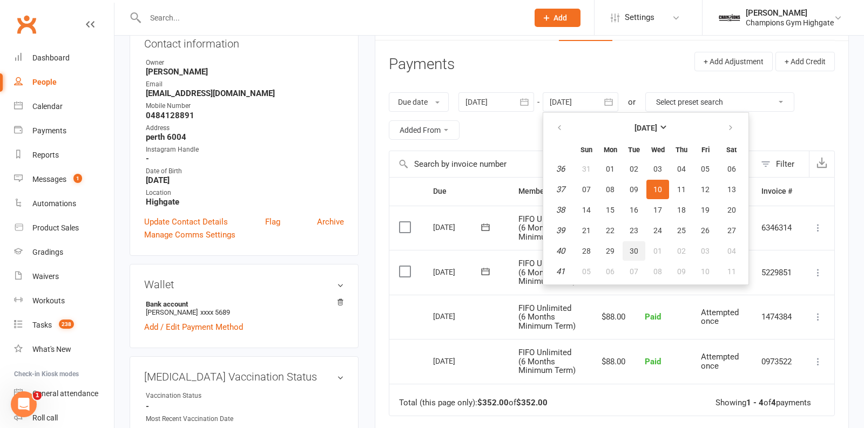
click at [630, 252] on span "30" at bounding box center [634, 251] width 9 height 9
type input "30 Sep 2025"
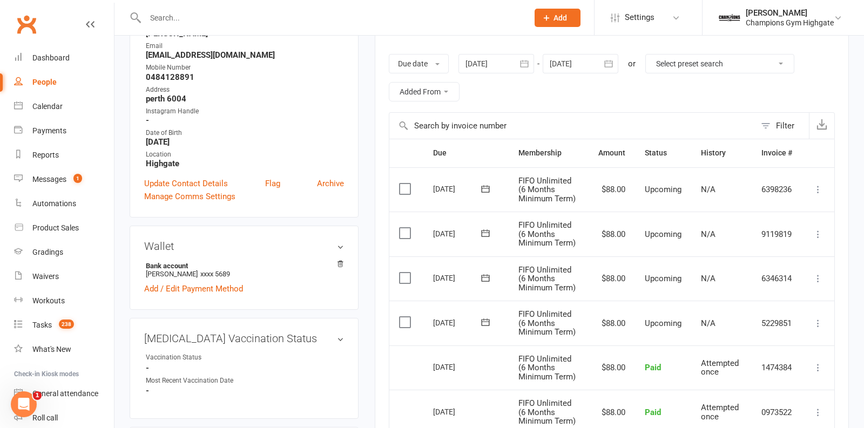
scroll to position [0, 0]
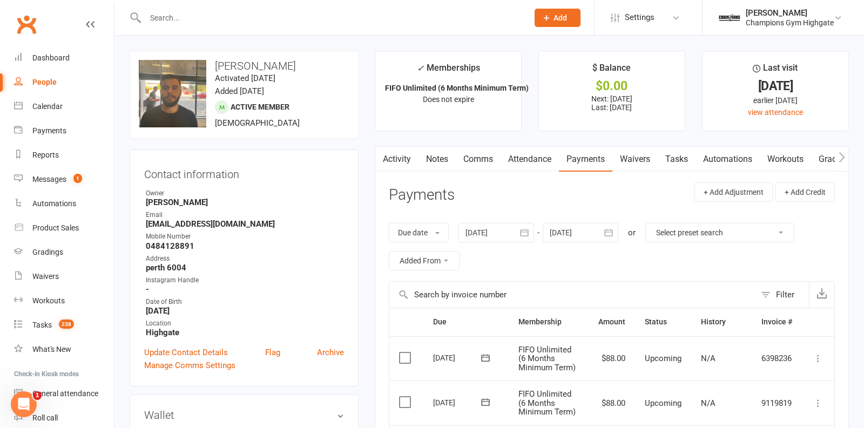
click at [668, 151] on link "Tasks" at bounding box center [677, 159] width 38 height 25
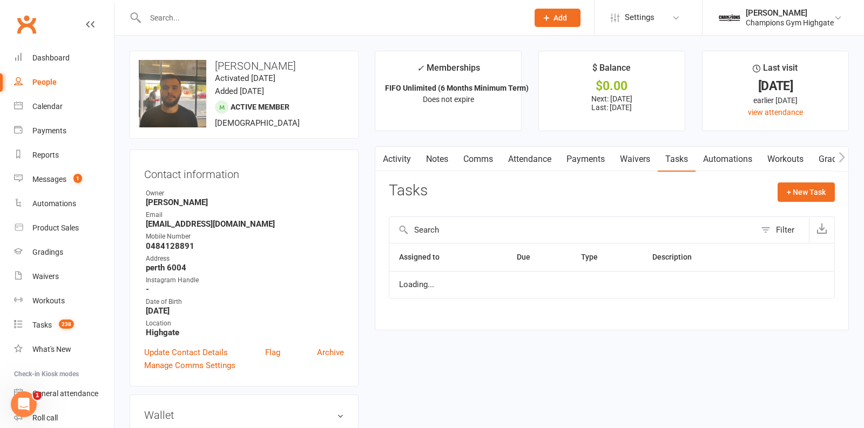
scroll to position [0, 1]
click at [637, 165] on link "Waivers" at bounding box center [634, 159] width 45 height 25
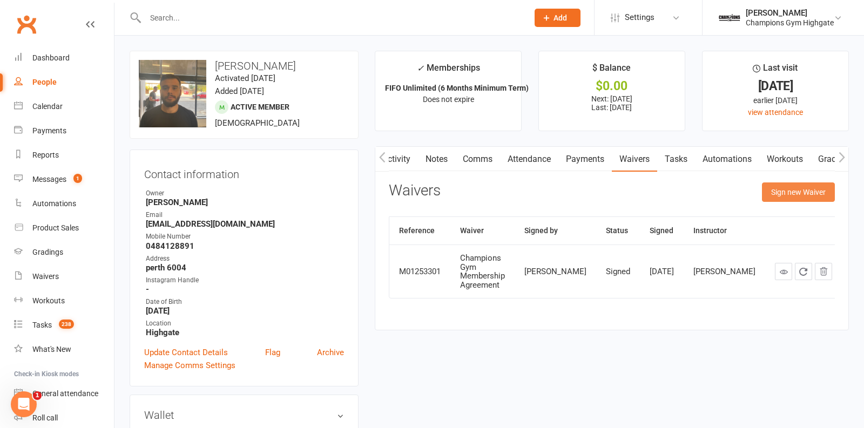
click at [809, 196] on button "Sign new Waiver" at bounding box center [798, 192] width 73 height 19
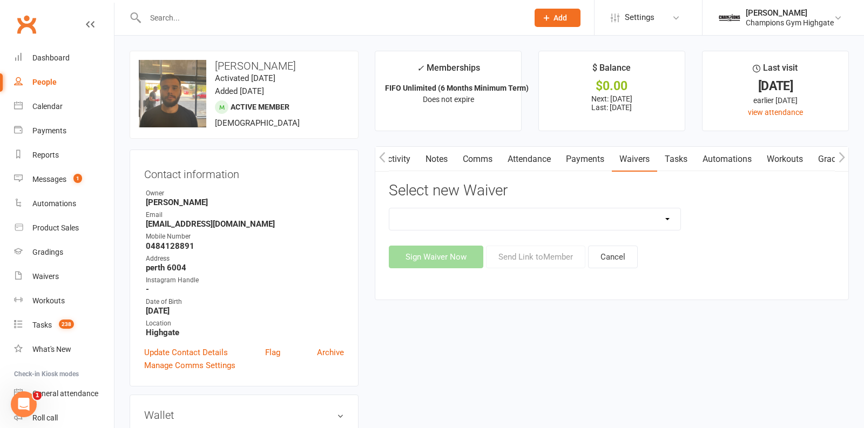
click at [535, 223] on select "Casual Waiver - First Timers Casual Waiver (STAFF ONLY) Champions Gym Cancellat…" at bounding box center [534, 220] width 291 height 22
select select "6628"
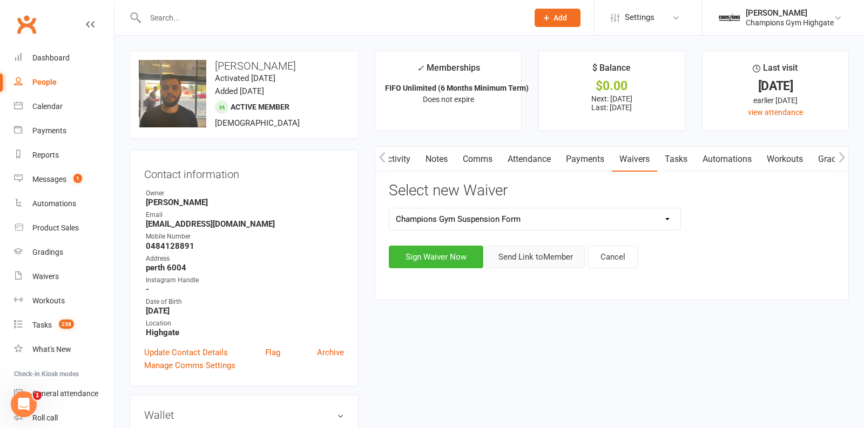
click at [523, 250] on button "Send Link to Member" at bounding box center [535, 257] width 99 height 23
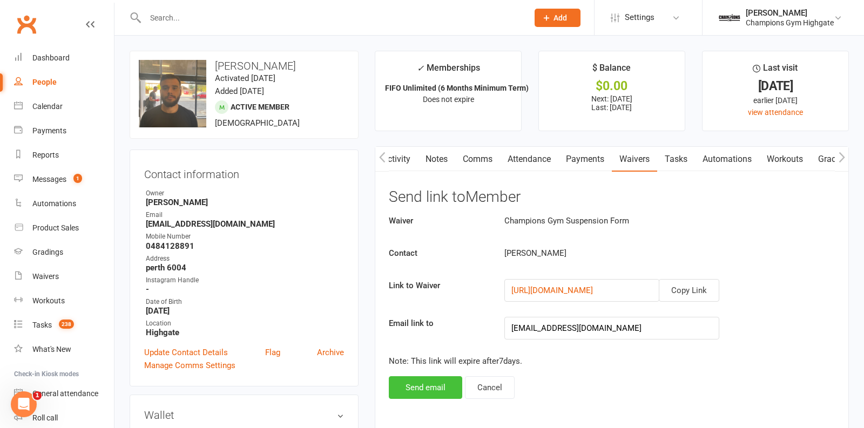
click at [427, 385] on button "Send email" at bounding box center [425, 388] width 73 height 23
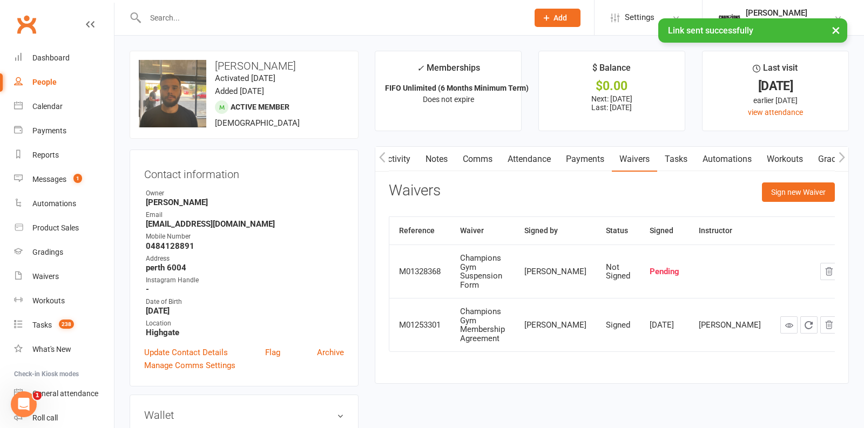
click at [583, 155] on link "Payments" at bounding box center [585, 159] width 53 height 25
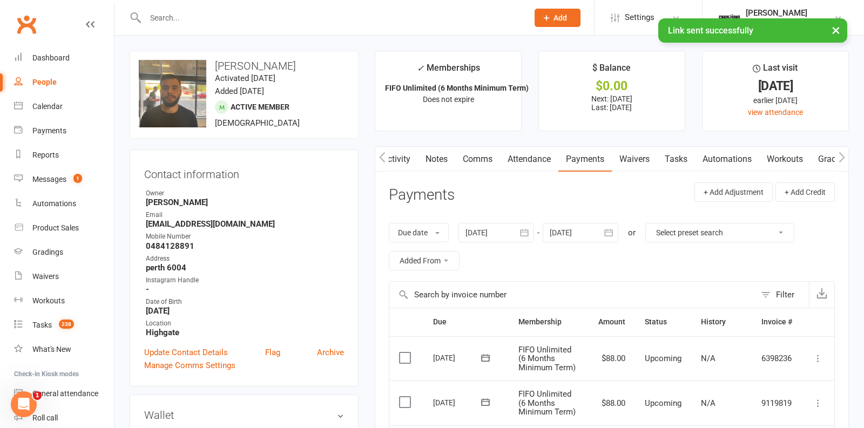
click at [432, 165] on link "Notes" at bounding box center [436, 159] width 37 height 25
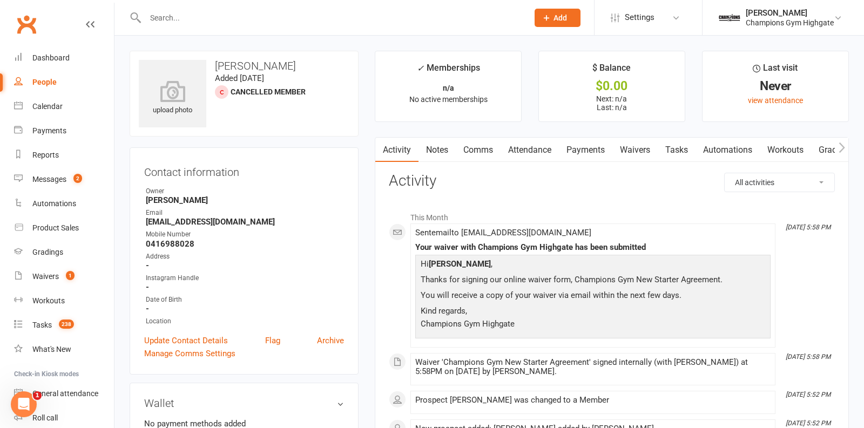
click at [638, 152] on link "Waivers" at bounding box center [635, 150] width 45 height 25
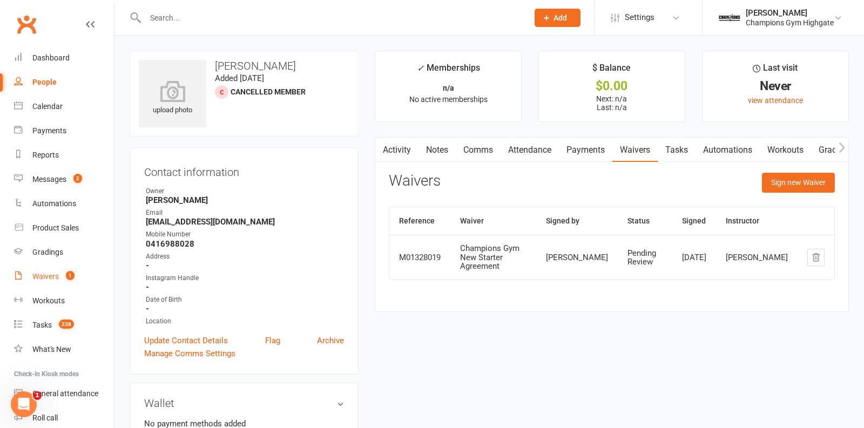
click at [55, 273] on div "Waivers" at bounding box center [45, 276] width 26 height 9
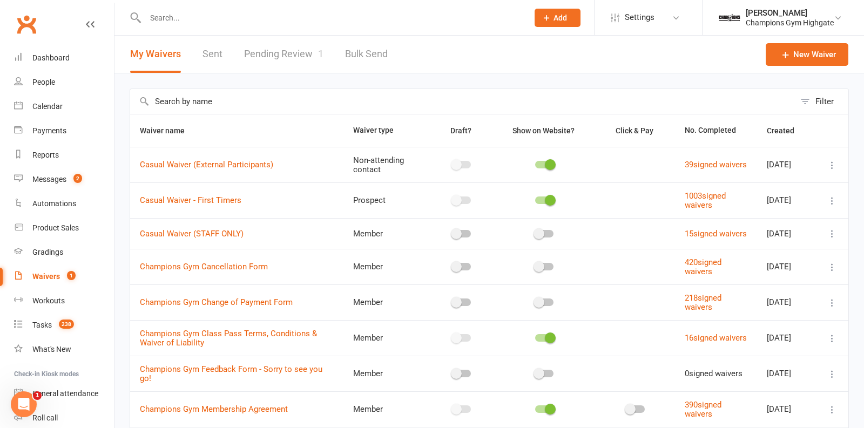
click at [281, 51] on link "Pending Review 1" at bounding box center [283, 54] width 79 height 37
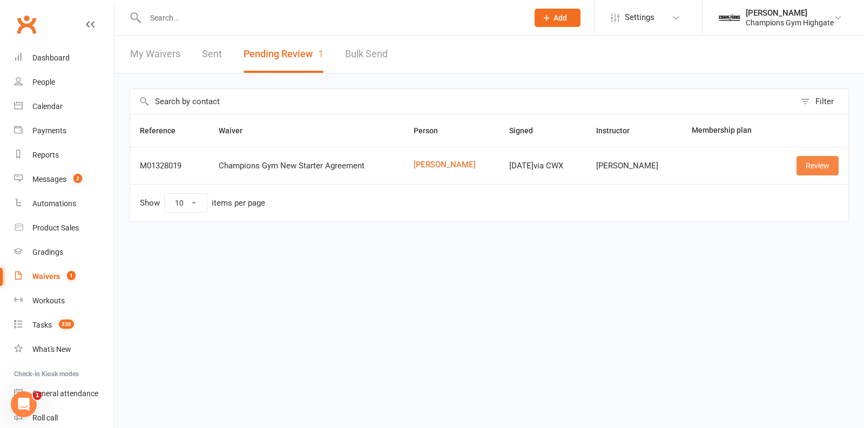
click at [814, 161] on link "Review" at bounding box center [818, 165] width 42 height 19
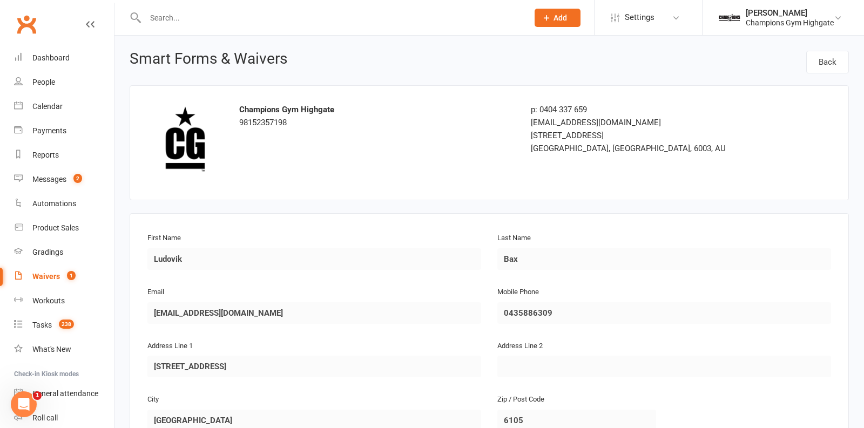
click at [334, 14] on input "text" at bounding box center [331, 17] width 379 height 15
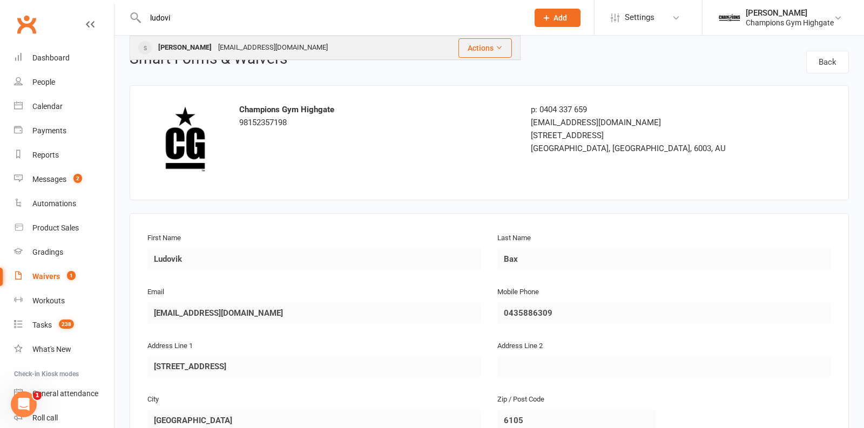
type input "ludovi"
click at [330, 44] on div "[PERSON_NAME] [EMAIL_ADDRESS][DOMAIN_NAME]" at bounding box center [280, 48] width 299 height 22
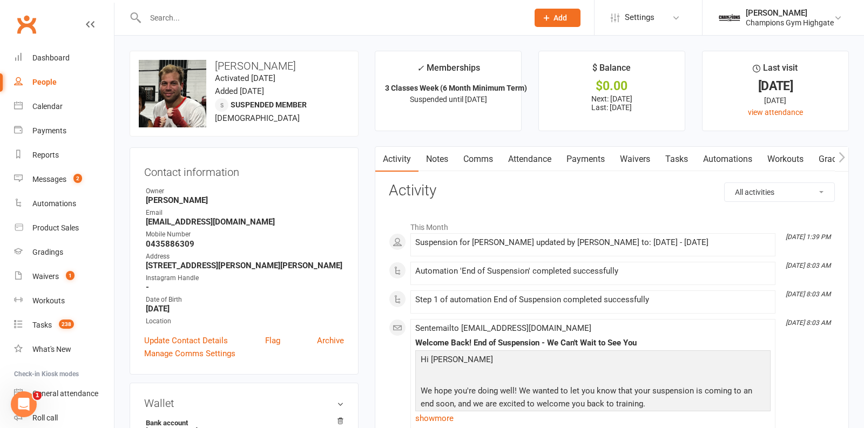
click at [555, 16] on span "Add" at bounding box center [561, 18] width 14 height 9
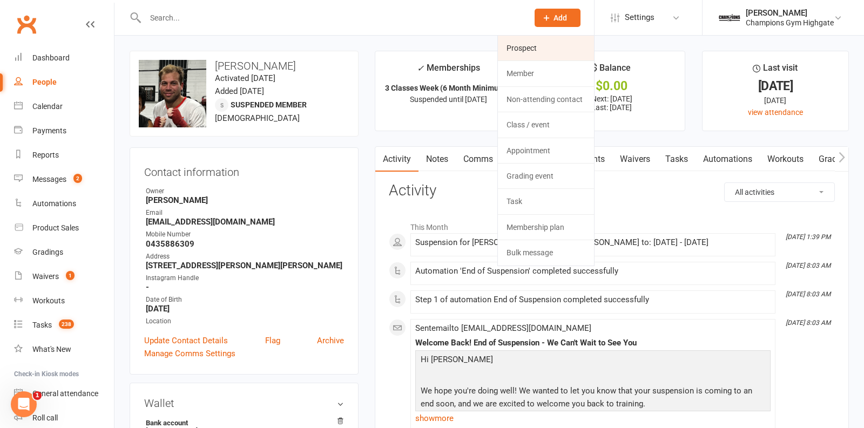
click at [539, 40] on link "Prospect" at bounding box center [546, 48] width 96 height 25
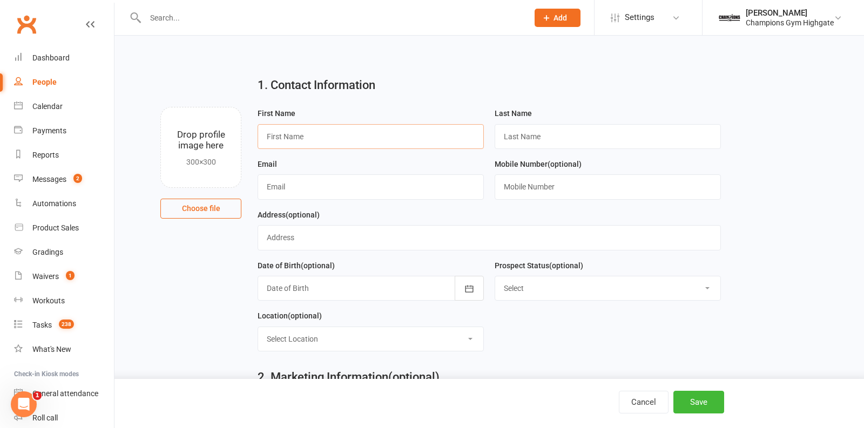
click at [370, 140] on input "text" at bounding box center [371, 136] width 226 height 25
type input "Marika"
click at [553, 139] on input "text" at bounding box center [608, 136] width 226 height 25
type input "[PERSON_NAME]"
click at [703, 403] on button "Save" at bounding box center [699, 402] width 51 height 23
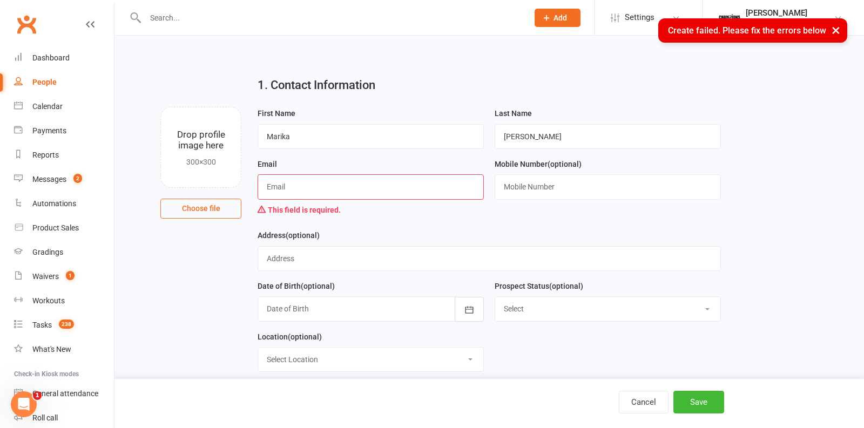
click at [362, 177] on input "text" at bounding box center [371, 186] width 226 height 25
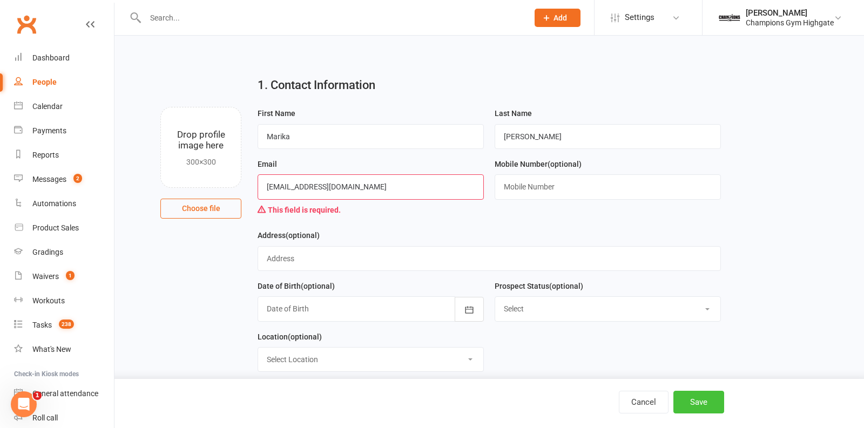
type input "[EMAIL_ADDRESS][DOMAIN_NAME]"
click at [688, 400] on button "Save" at bounding box center [699, 402] width 51 height 23
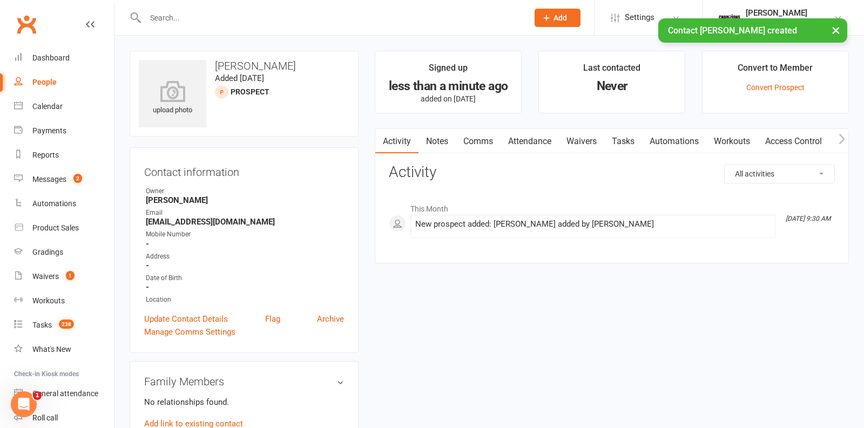
click at [579, 136] on link "Waivers" at bounding box center [581, 141] width 45 height 25
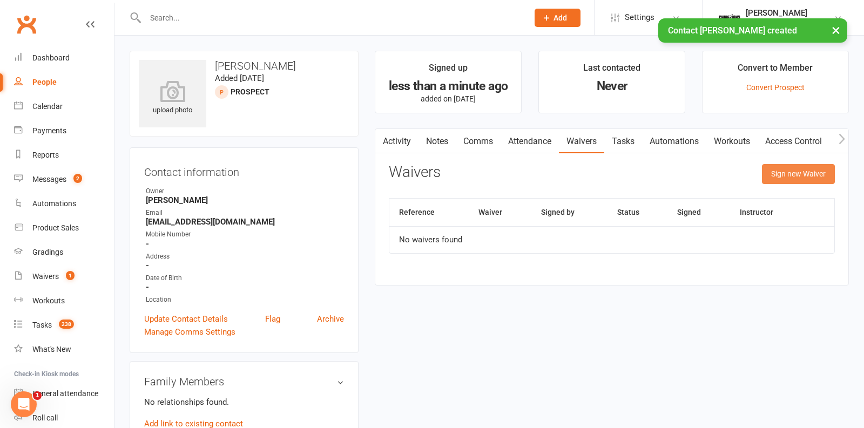
click at [770, 173] on button "Sign new Waiver" at bounding box center [798, 173] width 73 height 19
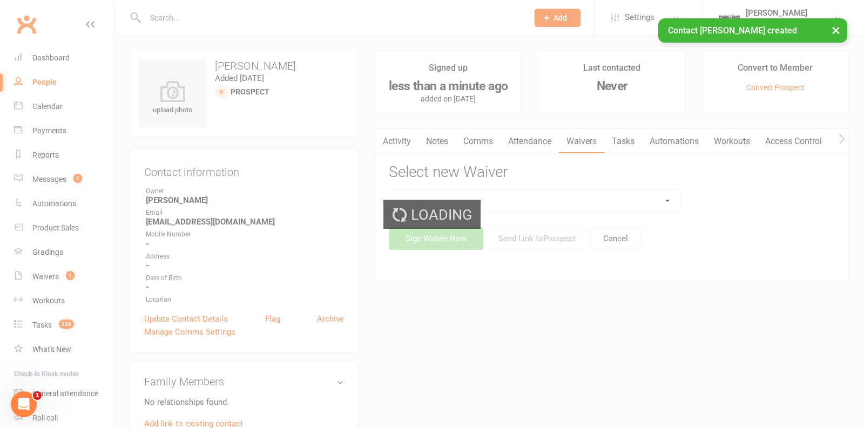
click at [609, 204] on div "Loading" at bounding box center [432, 214] width 864 height 428
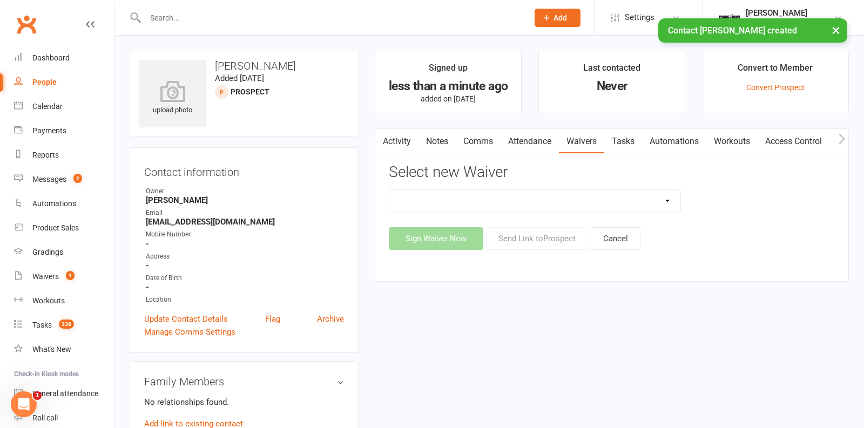
click at [608, 202] on select "Casual Waiver - First Timers Casual Waiver (STAFF ONLY) Champions Gym Cancellat…" at bounding box center [534, 201] width 291 height 22
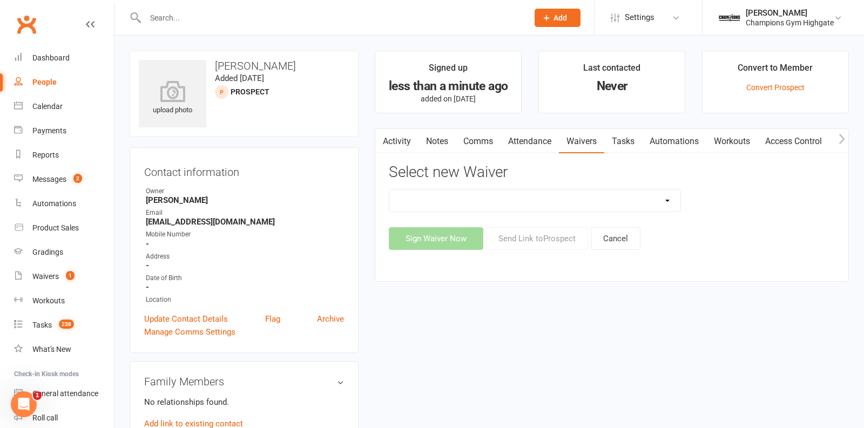
select select "8209"
click at [436, 247] on button "Sign Waiver Now" at bounding box center [436, 238] width 95 height 23
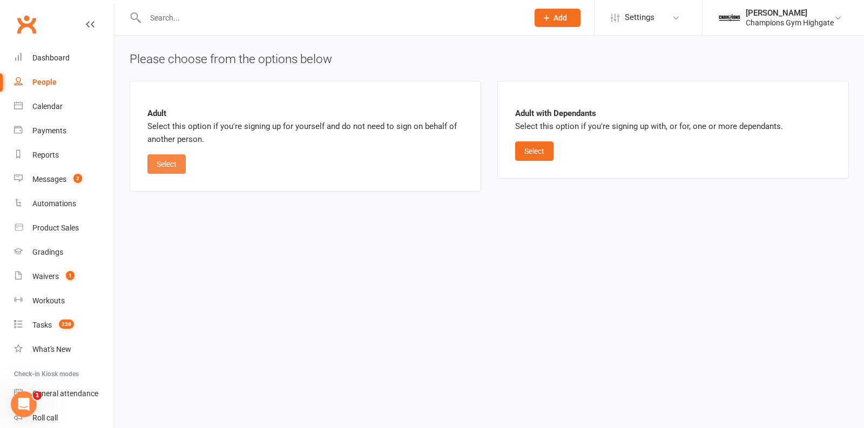
click at [177, 165] on button "Select" at bounding box center [166, 164] width 38 height 19
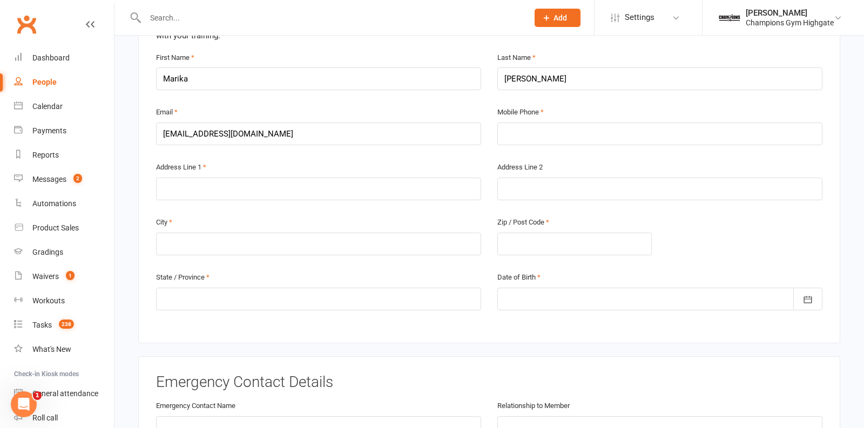
scroll to position [285, 0]
click at [177, 181] on input "text" at bounding box center [318, 188] width 325 height 23
type input "[STREET_ADDRESS]"
type input "Ardross"
type input "6153"
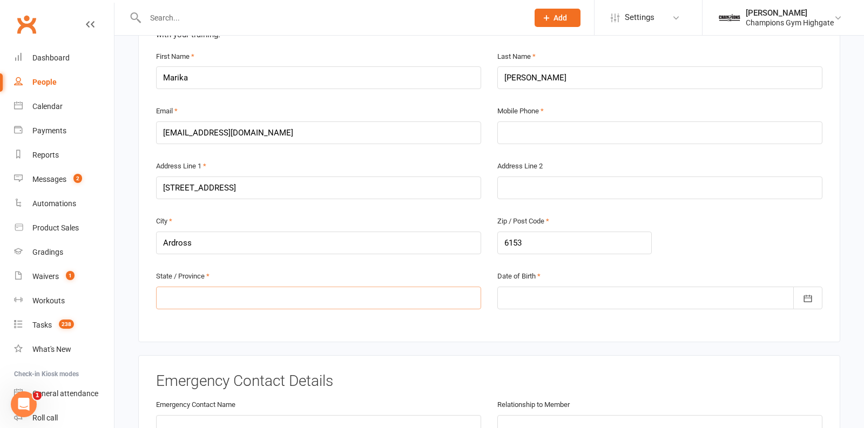
click at [176, 296] on input "text" at bounding box center [318, 298] width 325 height 23
type input "WA"
type input "Ludovik"
type input "Bax"
type input "[EMAIL_ADDRESS][DOMAIN_NAME]"
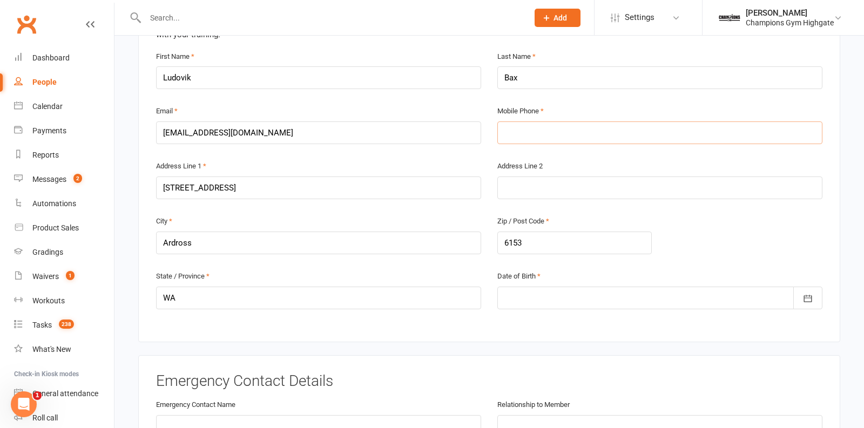
type input "0435886309"
type input "[GEOGRAPHIC_DATA][PERSON_NAME]"
drag, startPoint x: 277, startPoint y: 131, endPoint x: 26, endPoint y: 131, distance: 251.2
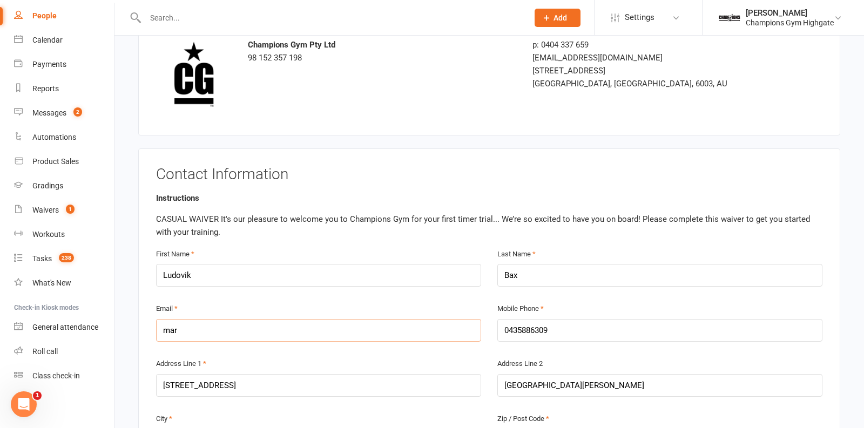
scroll to position [90, 0]
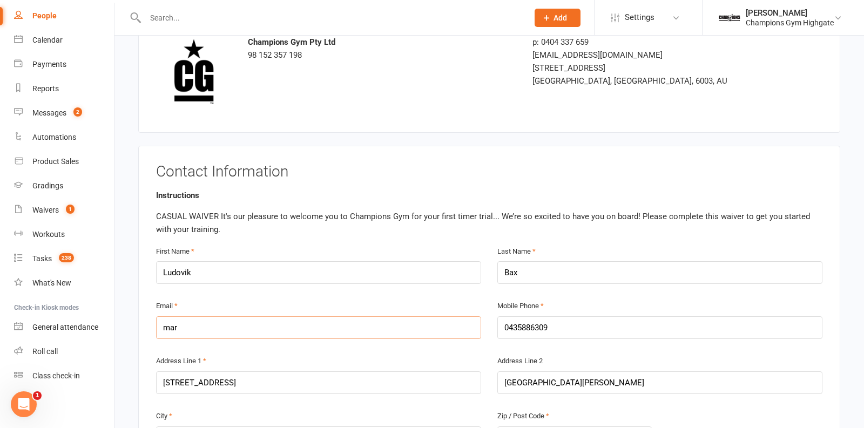
type input "mar"
drag, startPoint x: 209, startPoint y: 271, endPoint x: 94, endPoint y: 266, distance: 115.2
type input "Marika"
type input "[PERSON_NAME]"
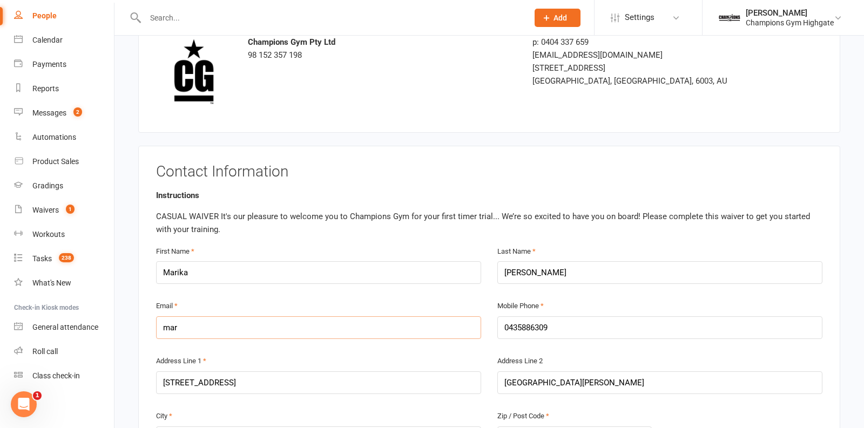
drag, startPoint x: 209, startPoint y: 331, endPoint x: 200, endPoint y: 331, distance: 9.2
click at [200, 331] on input "mar" at bounding box center [318, 328] width 325 height 23
type input "[EMAIL_ADDRESS][DOMAIN_NAME]"
drag, startPoint x: 565, startPoint y: 327, endPoint x: 428, endPoint y: 327, distance: 136.1
click at [428, 327] on div "Email [EMAIL_ADDRESS][DOMAIN_NAME] Mobile Phone [PHONE_NUMBER]" at bounding box center [489, 326] width 683 height 55
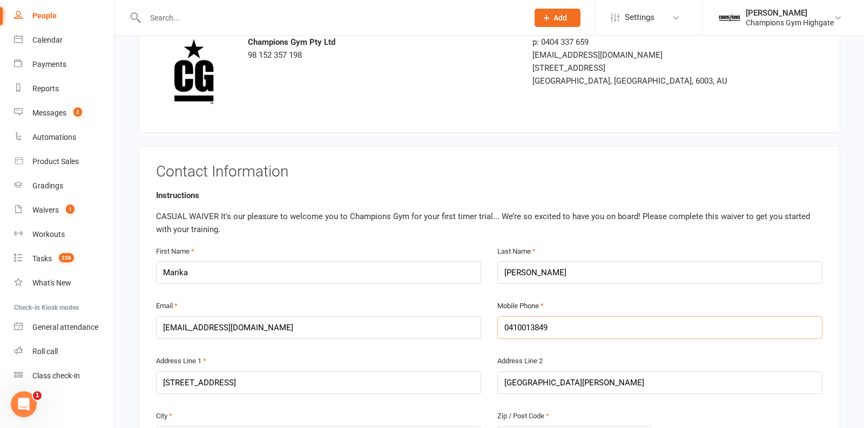
type input "0410013849"
click at [619, 385] on input "[GEOGRAPHIC_DATA][PERSON_NAME]" at bounding box center [660, 383] width 325 height 23
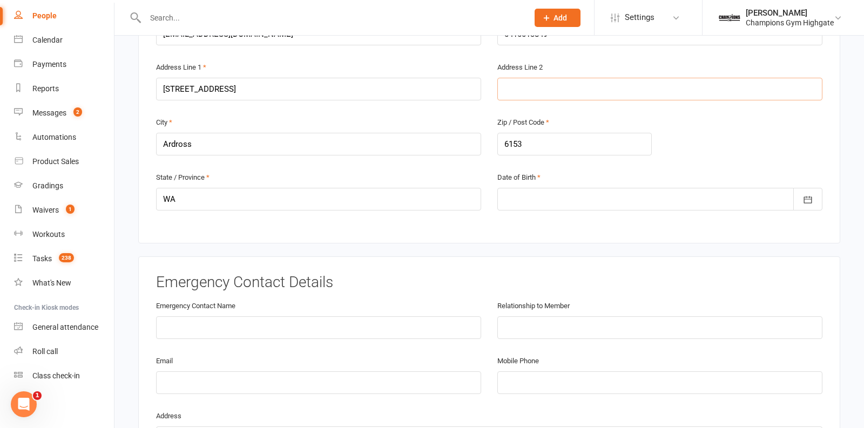
scroll to position [393, 0]
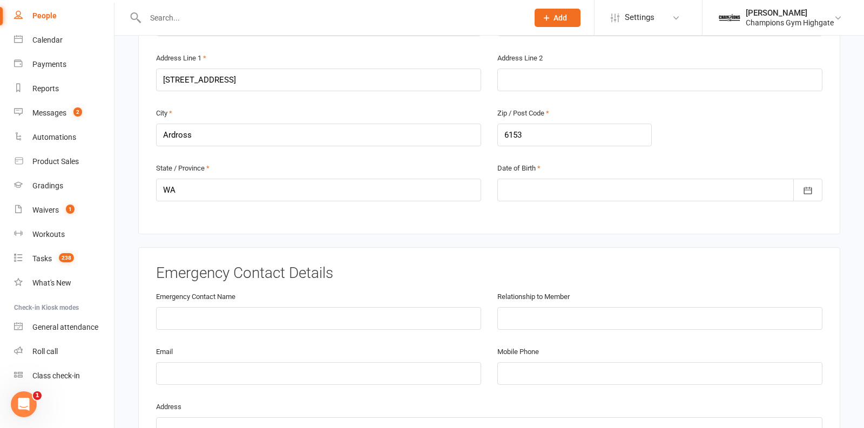
click at [542, 179] on div at bounding box center [660, 190] width 325 height 23
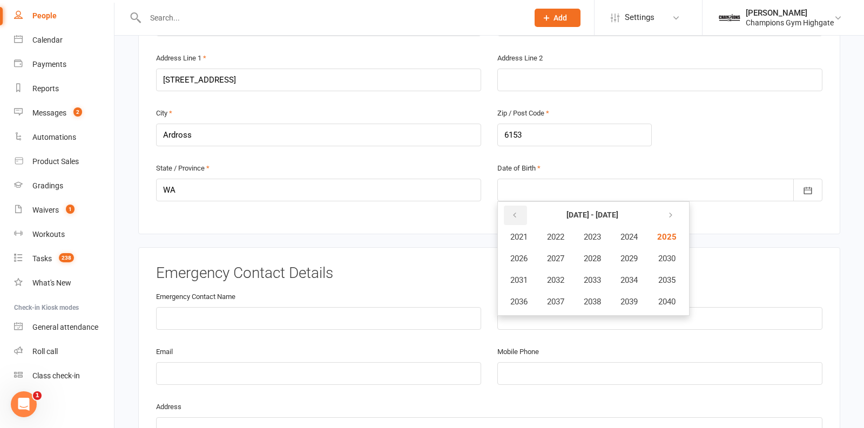
click at [517, 206] on button "button" at bounding box center [515, 215] width 23 height 19
click at [514, 298] on span "1976" at bounding box center [519, 302] width 17 height 10
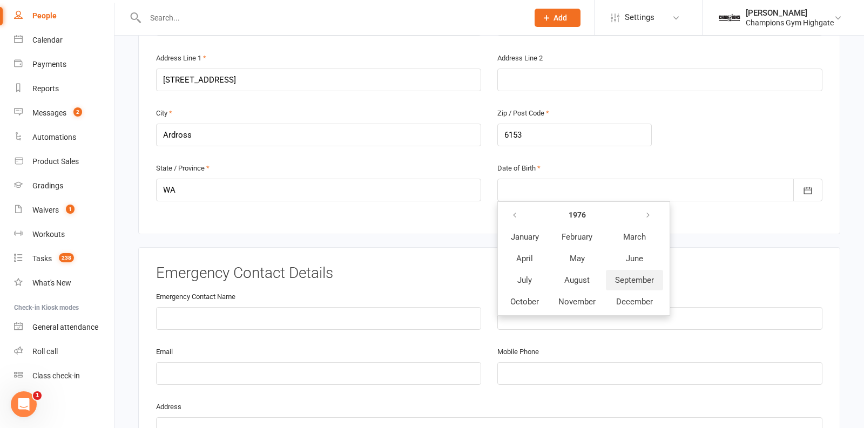
click at [630, 276] on span "September" at bounding box center [634, 281] width 39 height 10
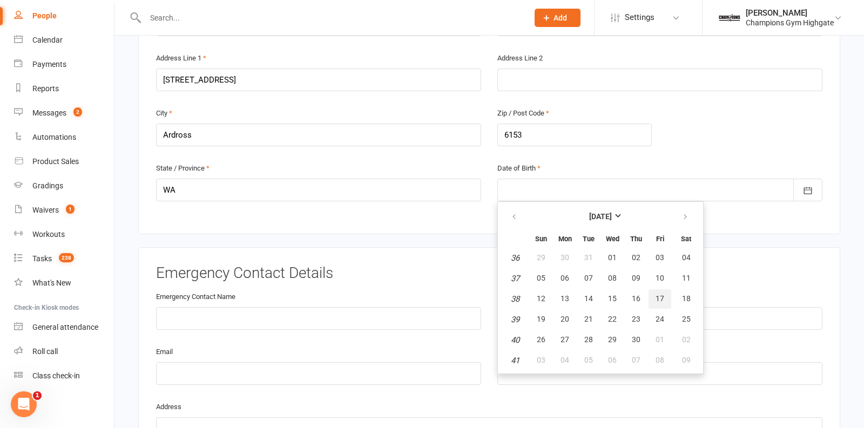
click at [659, 294] on span "17" at bounding box center [660, 298] width 9 height 9
type input "[DATE]"
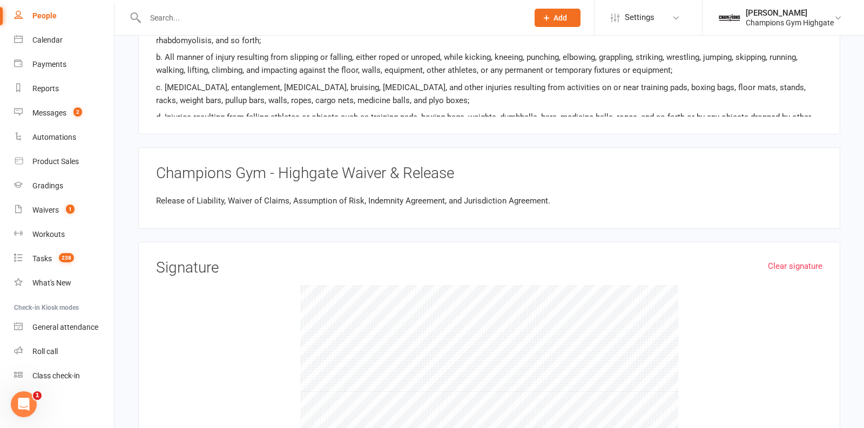
scroll to position [921, 0]
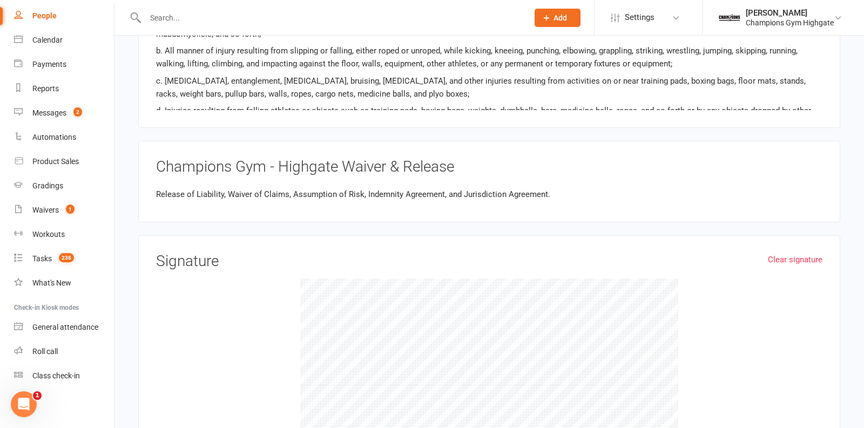
drag, startPoint x: 402, startPoint y: 330, endPoint x: 715, endPoint y: 301, distance: 314.6
click at [704, 311] on div at bounding box center [489, 360] width 667 height 162
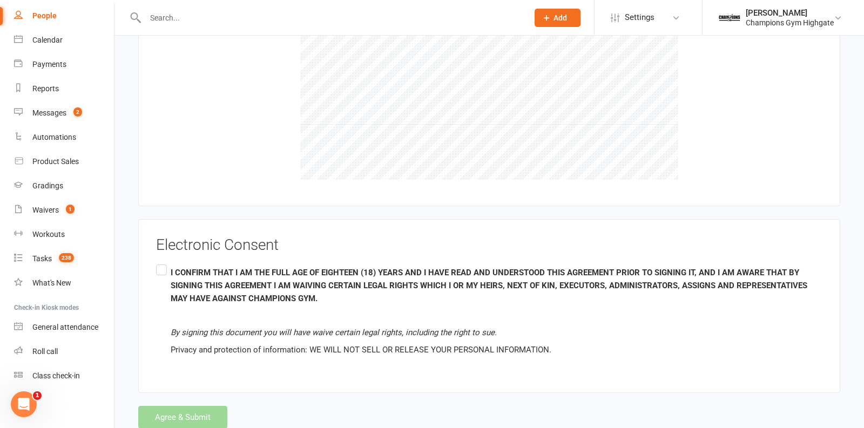
scroll to position [1204, 0]
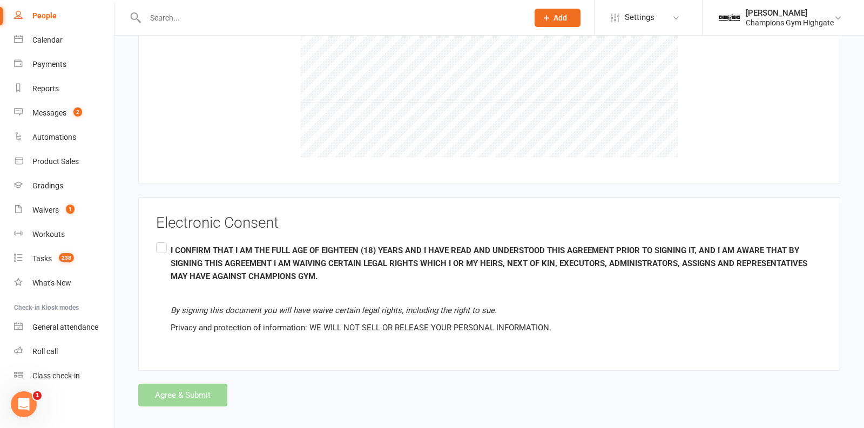
click at [153, 387] on div "Agree & Submit" at bounding box center [489, 395] width 702 height 23
click at [161, 240] on label "I CONFIRM THAT I AM THE FULL AGE OF EIGHTEEN (18) YEARS AND I HAVE READ AND UND…" at bounding box center [489, 289] width 667 height 98
click at [161, 240] on input "I CONFIRM THAT I AM THE FULL AGE OF EIGHTEEN (18) YEARS AND I HAVE READ AND UND…" at bounding box center [159, 240] width 7 height 0
click at [183, 389] on button "Agree & Submit" at bounding box center [182, 395] width 89 height 23
